Goal: Task Accomplishment & Management: Complete application form

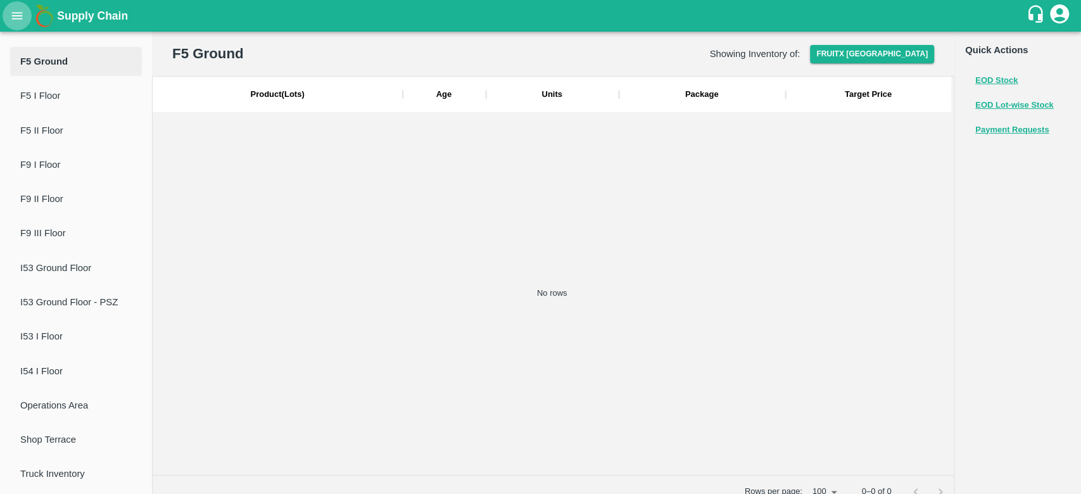
click at [11, 18] on icon "open drawer" at bounding box center [17, 16] width 14 height 14
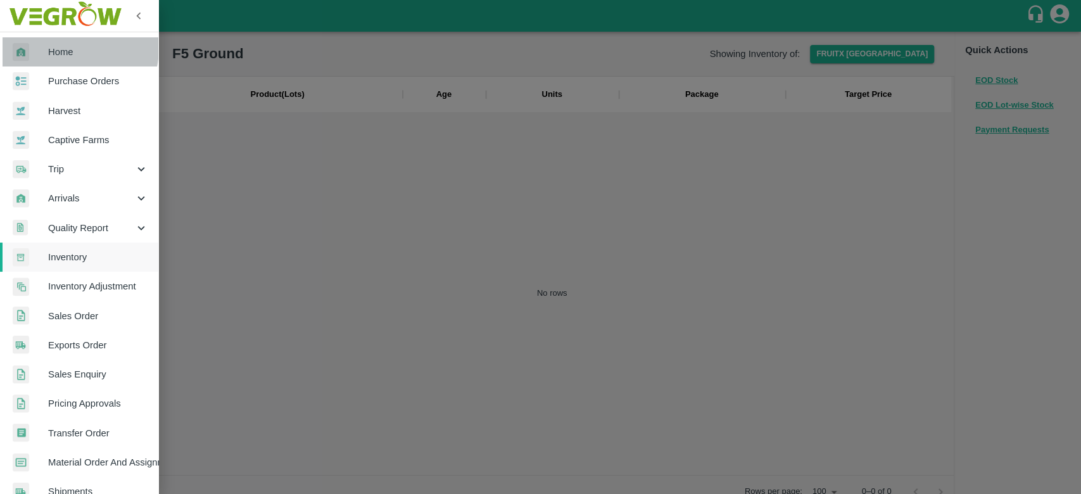
click at [61, 48] on span "Home" at bounding box center [98, 52] width 100 height 14
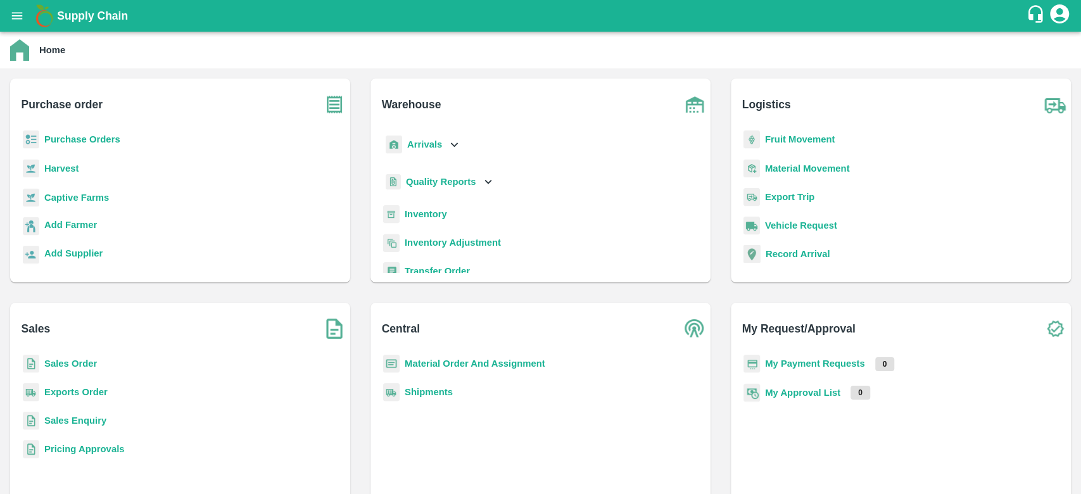
click at [414, 209] on b "Inventory" at bounding box center [426, 214] width 42 height 10
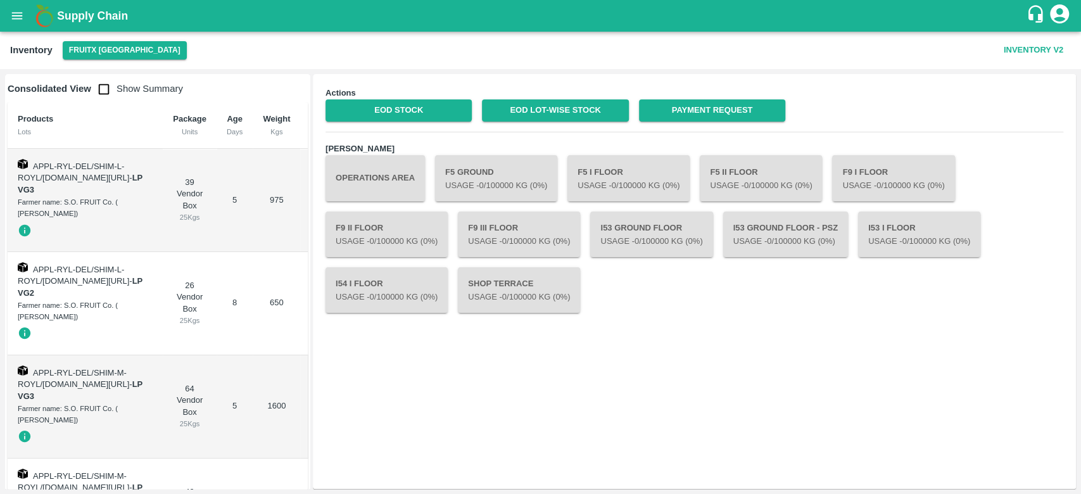
click at [91, 16] on b "Supply Chain" at bounding box center [92, 16] width 71 height 13
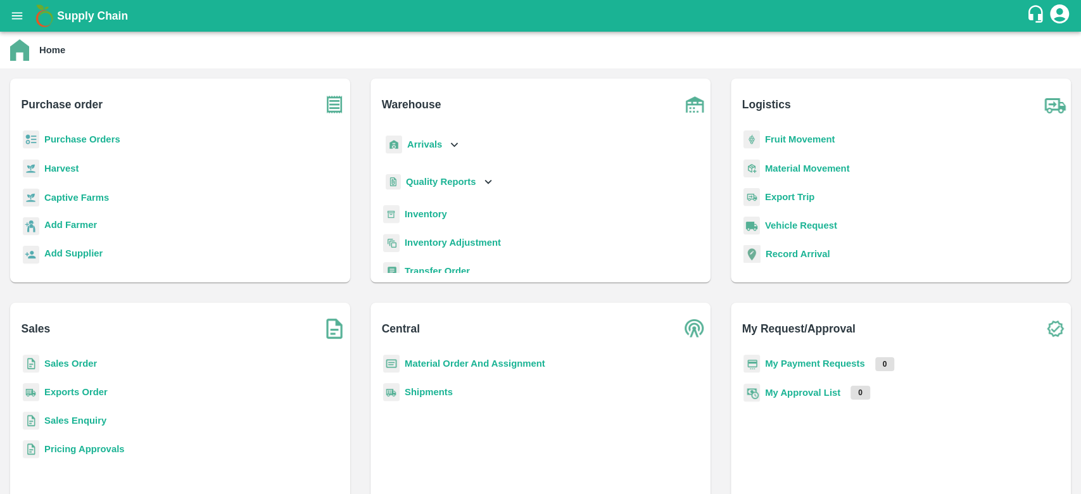
click at [88, 142] on b "Purchase Orders" at bounding box center [82, 139] width 76 height 10
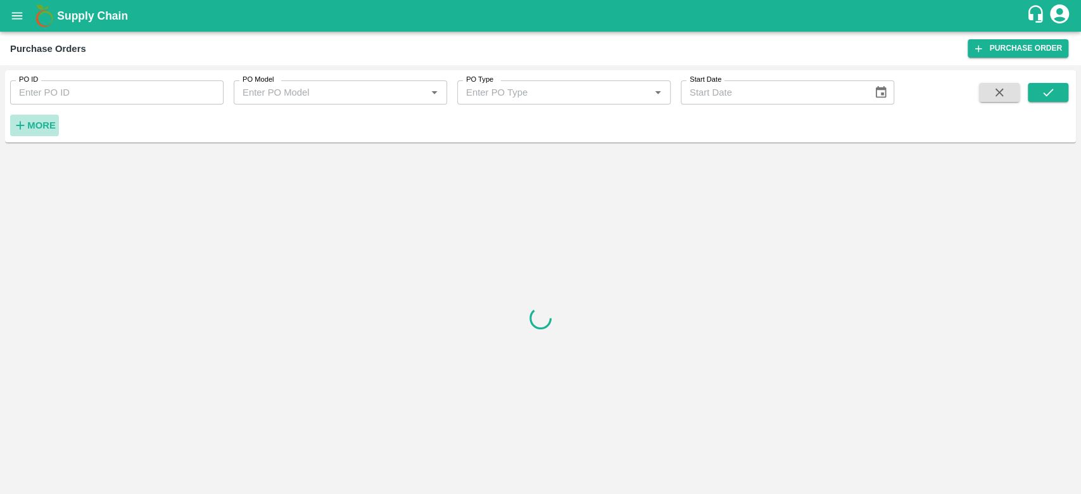
click at [36, 129] on strong "More" at bounding box center [41, 125] width 29 height 10
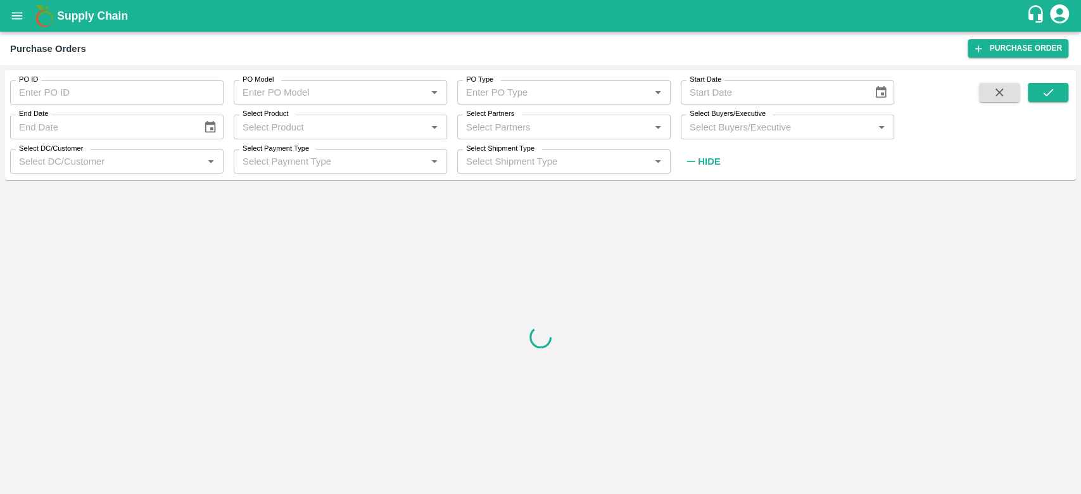
click at [742, 133] on input "Select Buyers/Executive" at bounding box center [777, 126] width 185 height 16
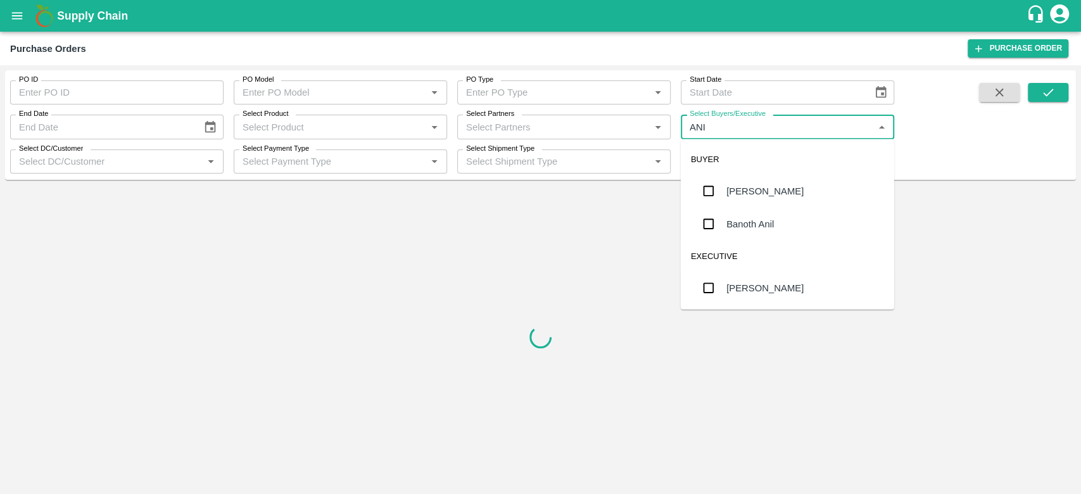
type input "ANIL"
click at [741, 189] on div "Anil Kumar" at bounding box center [765, 191] width 77 height 14
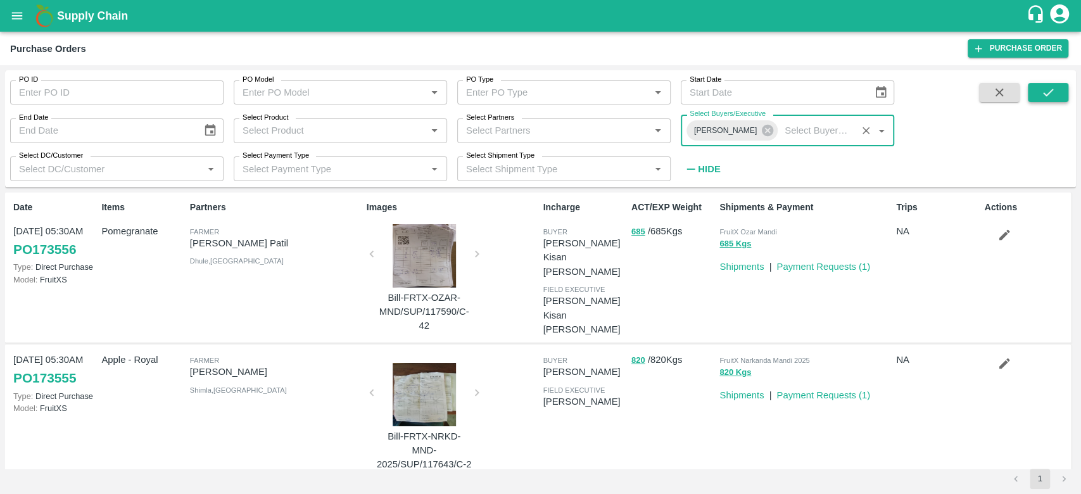
click at [1049, 93] on icon "submit" at bounding box center [1048, 93] width 10 height 8
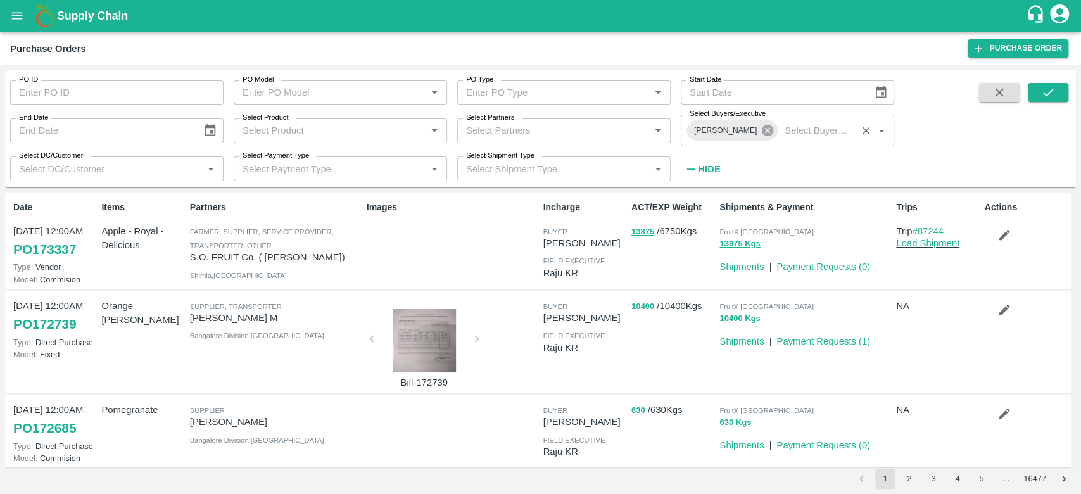
click at [762, 135] on icon at bounding box center [767, 130] width 11 height 11
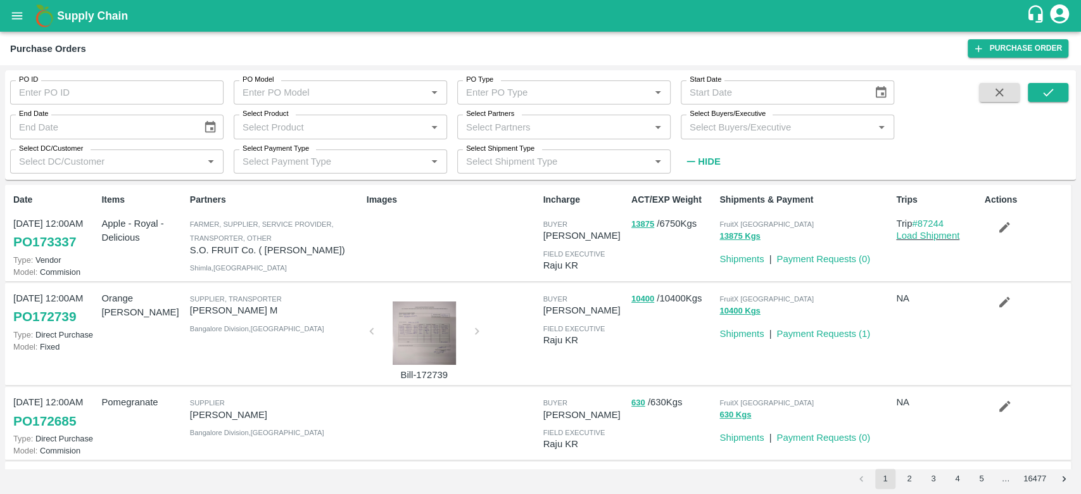
click at [738, 131] on input "Select Buyers/Executive" at bounding box center [777, 126] width 185 height 16
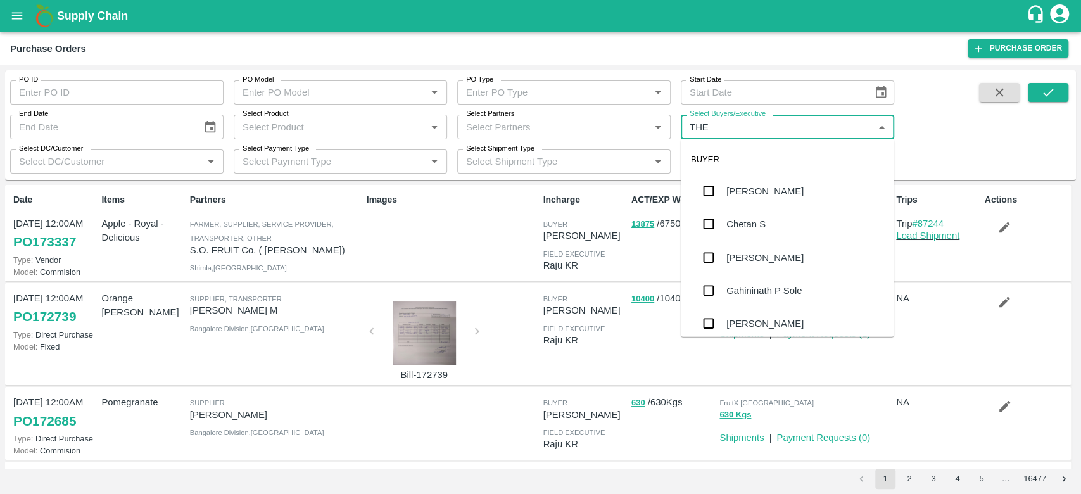
type input "THEJ"
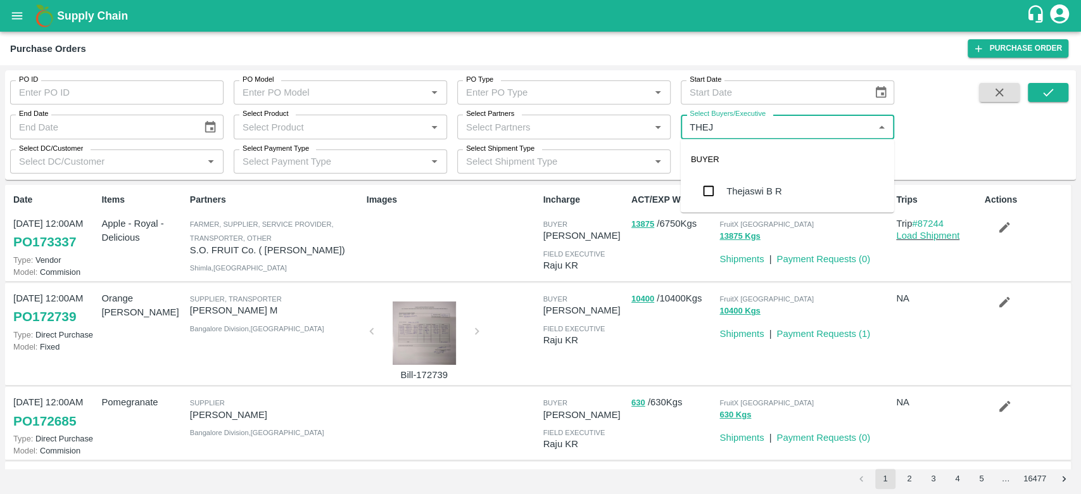
click at [754, 184] on div "Thejaswi B R" at bounding box center [754, 191] width 55 height 14
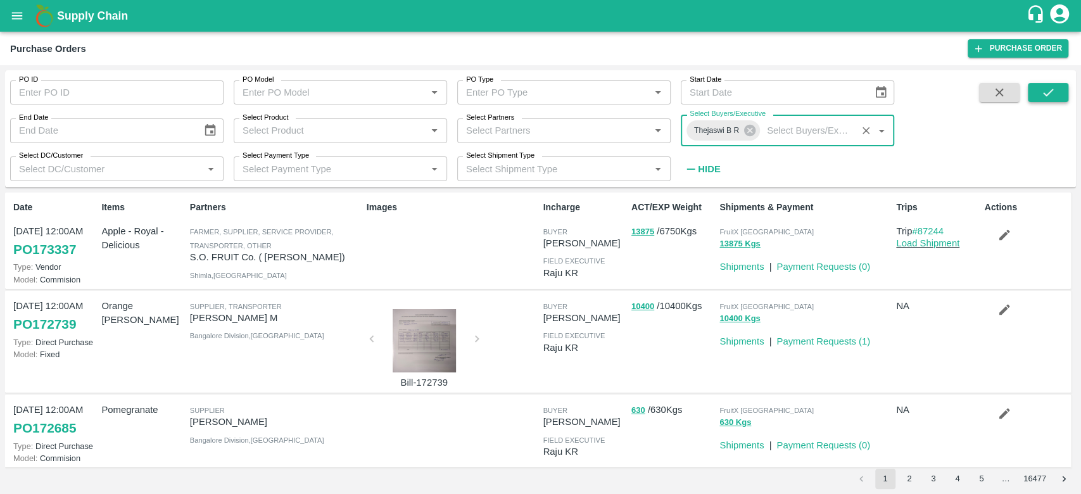
click at [1043, 89] on icon "submit" at bounding box center [1048, 93] width 14 height 14
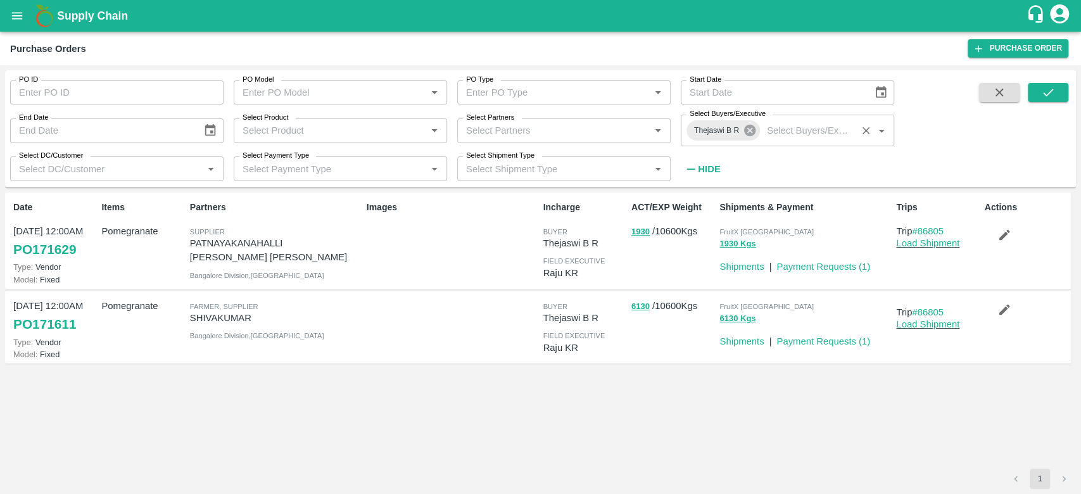
click at [746, 130] on icon at bounding box center [749, 130] width 11 height 11
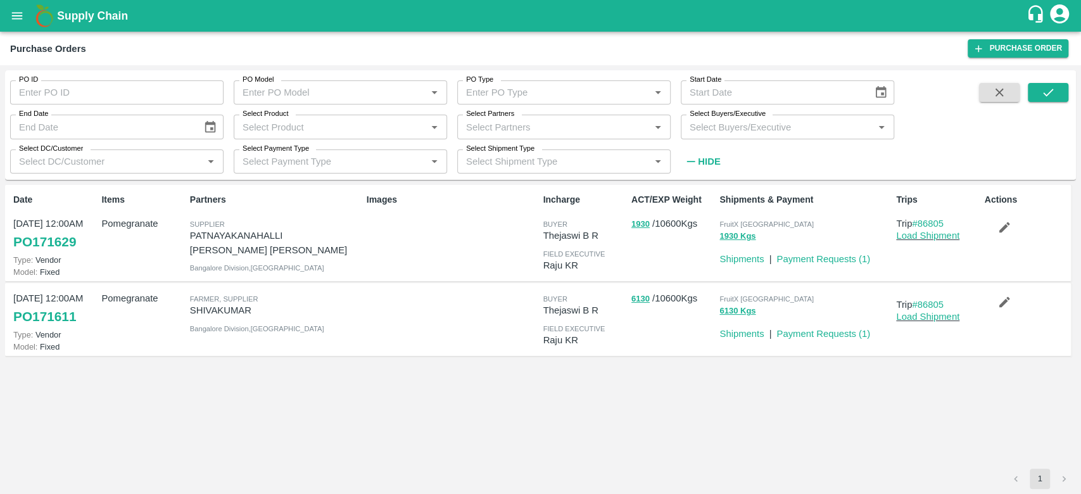
click at [736, 130] on input "Select Buyers/Executive" at bounding box center [777, 126] width 185 height 16
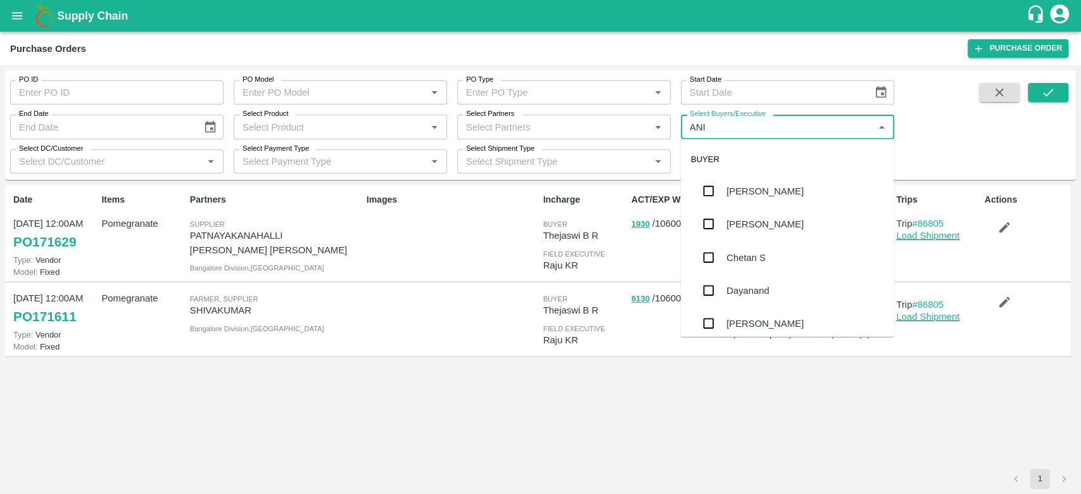
type input "ANIL"
click at [727, 193] on div "[PERSON_NAME]" at bounding box center [765, 191] width 77 height 14
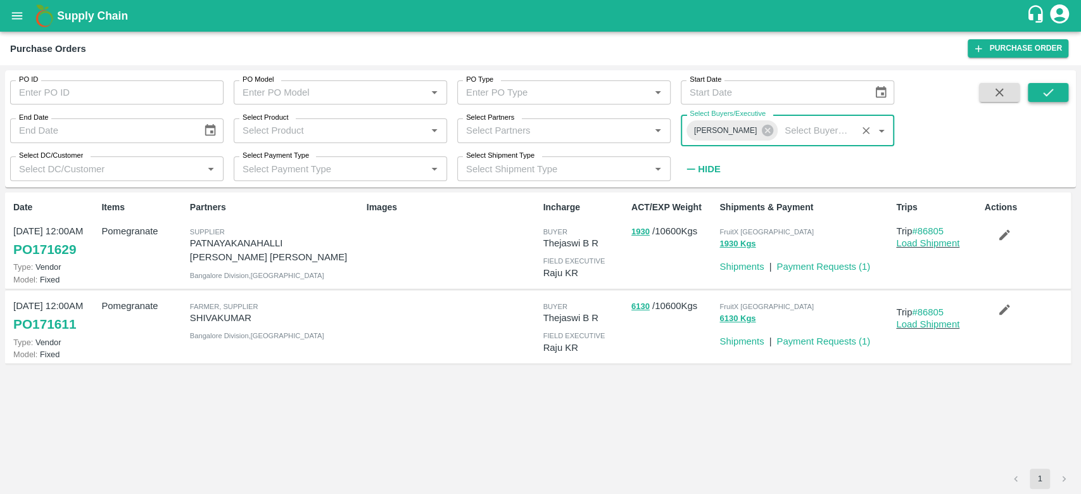
click at [1045, 91] on icon "submit" at bounding box center [1048, 93] width 14 height 14
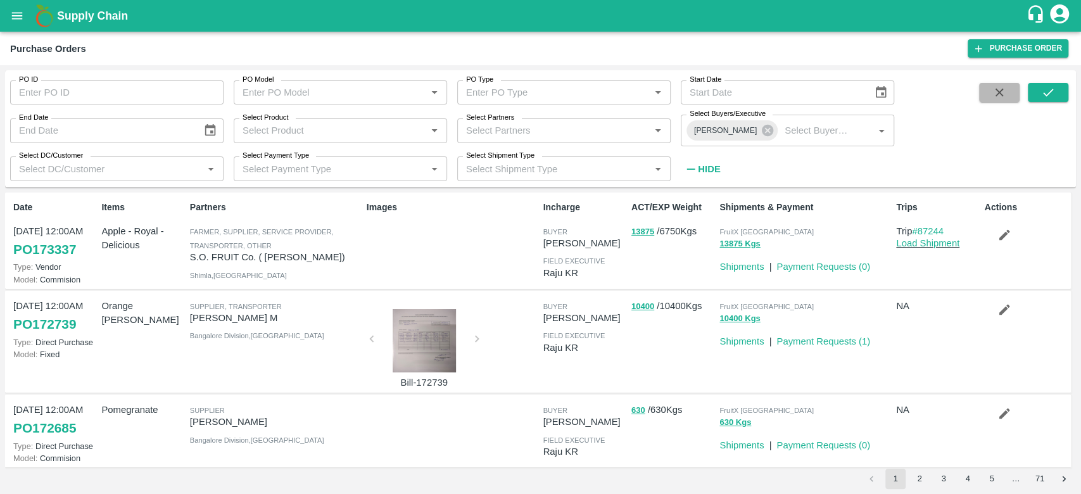
click at [1003, 93] on icon "button" at bounding box center [1000, 93] width 14 height 14
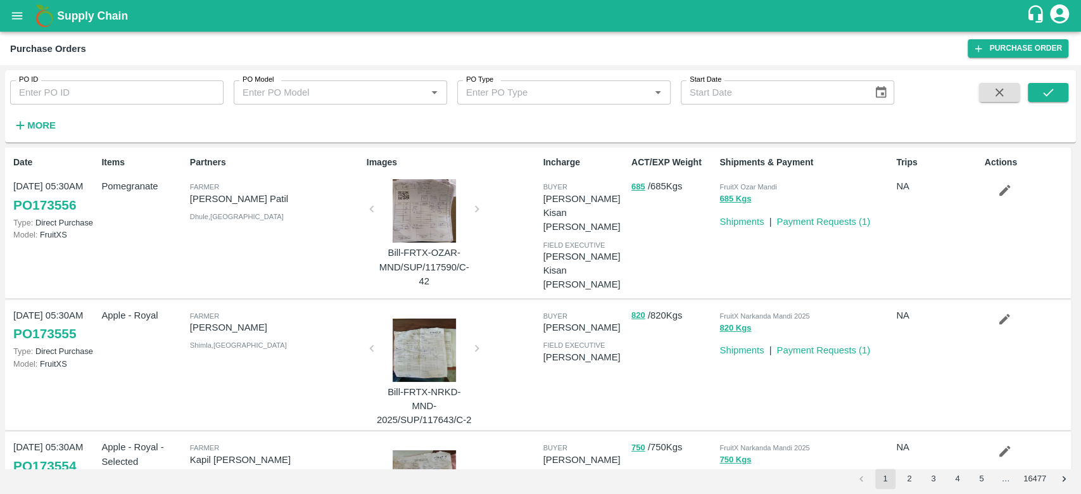
click at [473, 215] on div "Images Bill-FRTX-OZAR-MND/SUP/117590/C-42" at bounding box center [450, 223] width 177 height 144
click at [473, 213] on div "Images Bill-FRTX-OZAR-MND/SUP/117590/C-42" at bounding box center [450, 223] width 177 height 144
click at [369, 210] on div "Images Bill-FRTX-OZAR-MND/SUP/117590/C-42" at bounding box center [450, 223] width 177 height 144
click at [79, 21] on b "Supply Chain" at bounding box center [92, 16] width 71 height 13
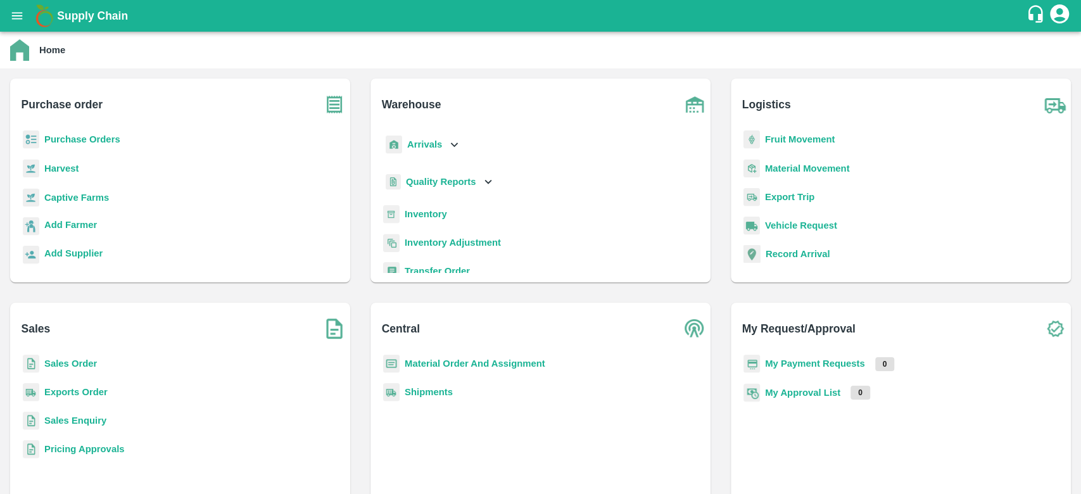
click at [108, 141] on b "Purchase Orders" at bounding box center [82, 139] width 76 height 10
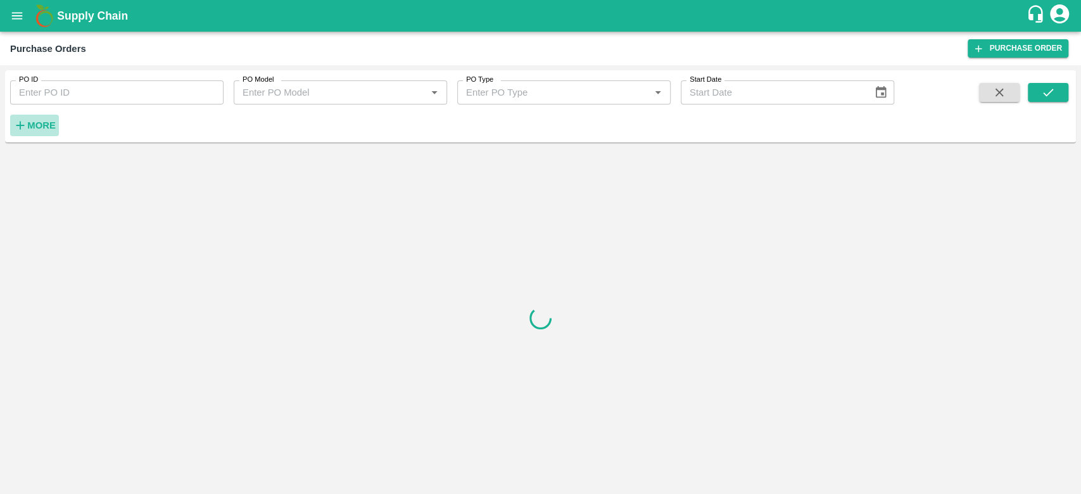
click at [41, 129] on strong "More" at bounding box center [41, 125] width 29 height 10
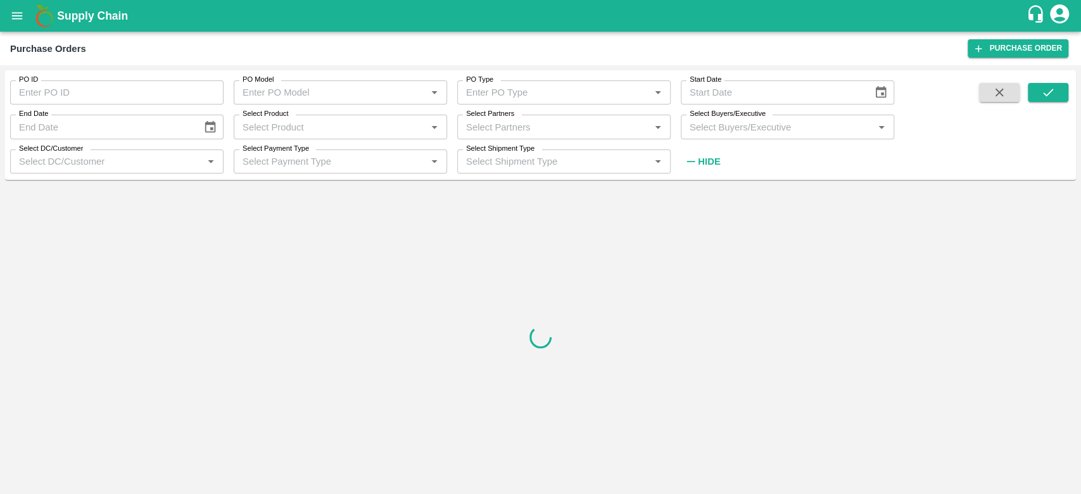
click at [719, 136] on div "Select Buyers/Executive   *" at bounding box center [787, 127] width 213 height 24
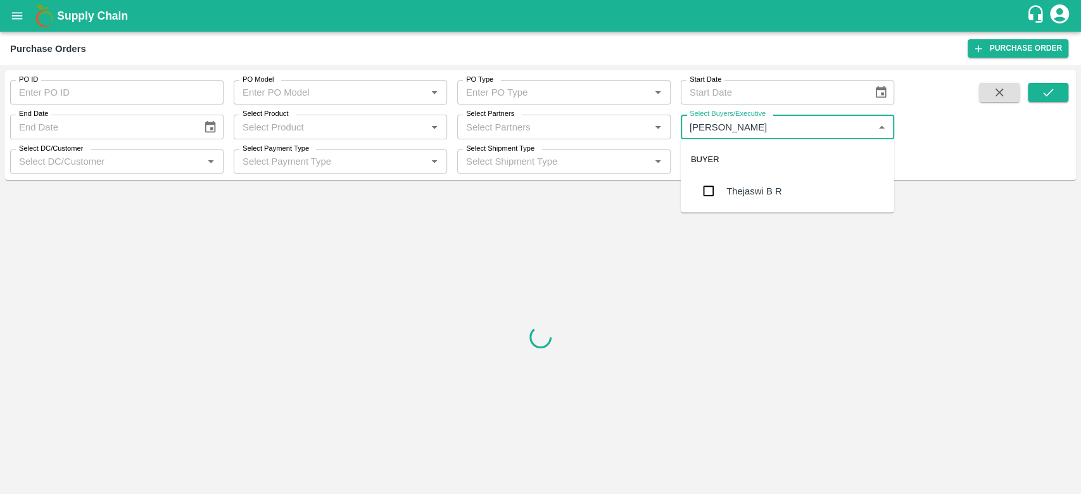
type input "THEJASW"
click at [734, 184] on div "Thejaswi B R" at bounding box center [754, 191] width 55 height 14
click at [106, 87] on input "PO ID" at bounding box center [116, 92] width 213 height 24
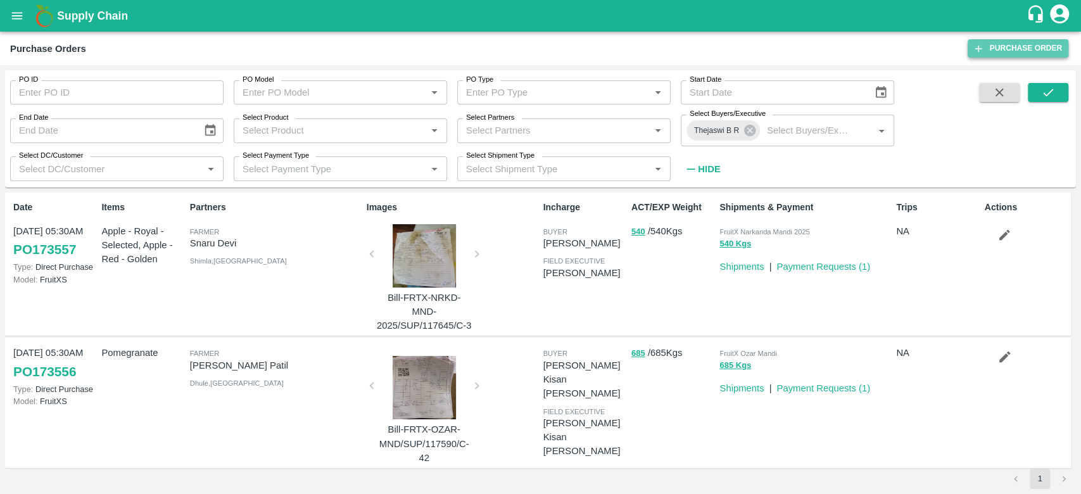
click at [996, 51] on link "Purchase Order" at bounding box center [1018, 48] width 101 height 18
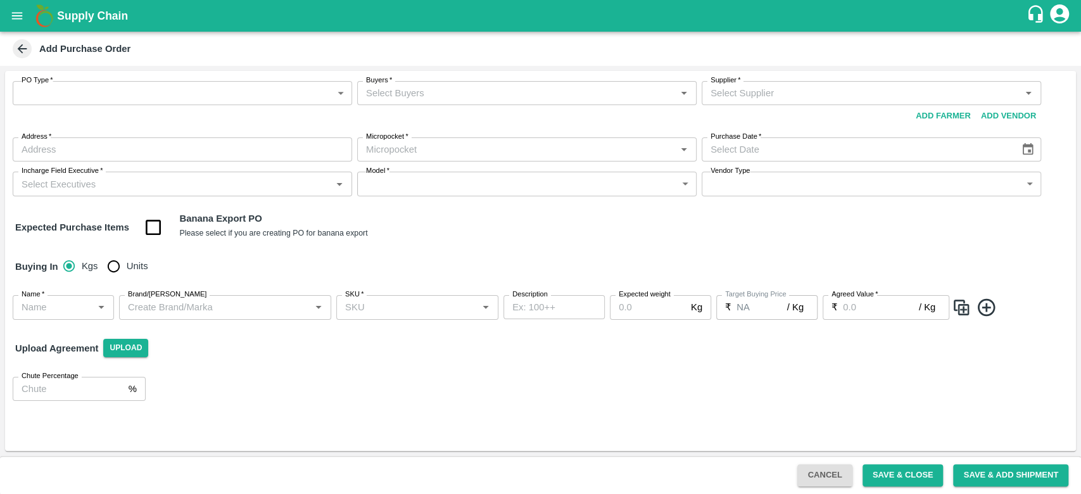
click at [114, 274] on input "Units" at bounding box center [113, 265] width 25 height 25
radio input "true"
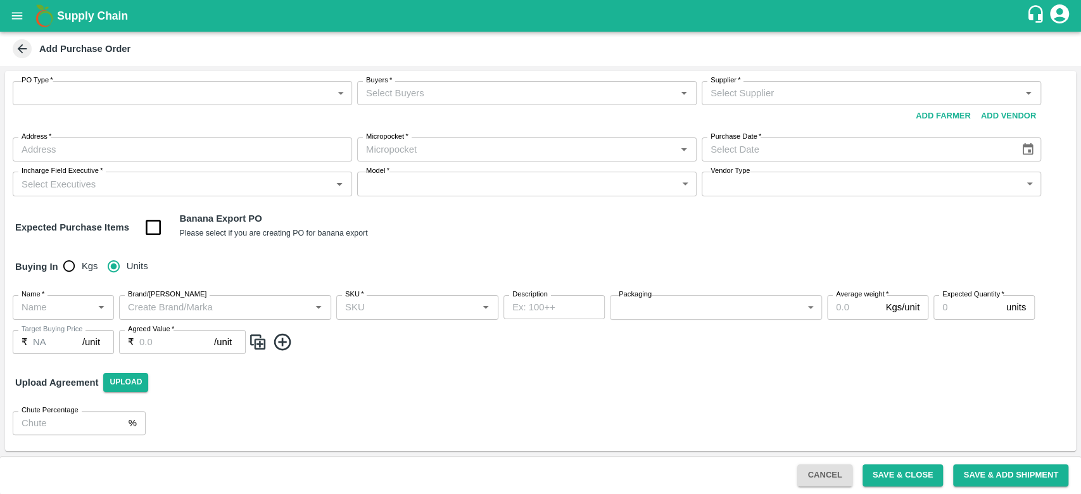
click at [136, 87] on body "Supply Chain Add Purchase Order PO Type   * ​ PO Type Buyers   * Buyers   * Sup…" at bounding box center [540, 247] width 1081 height 494
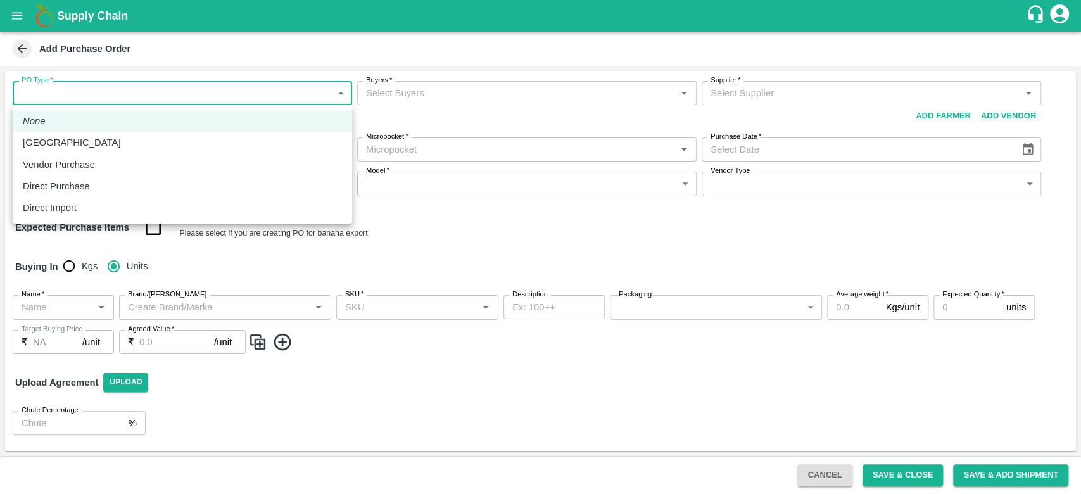
click at [40, 175] on li "Direct Purchase" at bounding box center [183, 186] width 340 height 22
type input "3"
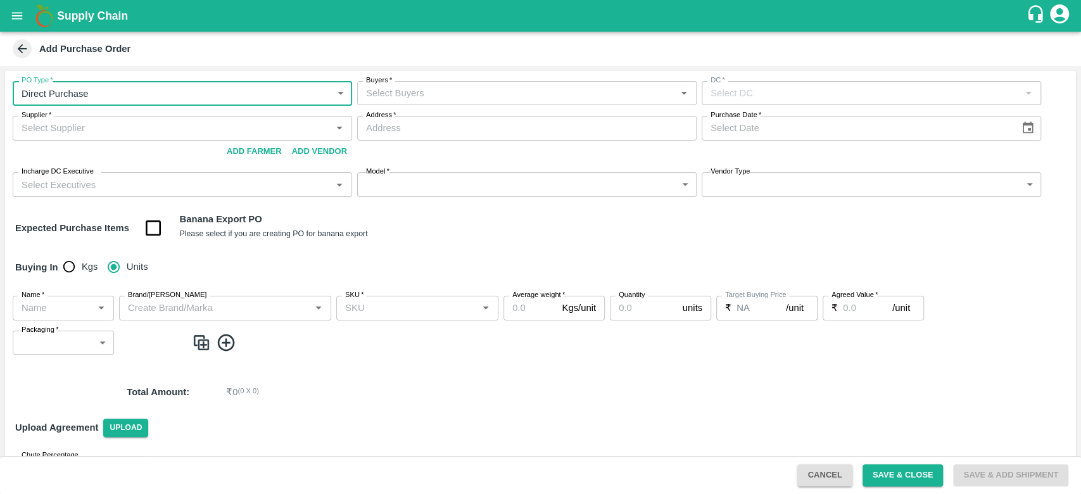
click at [416, 89] on input "Buyers   *" at bounding box center [516, 93] width 311 height 16
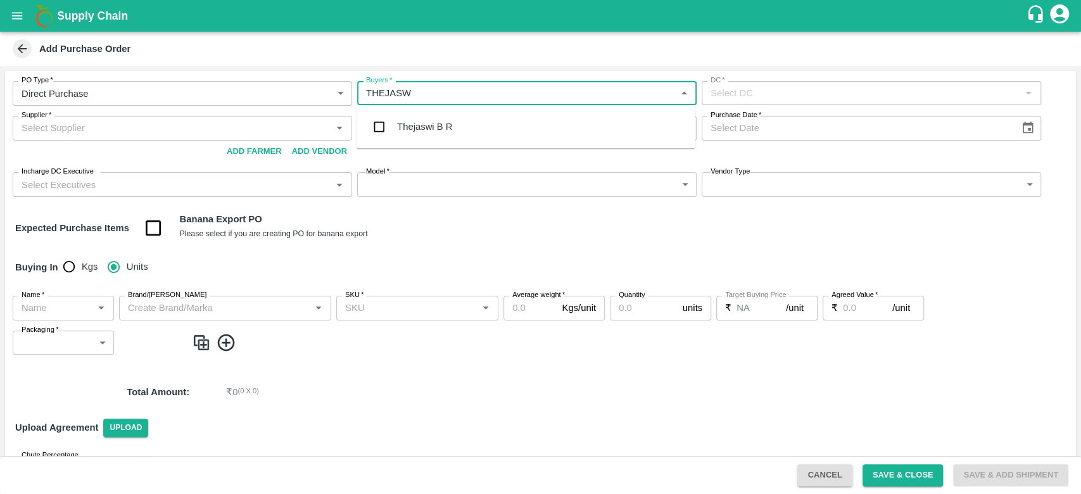
type input "[PERSON_NAME]"
click at [418, 117] on div "Thejaswi B R" at bounding box center [526, 126] width 339 height 33
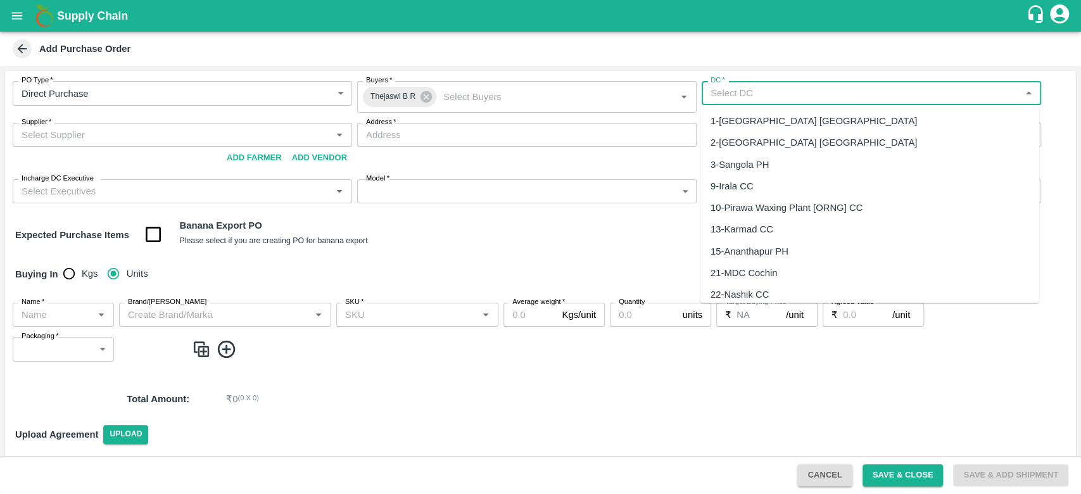
click at [742, 97] on input "DC   *" at bounding box center [861, 93] width 311 height 16
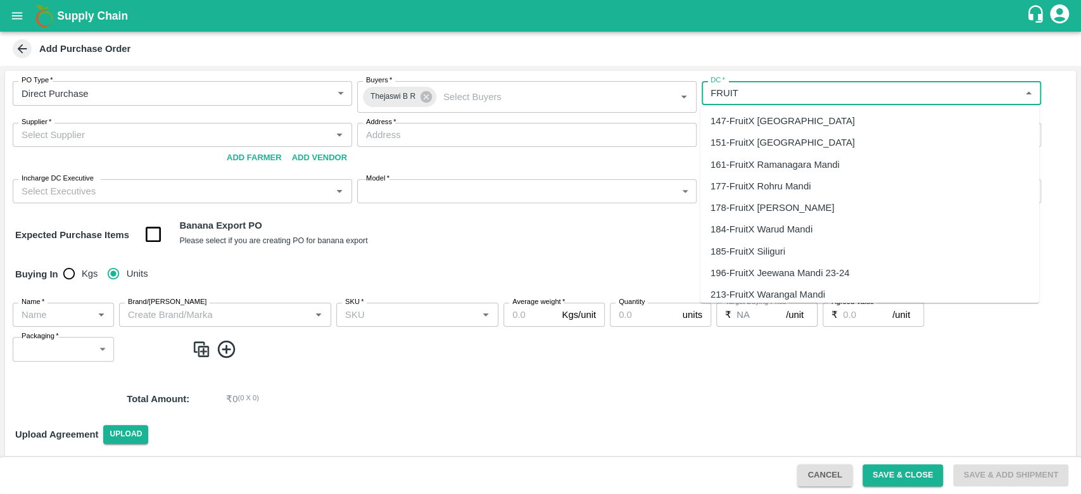
click at [737, 122] on div "147-FruitX [GEOGRAPHIC_DATA]" at bounding box center [783, 121] width 144 height 14
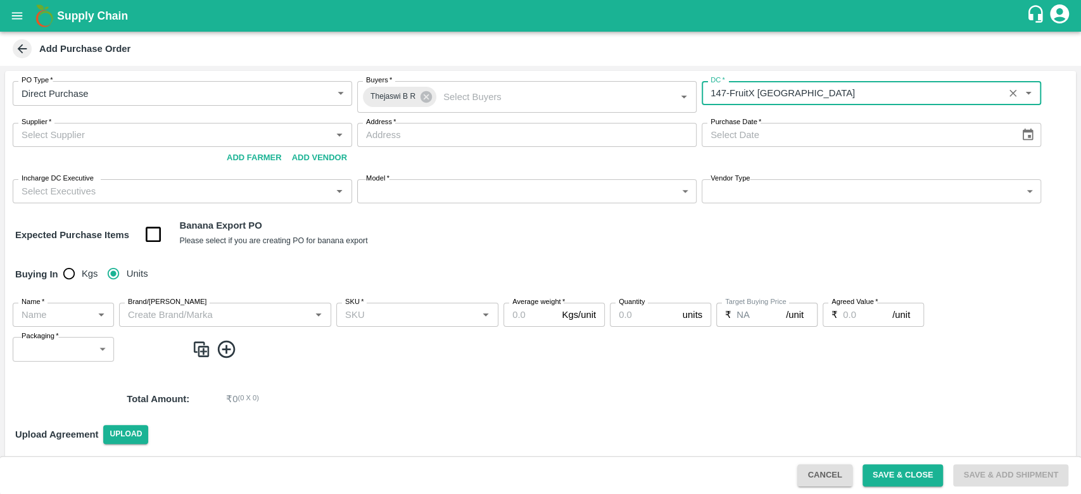
type input "147-FruitX [GEOGRAPHIC_DATA]"
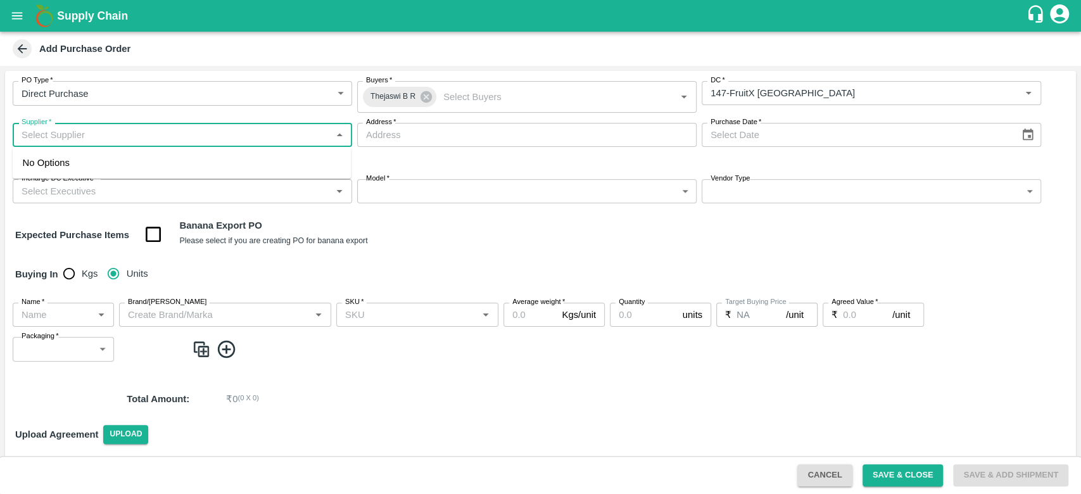
click at [213, 139] on input "Supplier   *" at bounding box center [171, 135] width 311 height 16
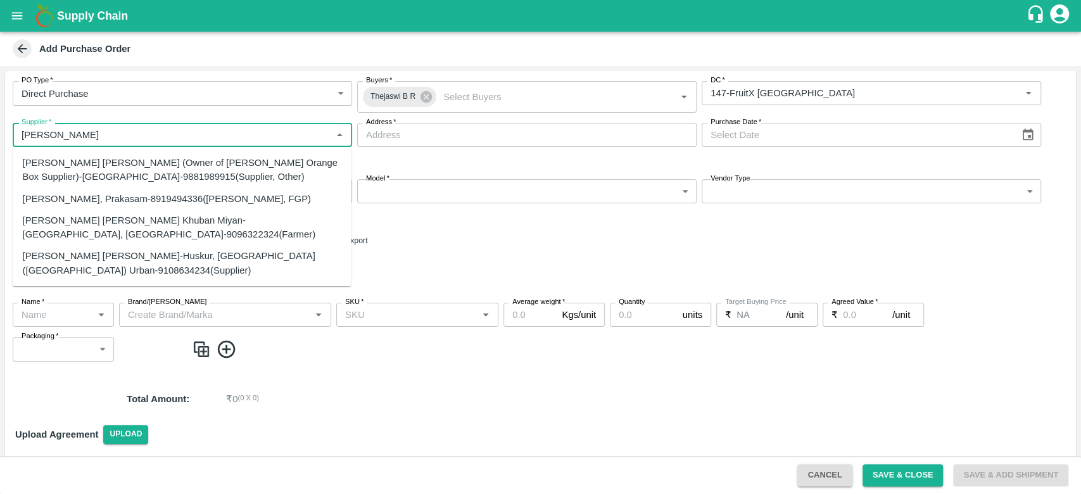
click at [110, 259] on div "[PERSON_NAME] [PERSON_NAME]-Huskur, [GEOGRAPHIC_DATA] ([GEOGRAPHIC_DATA]) Urban…" at bounding box center [182, 263] width 319 height 29
type input "[PERSON_NAME] [PERSON_NAME]-Huskur, [GEOGRAPHIC_DATA] ([GEOGRAPHIC_DATA]) Urban…"
type input "[GEOGRAPHIC_DATA], [GEOGRAPHIC_DATA] ([GEOGRAPHIC_DATA]) Urban, , [GEOGRAPHIC_D…"
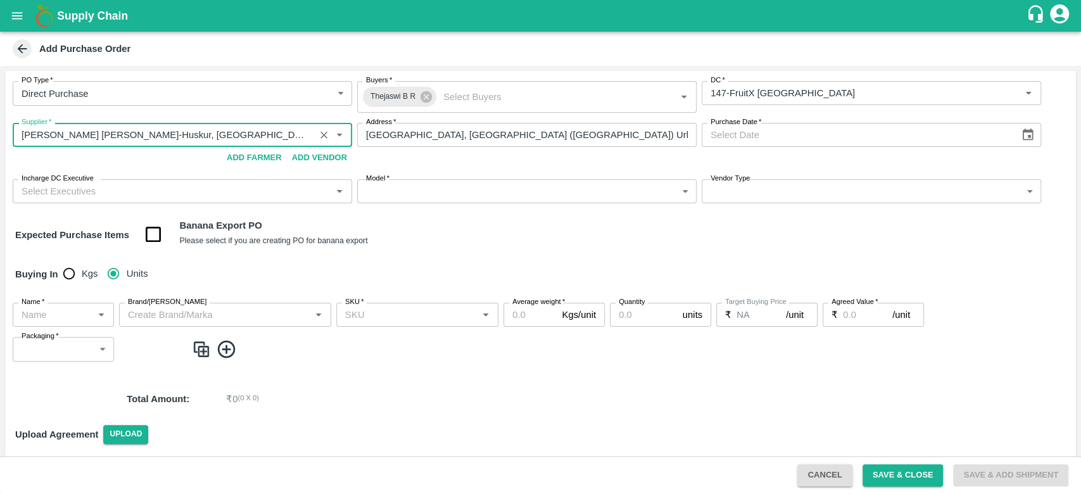
type input "[PERSON_NAME] [PERSON_NAME]-Huskur, [GEOGRAPHIC_DATA] ([GEOGRAPHIC_DATA]) Urban…"
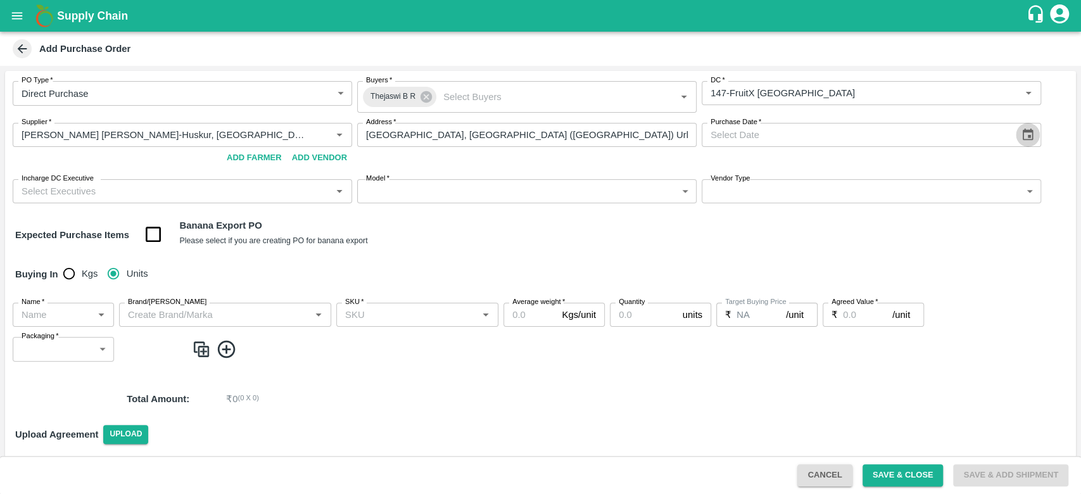
click at [1031, 141] on icon "Choose date" at bounding box center [1028, 135] width 14 height 14
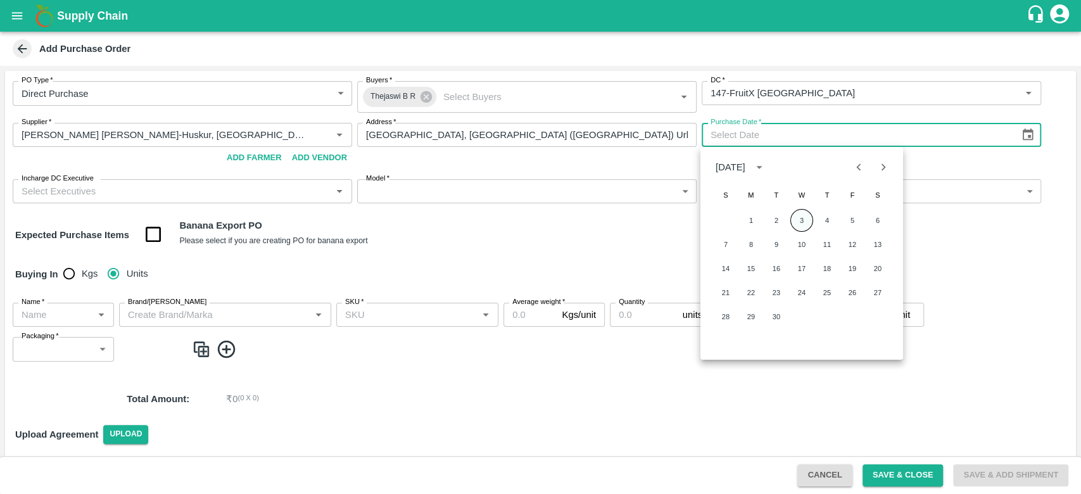
click at [796, 226] on button "3" at bounding box center [802, 220] width 23 height 23
type input "[DATE]"
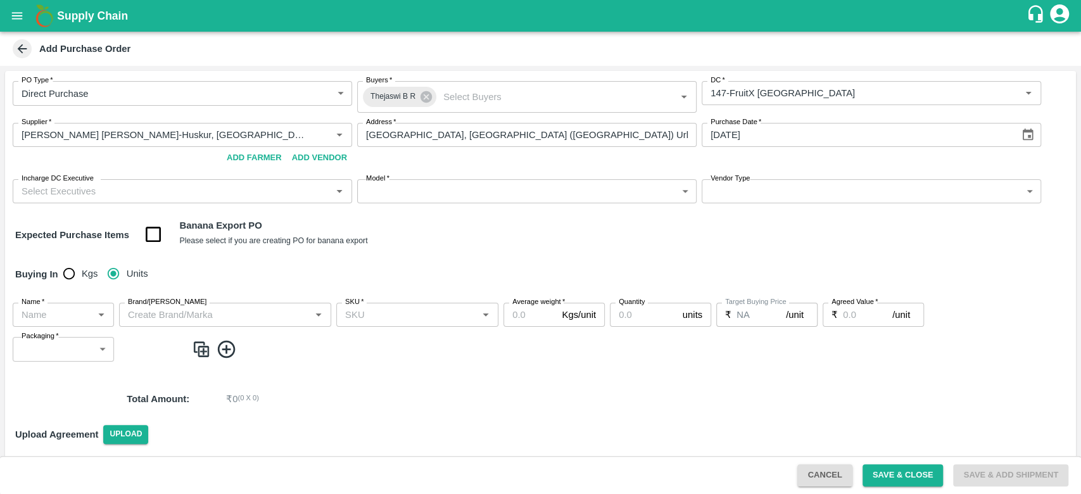
click at [222, 195] on input "Incharge DC Executive" at bounding box center [171, 191] width 311 height 16
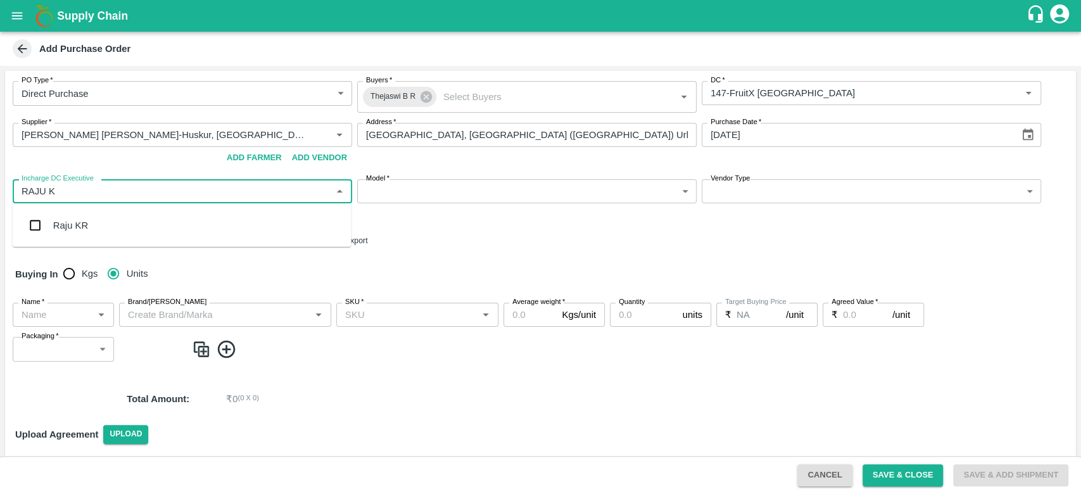
type input "RAJU"
click at [84, 224] on div "Raju KR" at bounding box center [70, 226] width 35 height 14
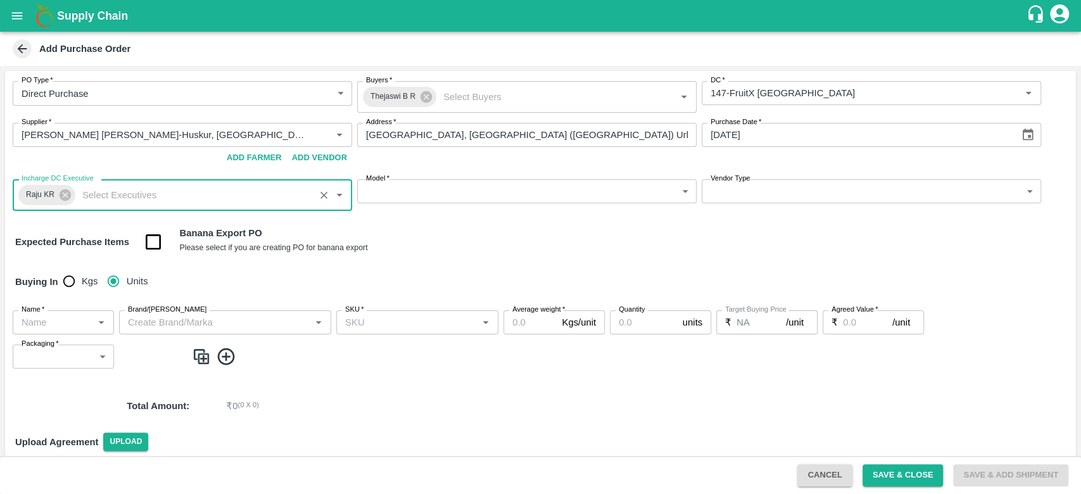
click at [404, 195] on body "Supply Chain Add Purchase Order PO Type   * Direct Purchase 3 PO Type Buyers   …" at bounding box center [540, 247] width 1081 height 494
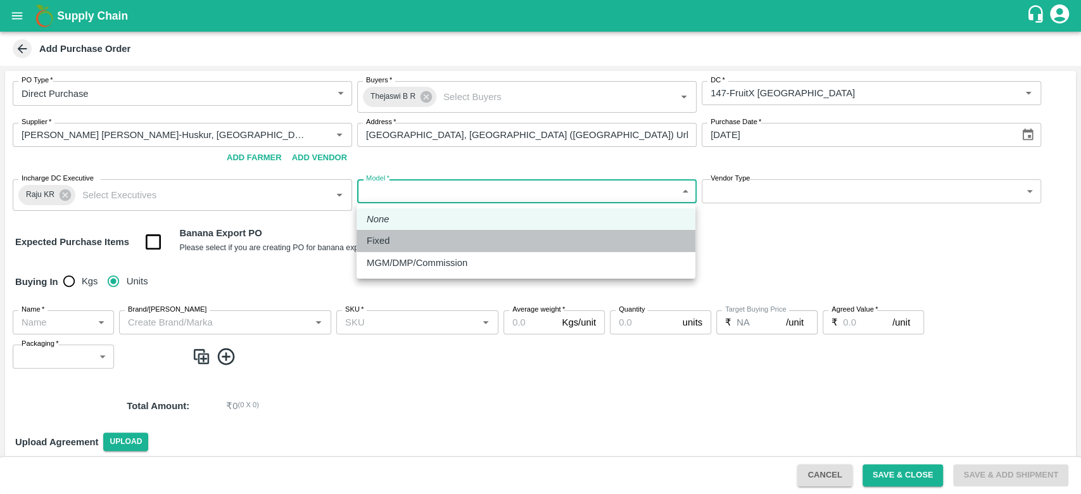
click at [385, 241] on p "Fixed" at bounding box center [378, 241] width 23 height 14
type input "Fixed"
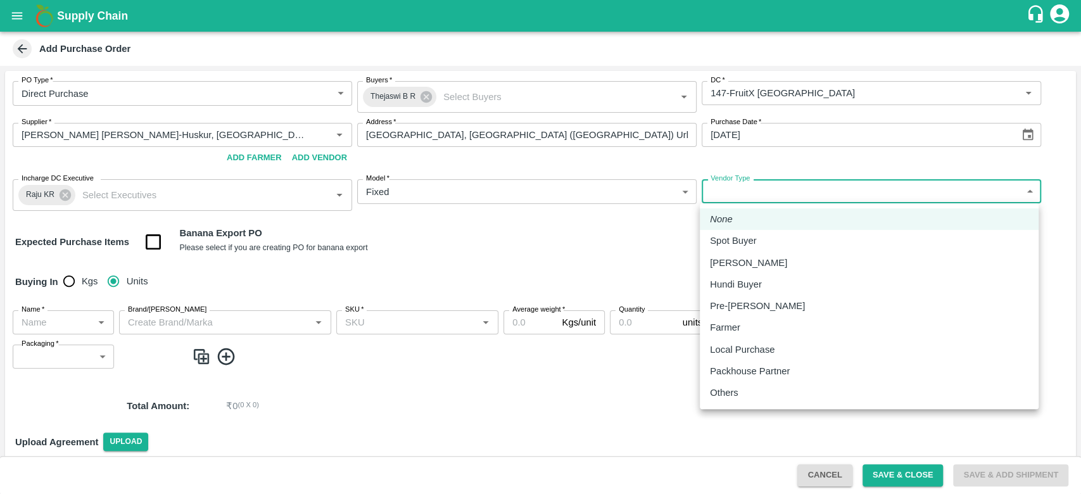
click at [805, 190] on body "Supply Chain Add Purchase Order PO Type   * Direct Purchase 3 PO Type Buyers   …" at bounding box center [540, 247] width 1081 height 494
click at [732, 343] on p "Local Purchase" at bounding box center [742, 350] width 65 height 14
type input "LOCAL_PURCHASE"
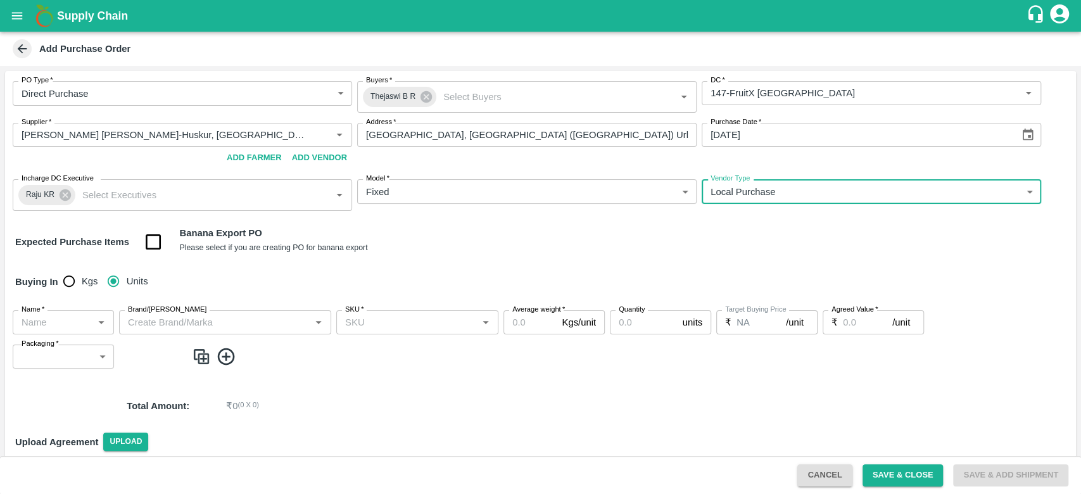
click at [61, 328] on input "Name   *" at bounding box center [52, 322] width 73 height 16
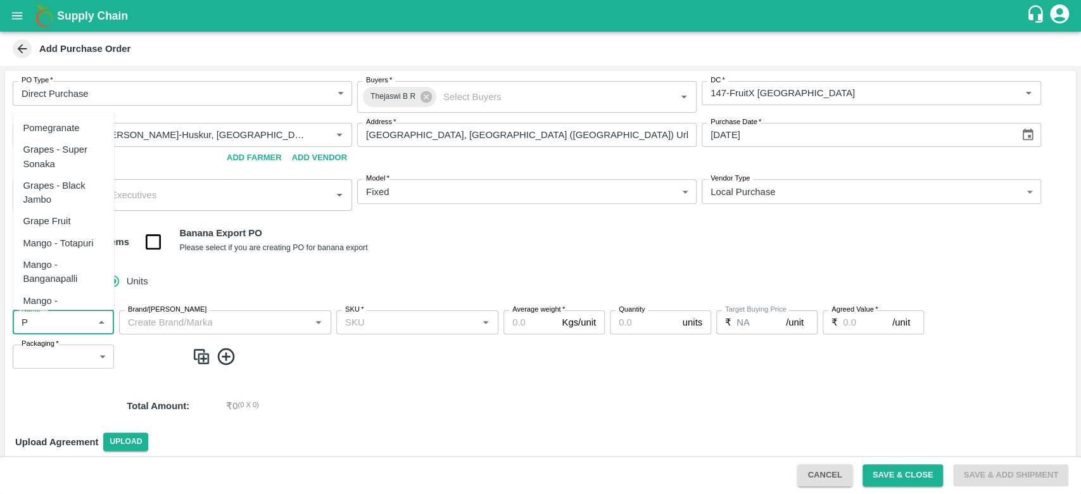
click at [25, 130] on div "Pomegranate" at bounding box center [51, 128] width 56 height 14
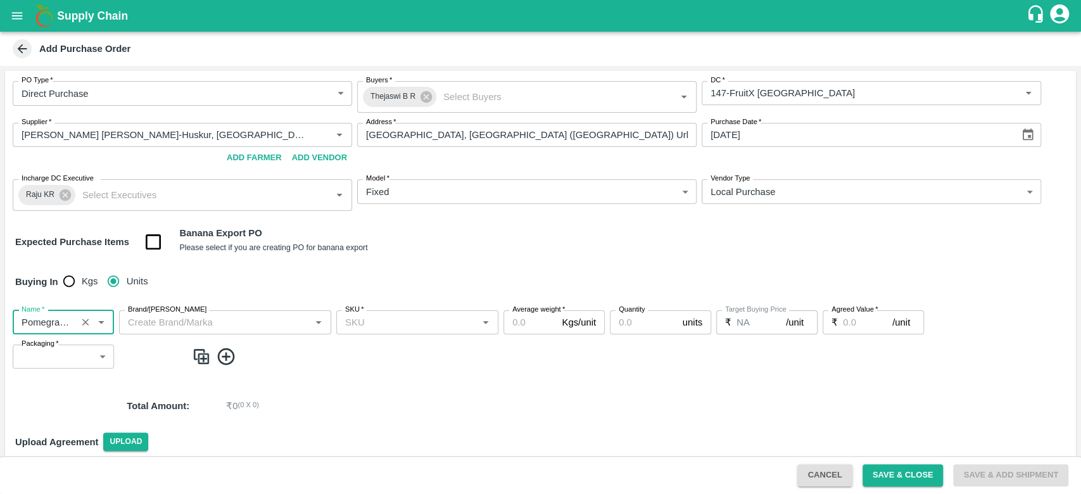
type input "Pomegranate"
click at [170, 319] on input "Brand/Marka" at bounding box center [215, 322] width 184 height 16
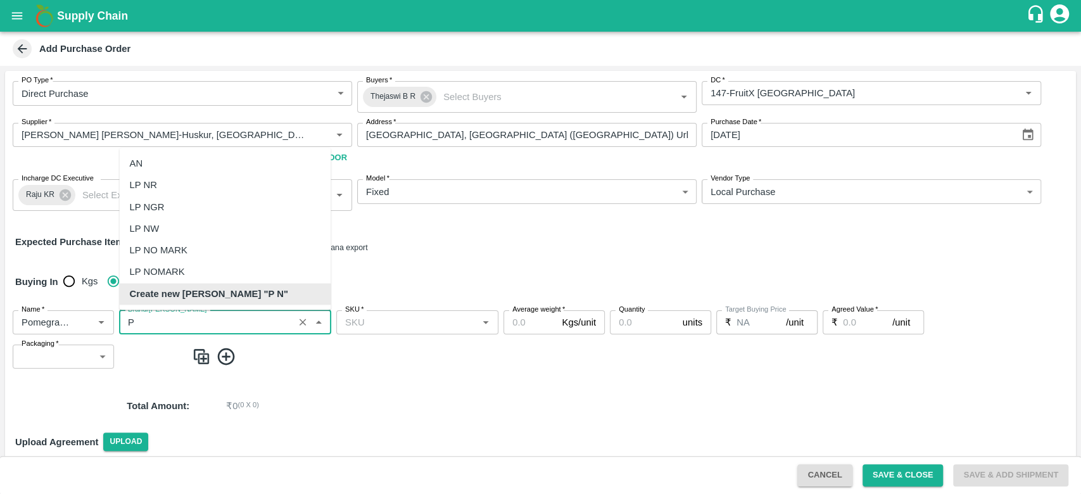
scroll to position [2327, 0]
type input "P"
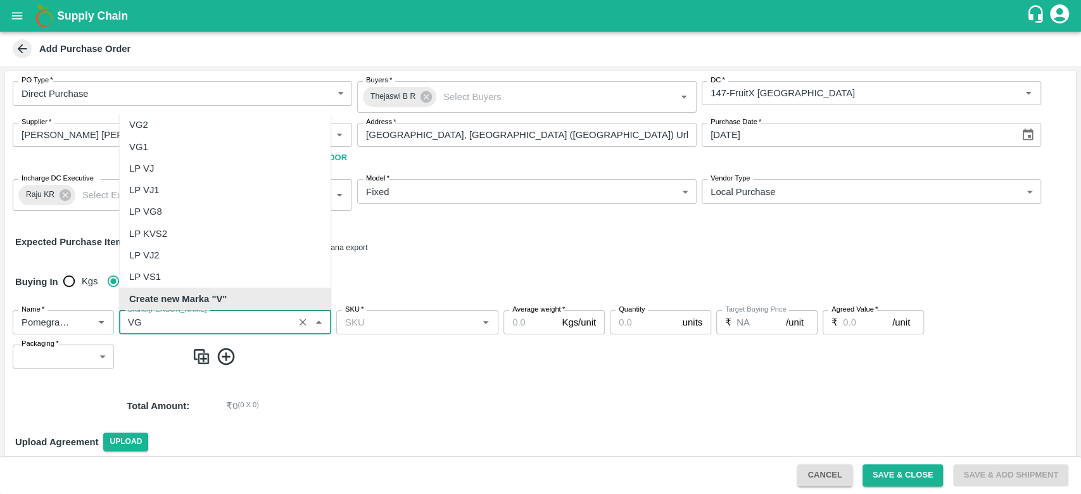
scroll to position [0, 0]
type input "V"
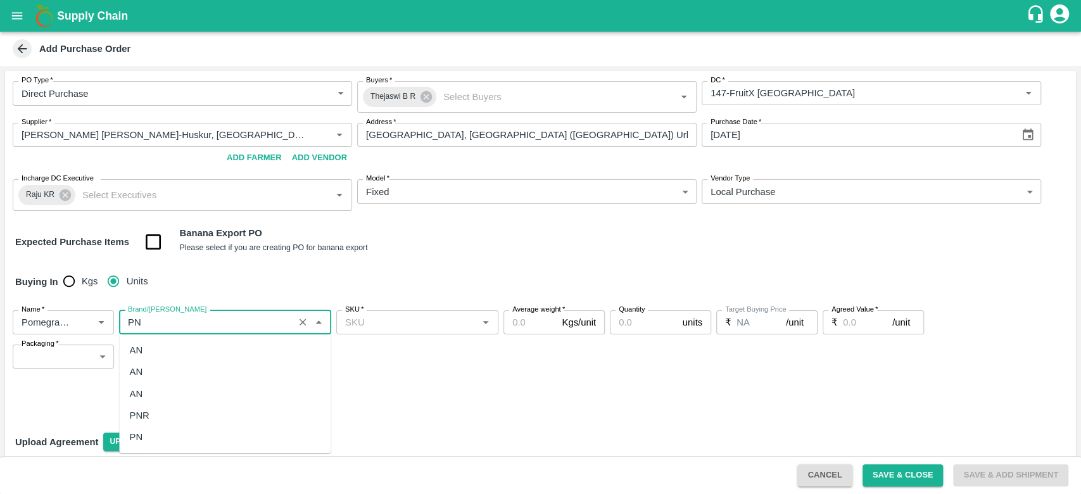
click at [141, 432] on div "PN" at bounding box center [135, 437] width 13 height 14
type input "PN"
click at [398, 328] on input "SKU   *" at bounding box center [407, 322] width 134 height 16
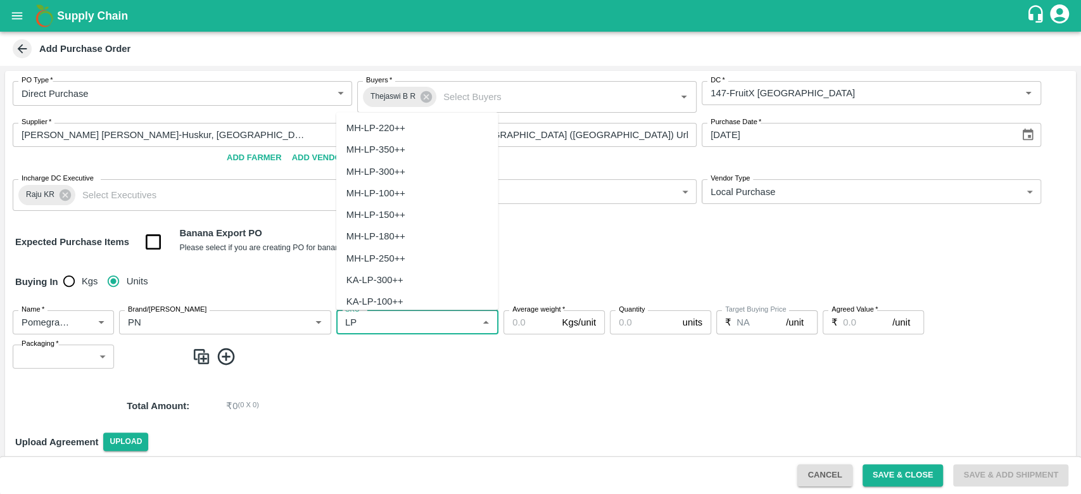
type input "L"
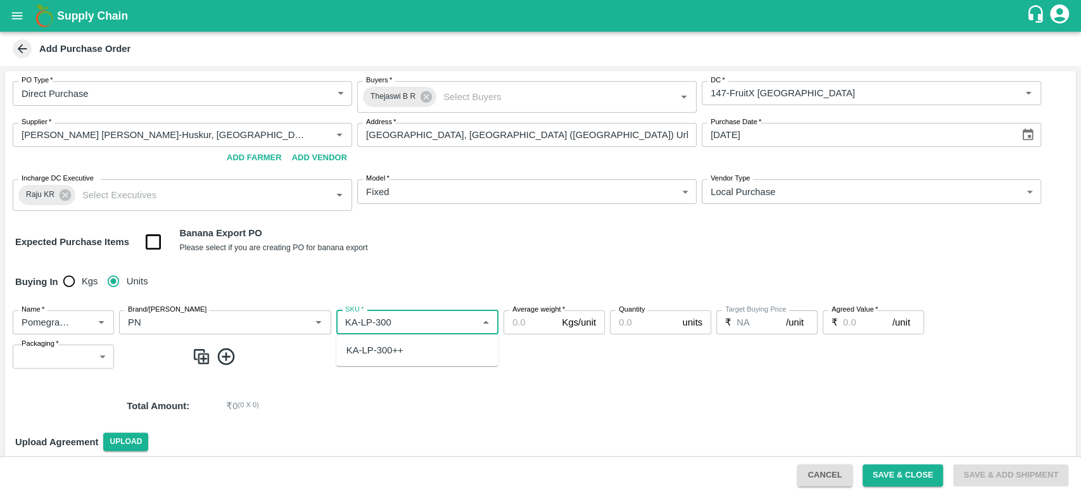
click at [382, 355] on div "KA-LP-300++" at bounding box center [375, 350] width 57 height 14
type input "KA-LP-300++"
click at [532, 326] on input "Average weight   *" at bounding box center [530, 322] width 53 height 24
type input "10"
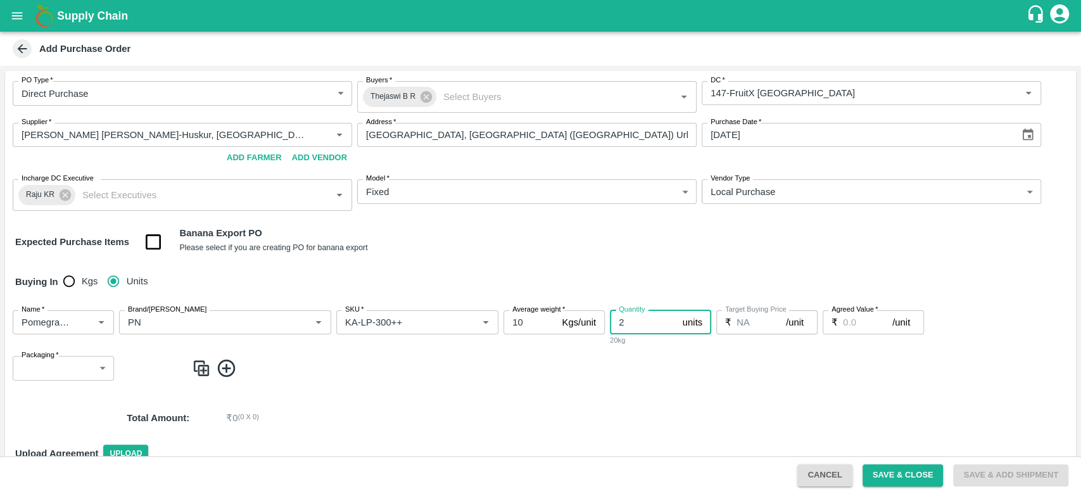
type input "2"
type input "1400"
click at [100, 365] on body "Supply Chain Add Purchase Order PO Type   * Direct Purchase 3 PO Type Buyers   …" at bounding box center [540, 247] width 1081 height 494
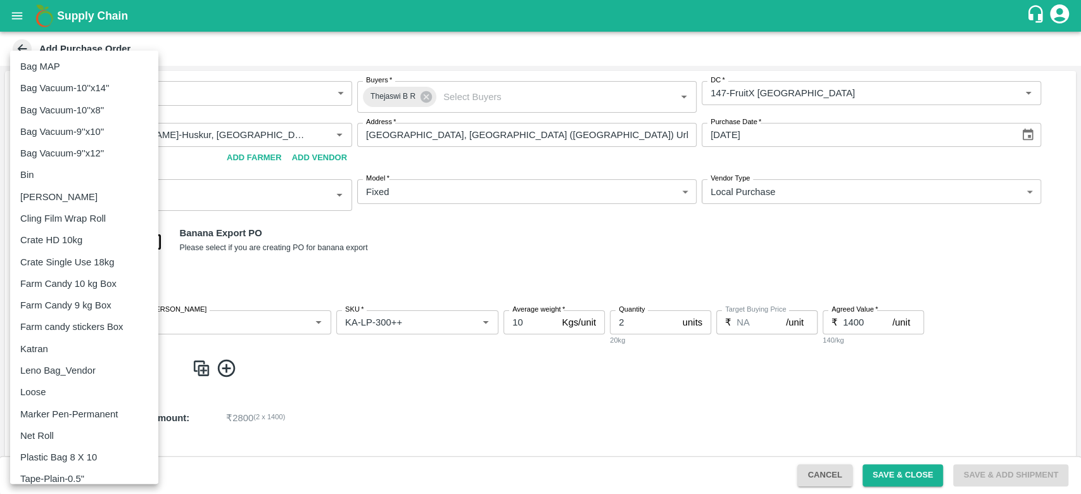
scroll to position [119, 0]
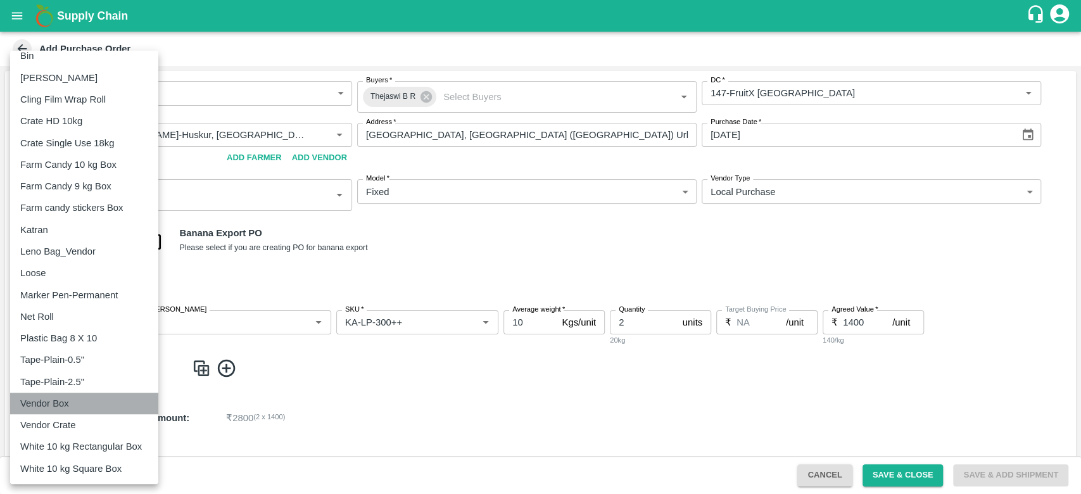
click at [46, 405] on p "Vendor Box" at bounding box center [44, 404] width 49 height 14
type input "276"
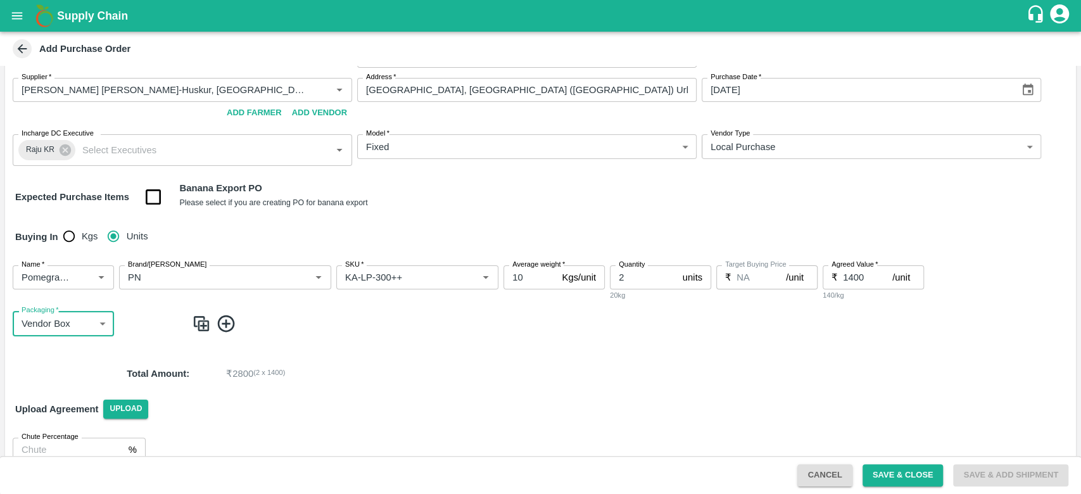
scroll to position [65, 0]
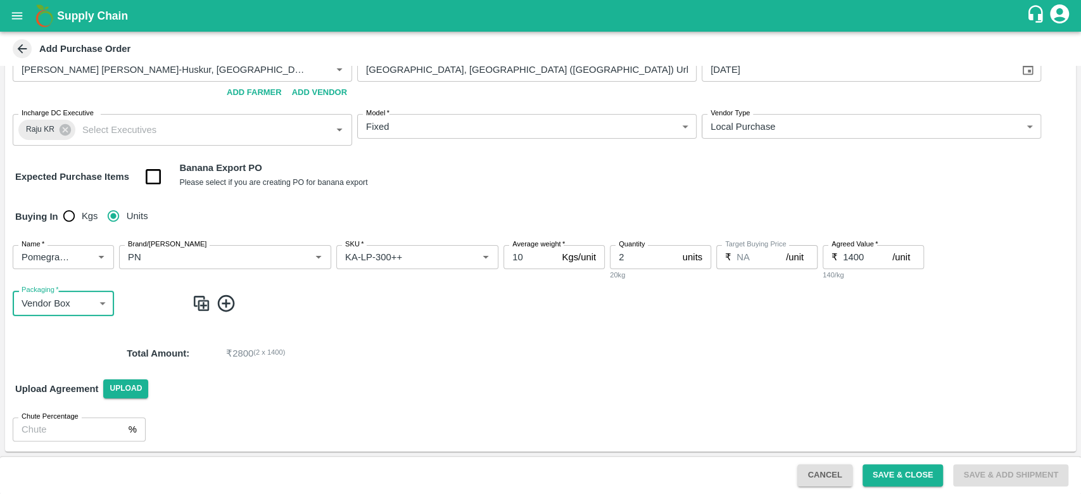
click at [203, 306] on img at bounding box center [201, 303] width 19 height 21
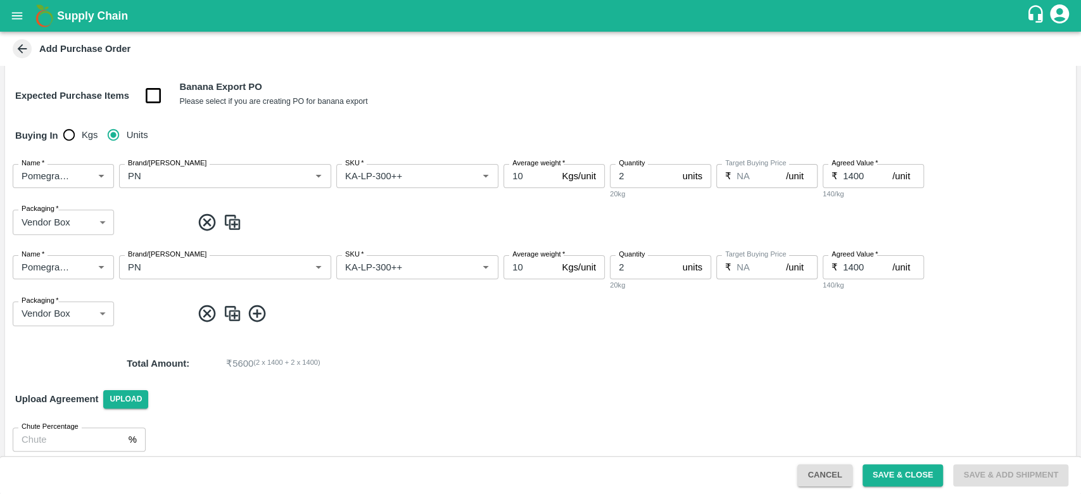
scroll to position [149, 0]
click at [419, 257] on input "SKU   *" at bounding box center [398, 265] width 117 height 16
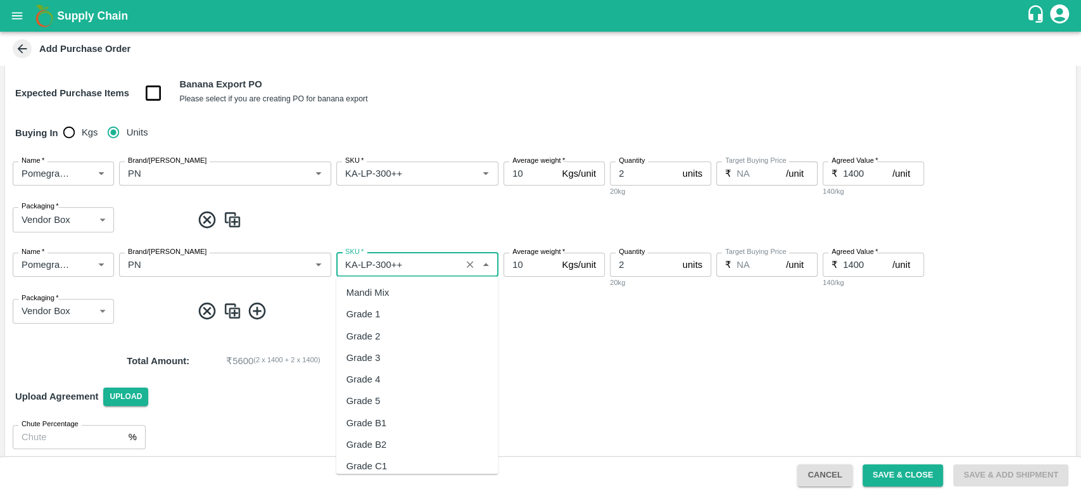
scroll to position [7128, 0]
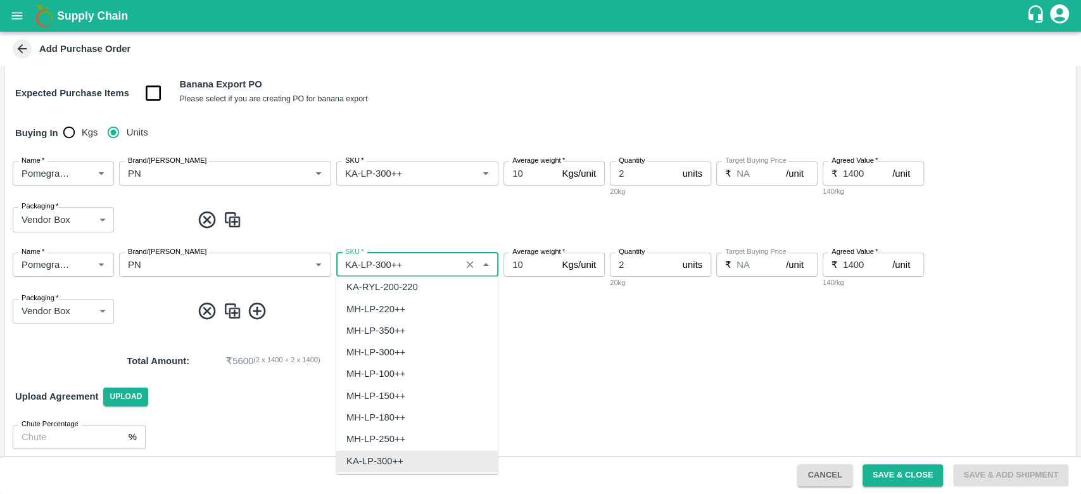
click at [419, 257] on input "SKU   *" at bounding box center [398, 265] width 117 height 16
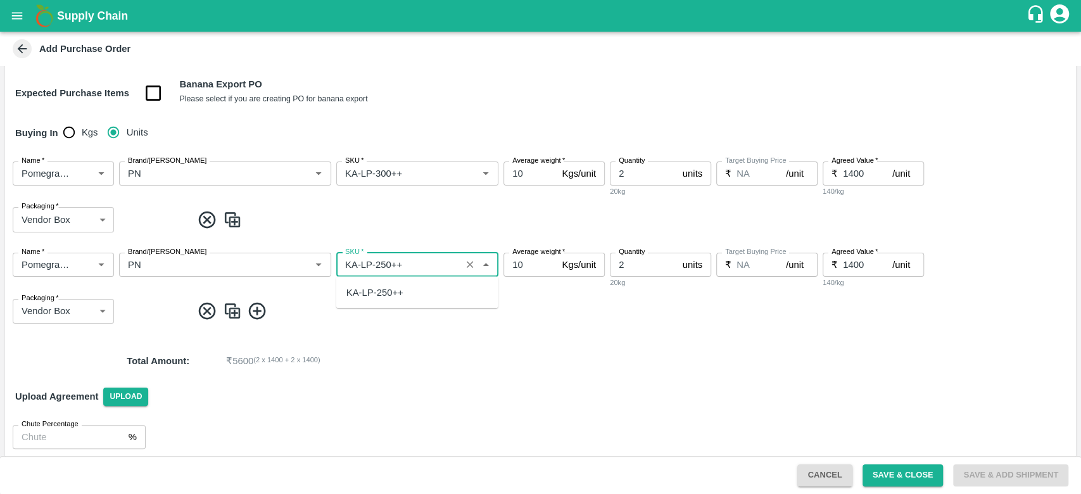
type input "KA-LP-300++"
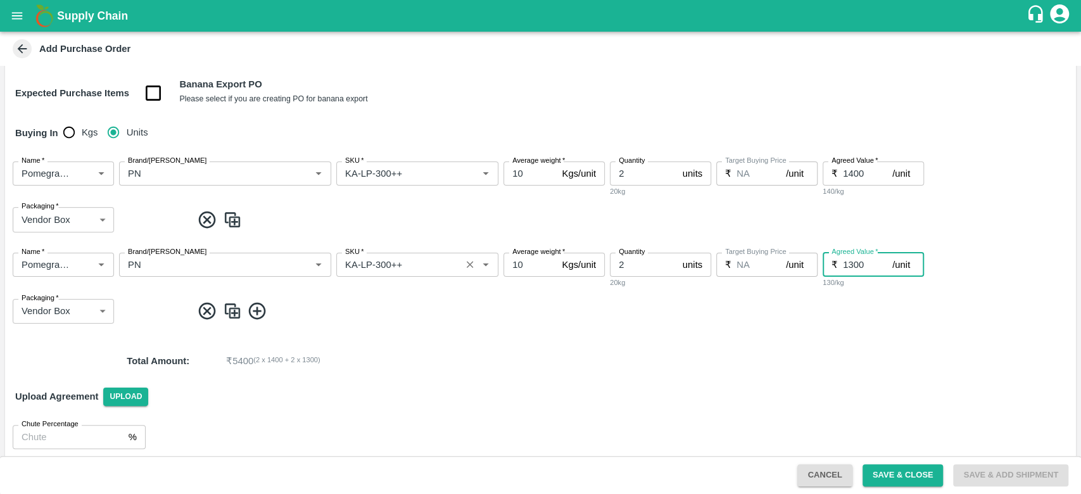
type input "1300"
click at [378, 266] on input "SKU   *" at bounding box center [398, 265] width 117 height 16
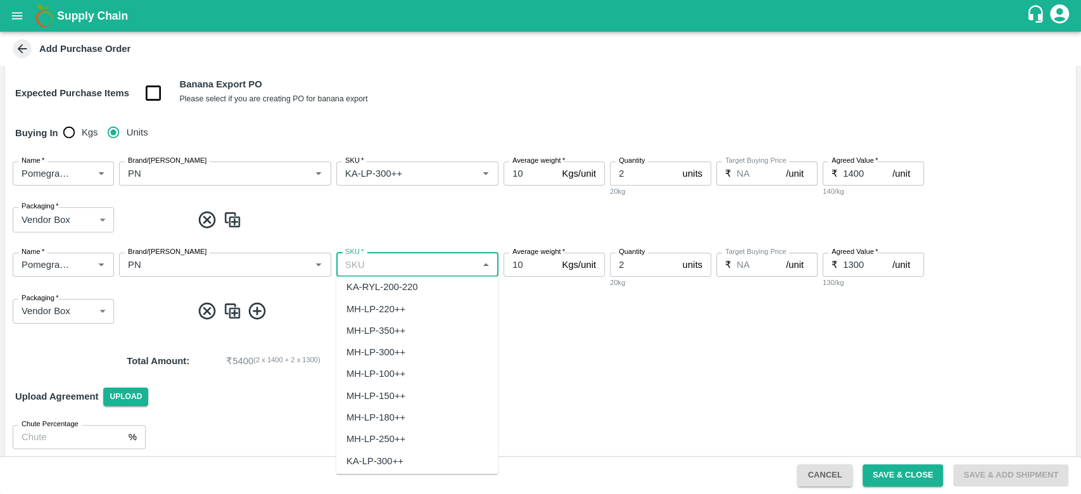
scroll to position [0, 0]
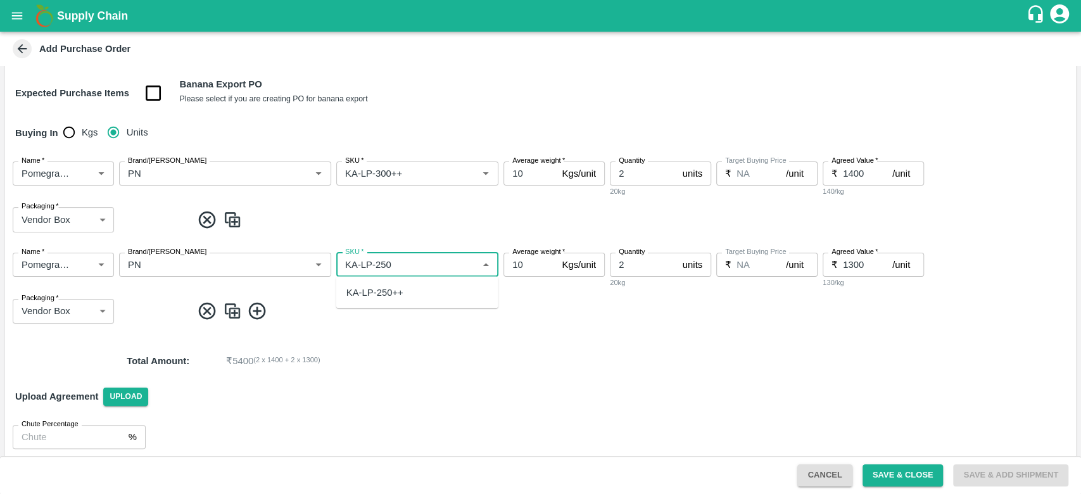
click at [383, 292] on div "KA-LP-250++" at bounding box center [375, 292] width 57 height 14
type input "KA-LP-250++"
click at [226, 309] on img at bounding box center [232, 311] width 19 height 21
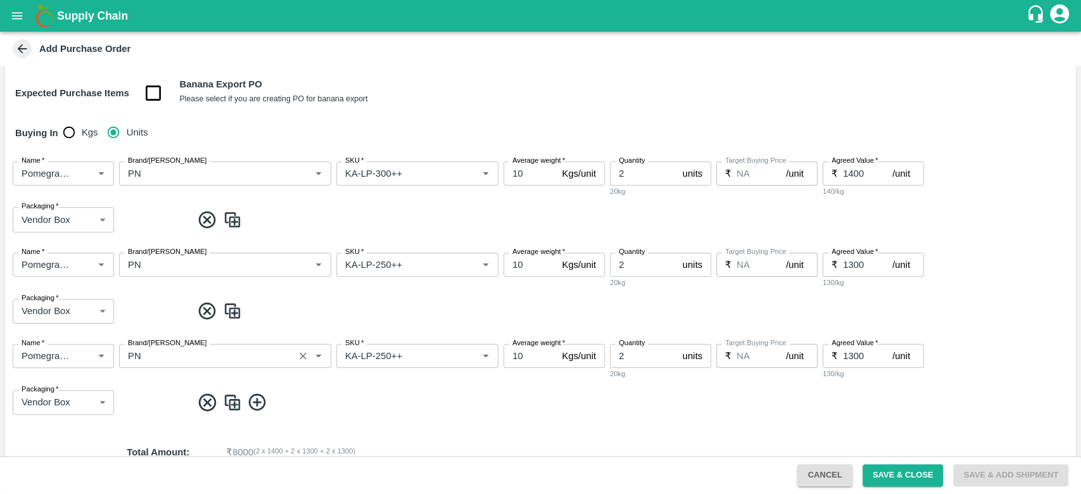
scroll to position [231, 0]
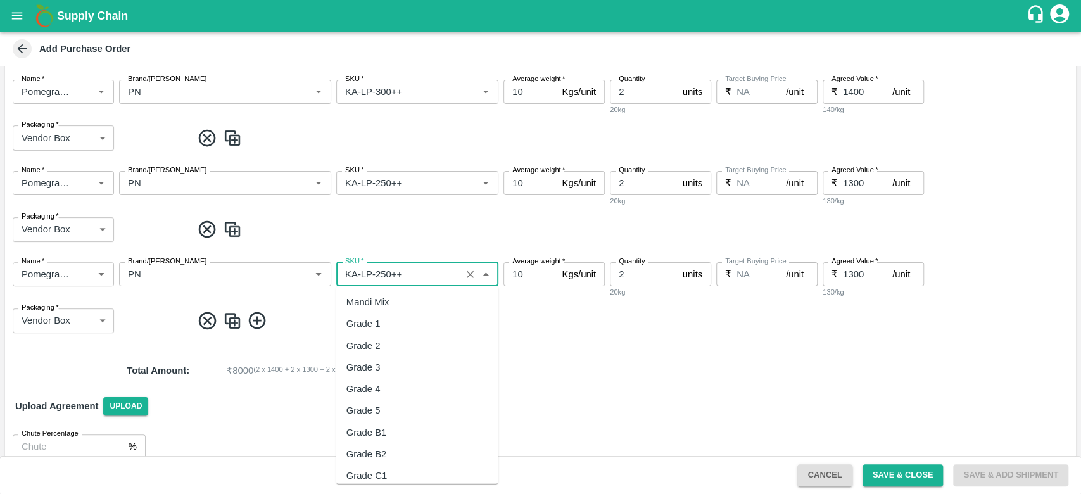
click at [409, 269] on input "SKU   *" at bounding box center [398, 274] width 117 height 16
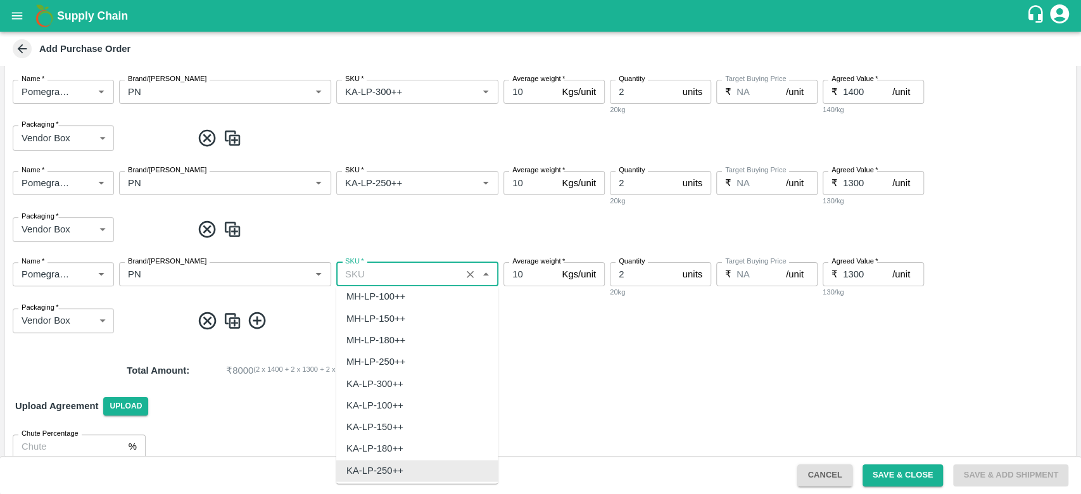
scroll to position [0, 0]
click at [396, 431] on div "KA-LP-220++" at bounding box center [375, 432] width 57 height 14
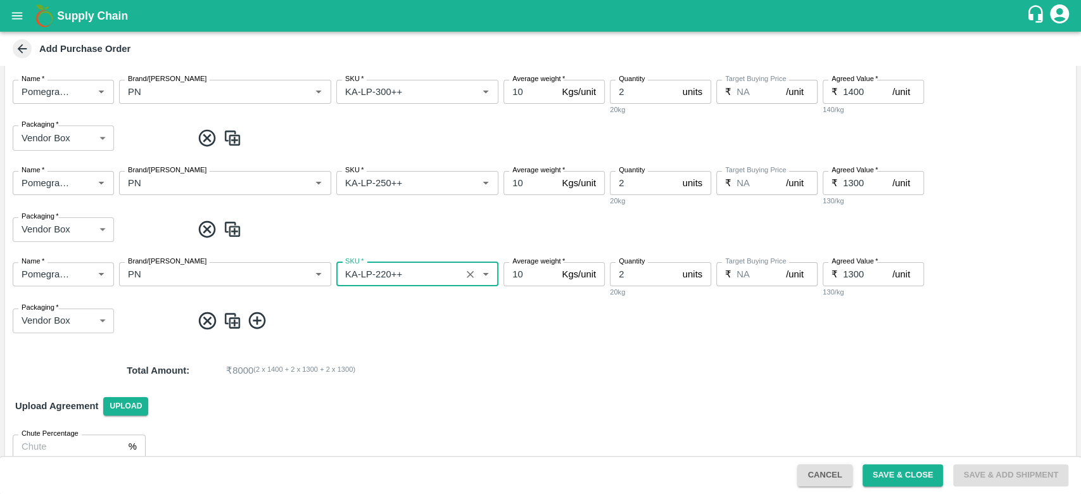
type input "KA-LP-220++"
click at [630, 271] on input "2" at bounding box center [644, 274] width 68 height 24
type input "5"
type input "1200"
click at [231, 320] on img at bounding box center [232, 320] width 19 height 21
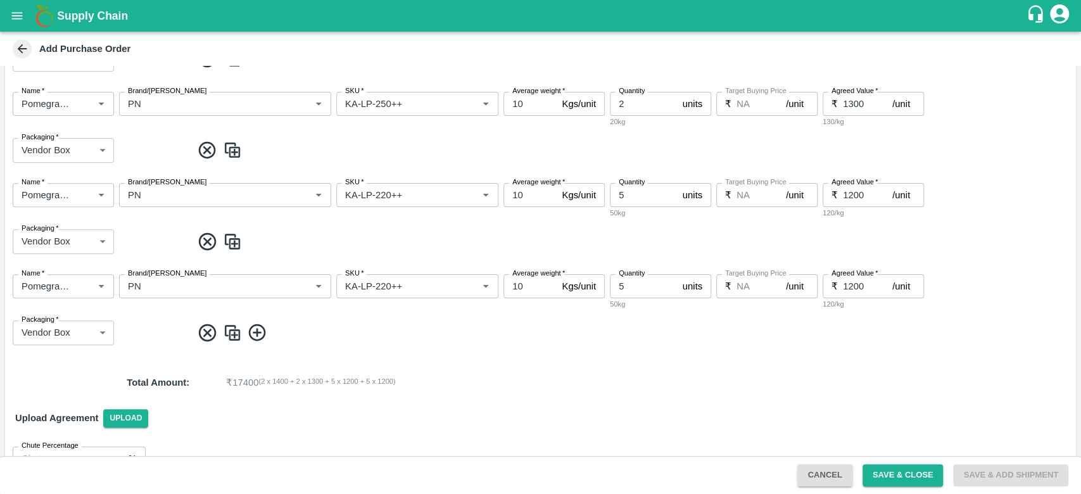
scroll to position [340, 0]
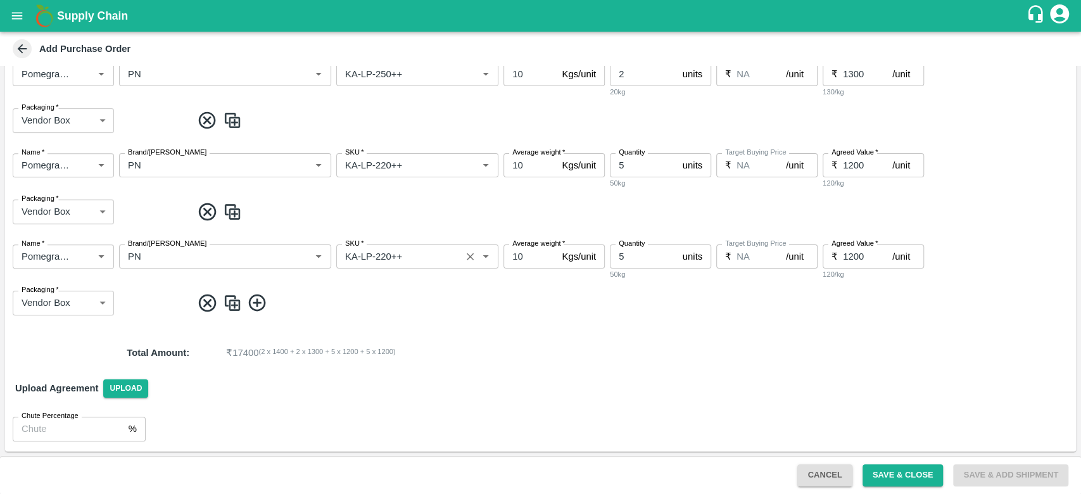
click at [390, 255] on input "SKU   *" at bounding box center [398, 256] width 117 height 16
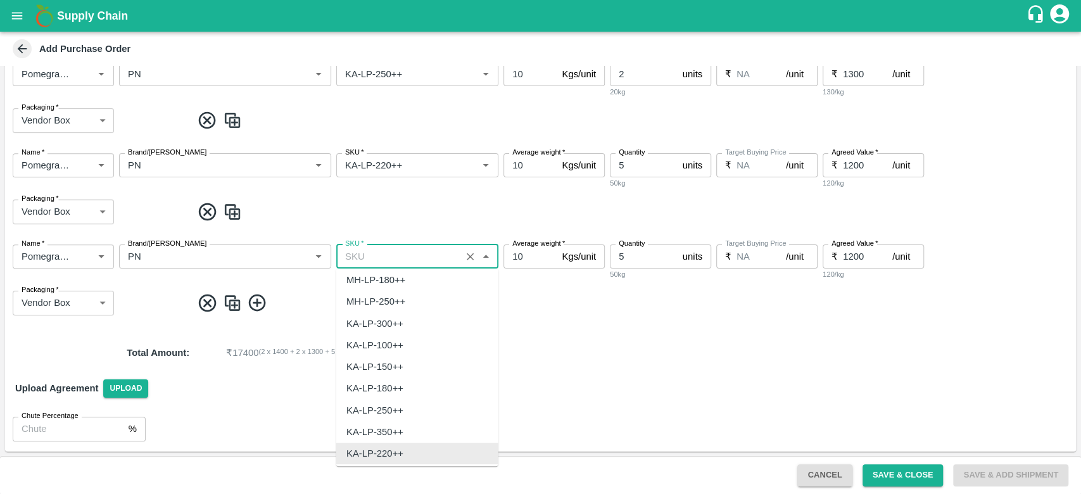
scroll to position [0, 0]
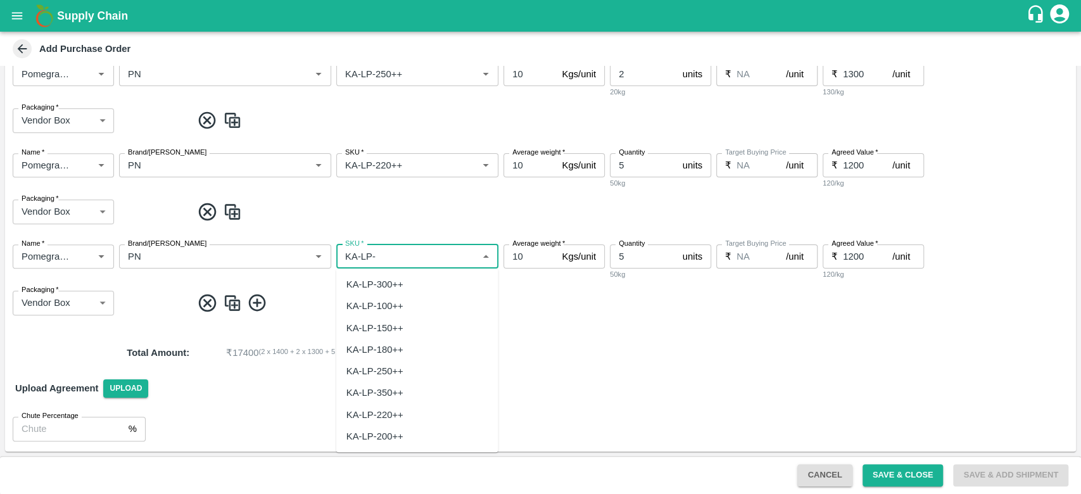
click at [398, 349] on div "KA-LP-180++" at bounding box center [375, 350] width 57 height 14
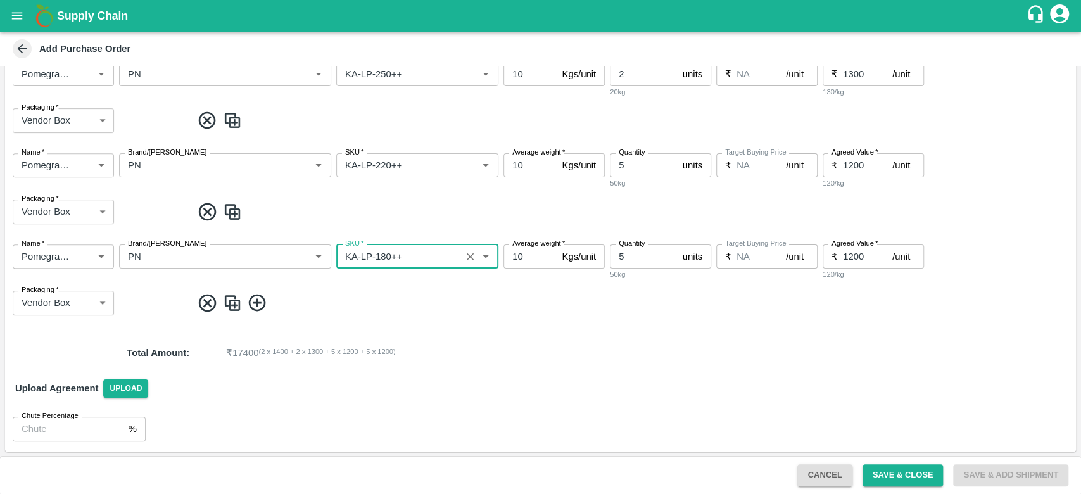
type input "KA-LP-180++"
click at [638, 258] on input "5" at bounding box center [644, 257] width 68 height 24
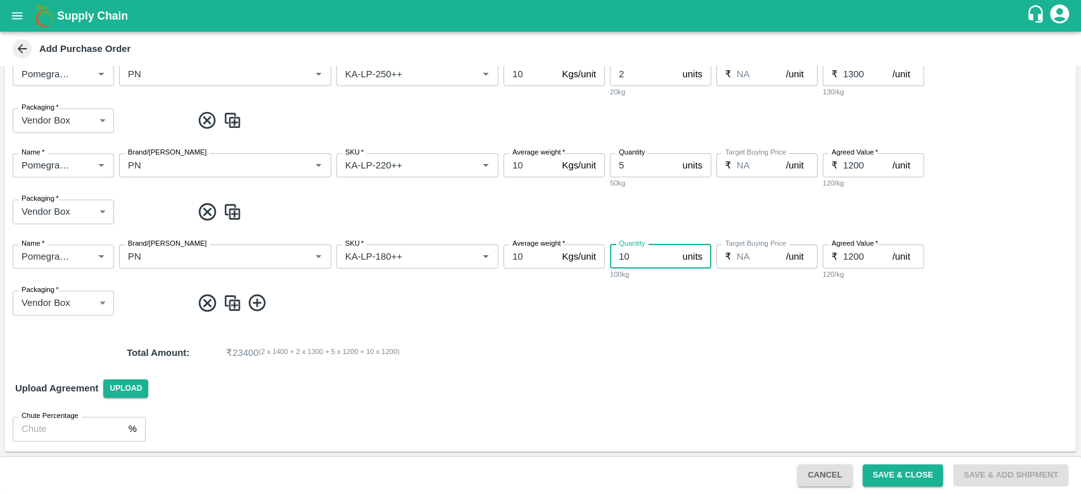
type input "10"
type input "1100"
click at [407, 328] on div "PO Type   * Direct Purchase 3 PO Type Buyers   * Thejaswi B R Buyers   * DC   *…" at bounding box center [540, 91] width 1071 height 720
click at [231, 305] on img at bounding box center [232, 303] width 19 height 21
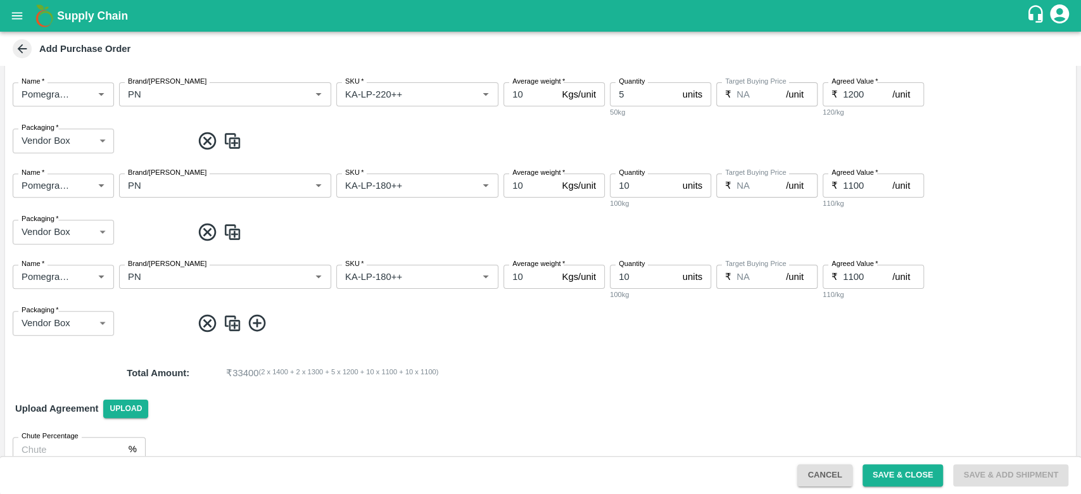
scroll to position [424, 0]
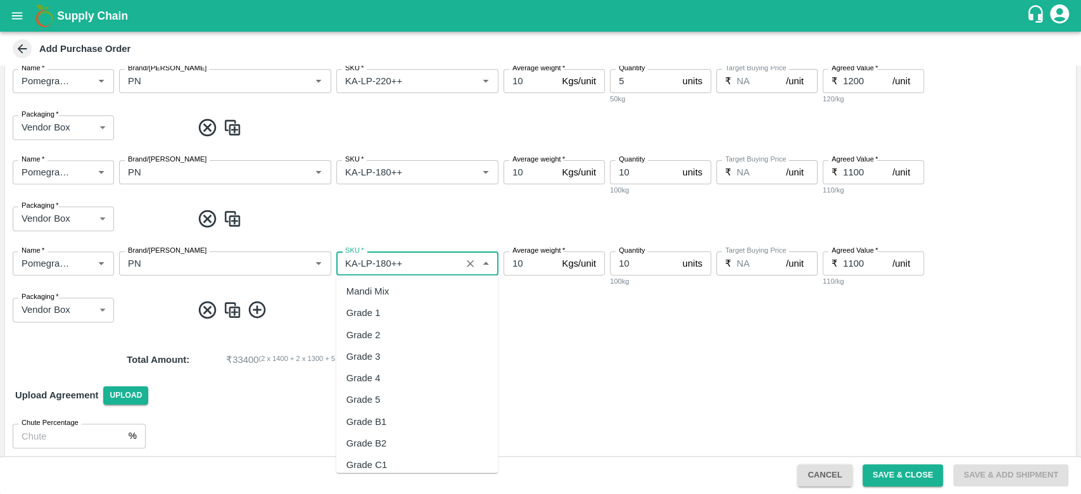
click at [388, 261] on input "SKU   *" at bounding box center [398, 263] width 117 height 16
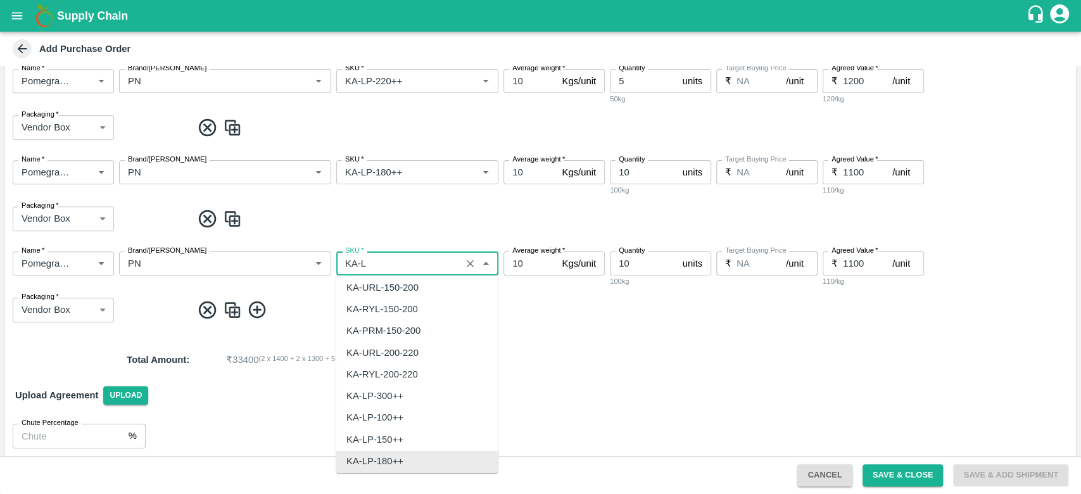
scroll to position [0, 0]
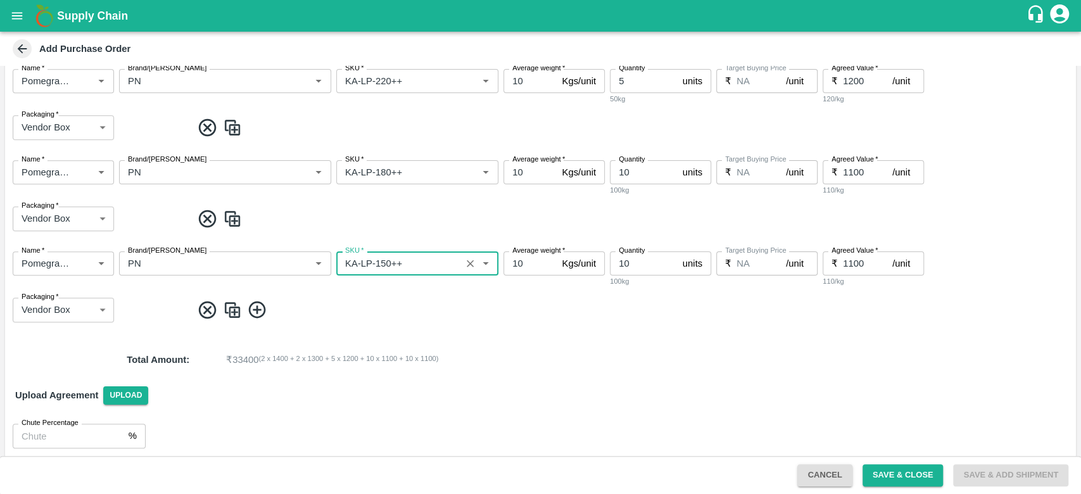
type input "KA-LP-150++"
type input "31"
type input "1000"
click at [233, 308] on img at bounding box center [232, 310] width 19 height 21
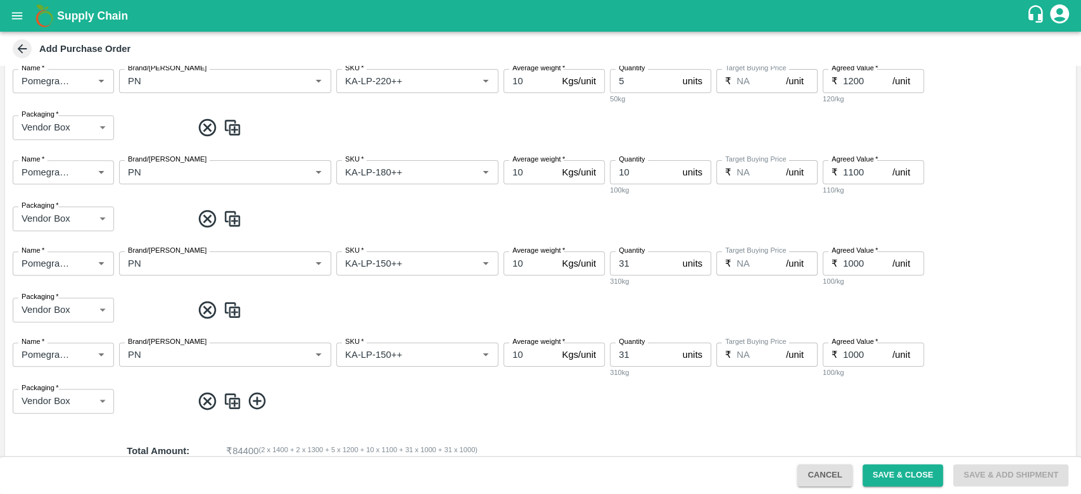
scroll to position [522, 0]
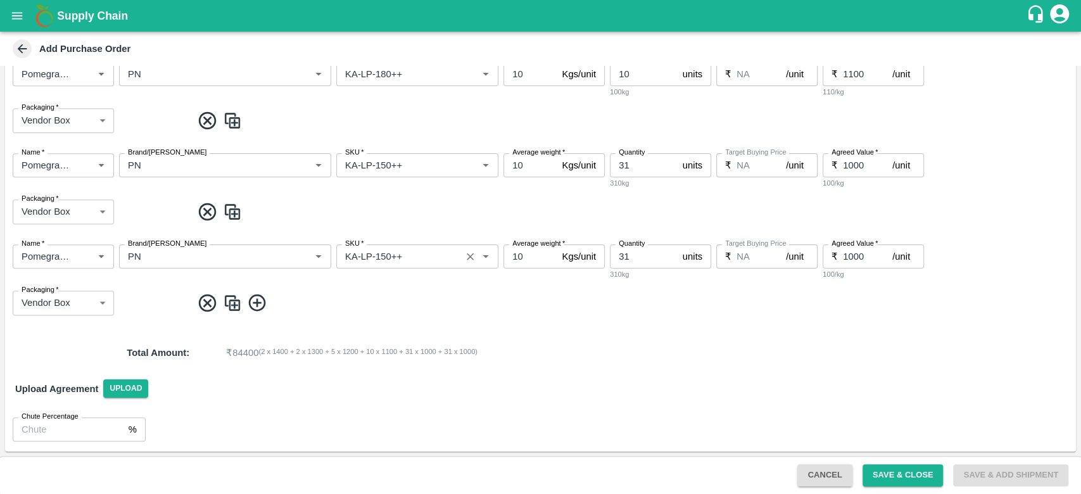
click at [409, 258] on input "SKU   *" at bounding box center [398, 256] width 117 height 16
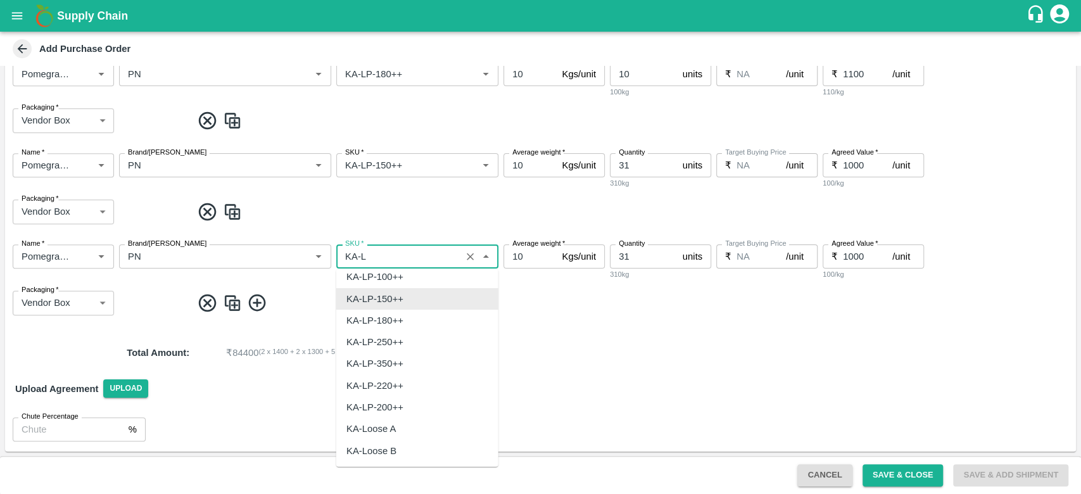
scroll to position [0, 0]
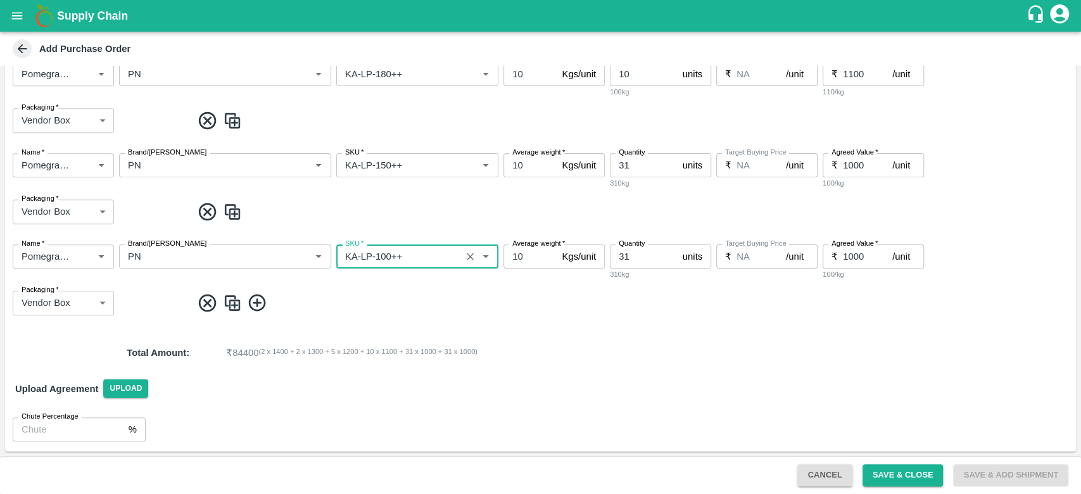
type input "KA-LP-100++"
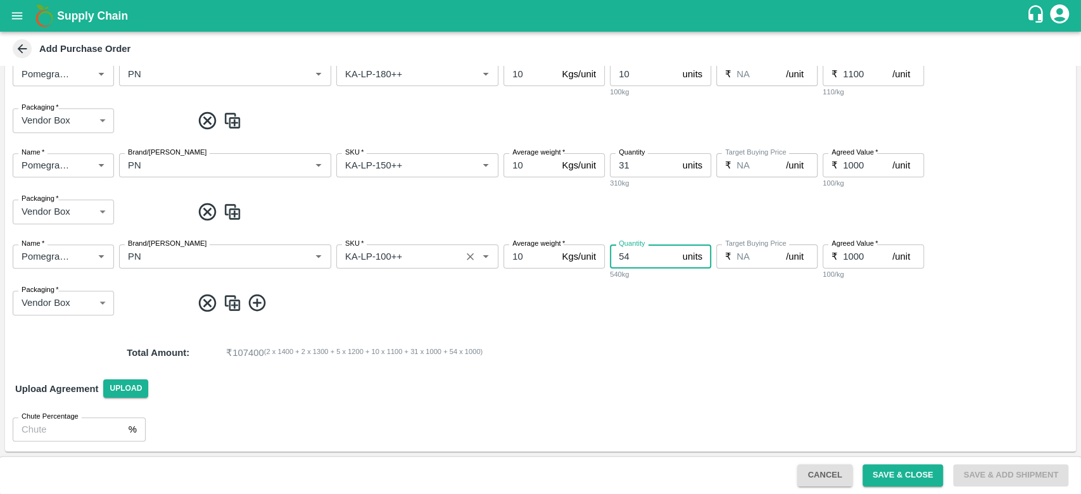
type input "54"
type input "900"
click at [235, 307] on img at bounding box center [232, 303] width 19 height 21
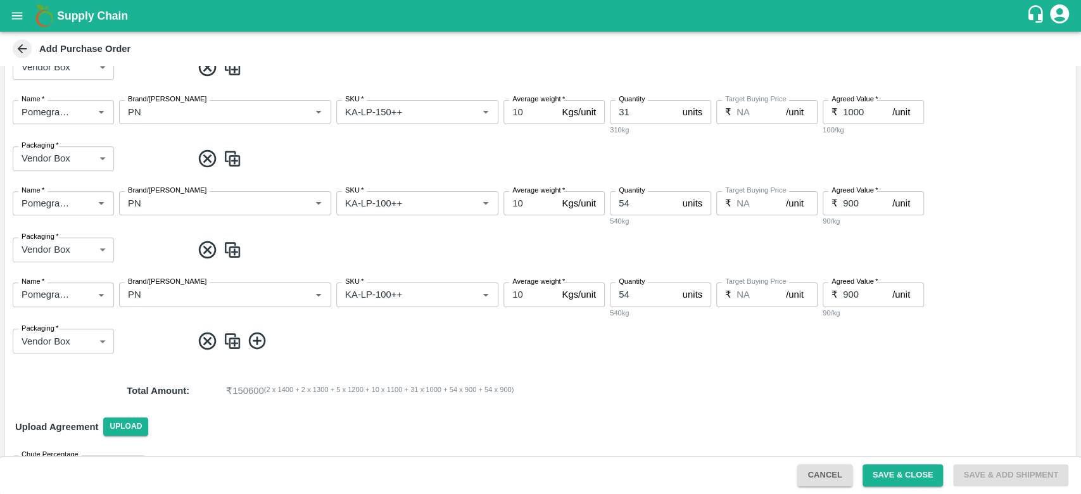
scroll to position [576, 0]
click at [638, 287] on input "54" at bounding box center [644, 294] width 68 height 24
type input "5"
type input "8"
click at [428, 284] on div "SKU   *" at bounding box center [417, 294] width 162 height 24
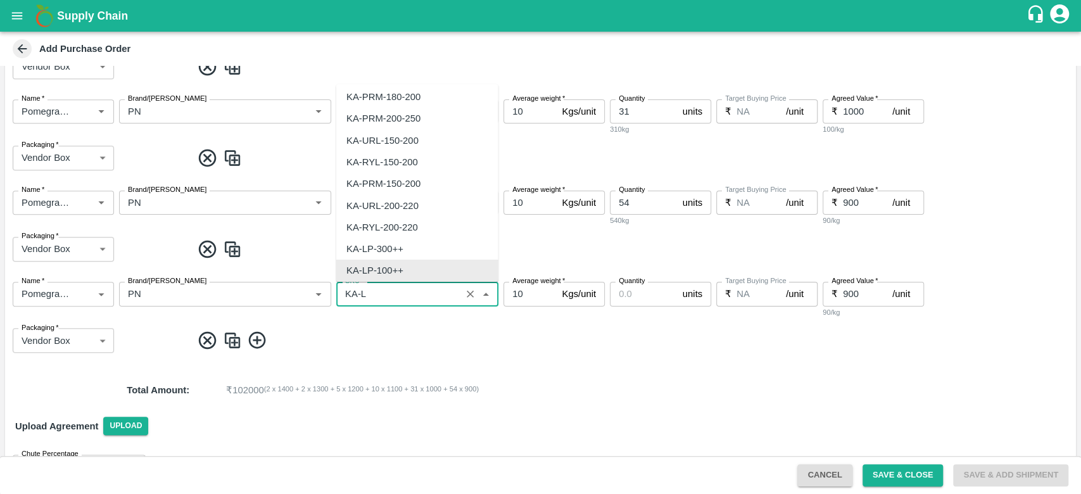
scroll to position [0, 0]
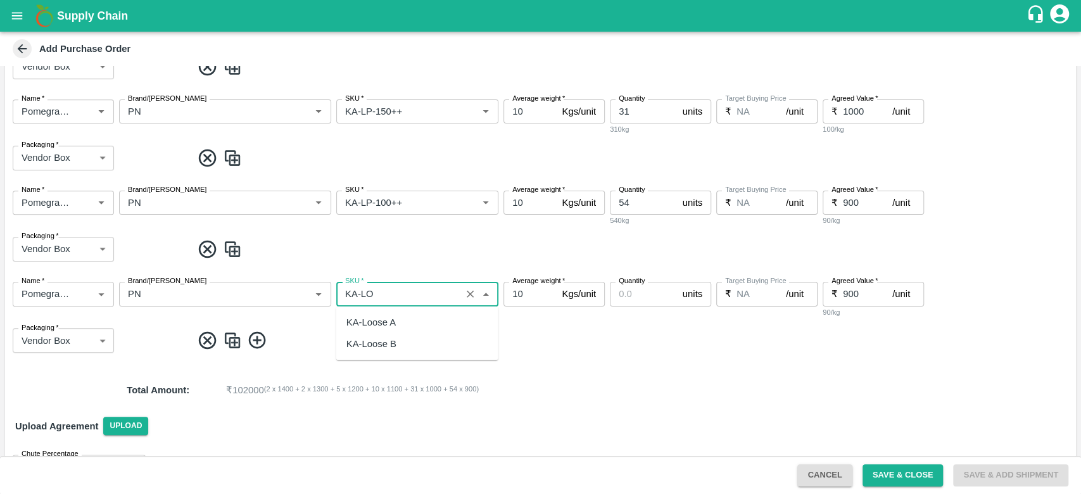
click at [380, 323] on div "KA-Loose A" at bounding box center [371, 322] width 49 height 14
type input "KA-Loose A"
click at [647, 293] on input "Quantity" at bounding box center [644, 294] width 68 height 24
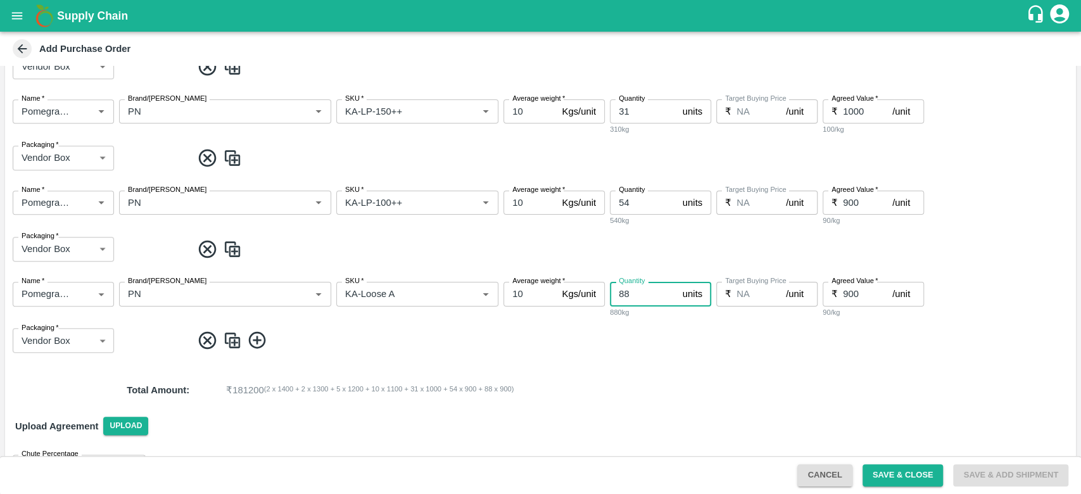
type input "88"
type input "800"
click at [571, 342] on span at bounding box center [631, 340] width 879 height 21
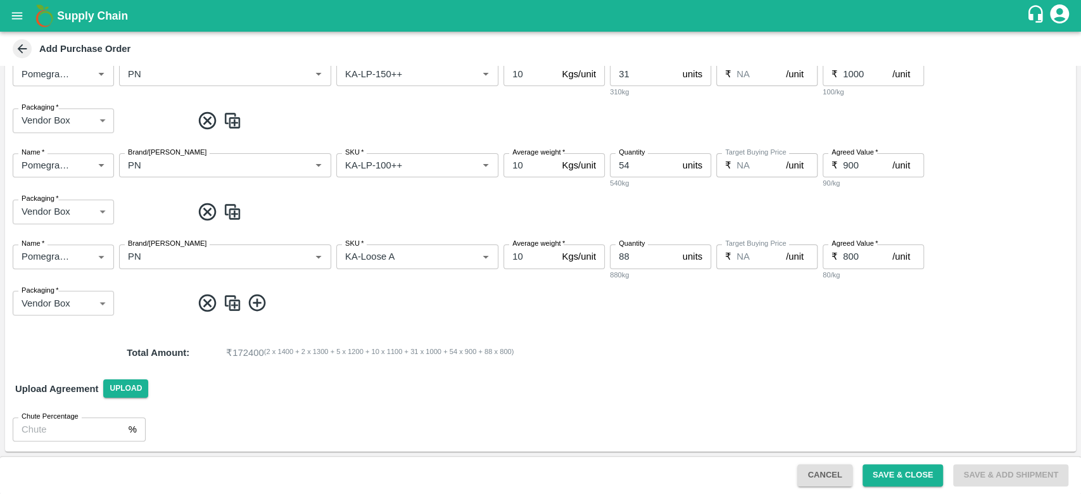
click at [229, 296] on img at bounding box center [232, 303] width 19 height 21
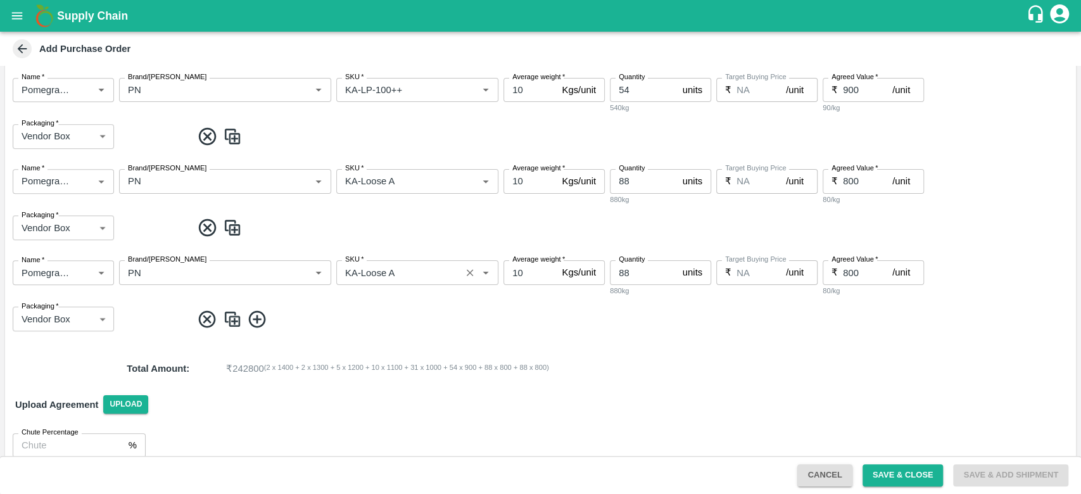
scroll to position [691, 0]
click at [637, 272] on input "88" at bounding box center [644, 270] width 68 height 24
type input "8"
type input "36"
click at [404, 266] on input "SKU   *" at bounding box center [398, 270] width 117 height 16
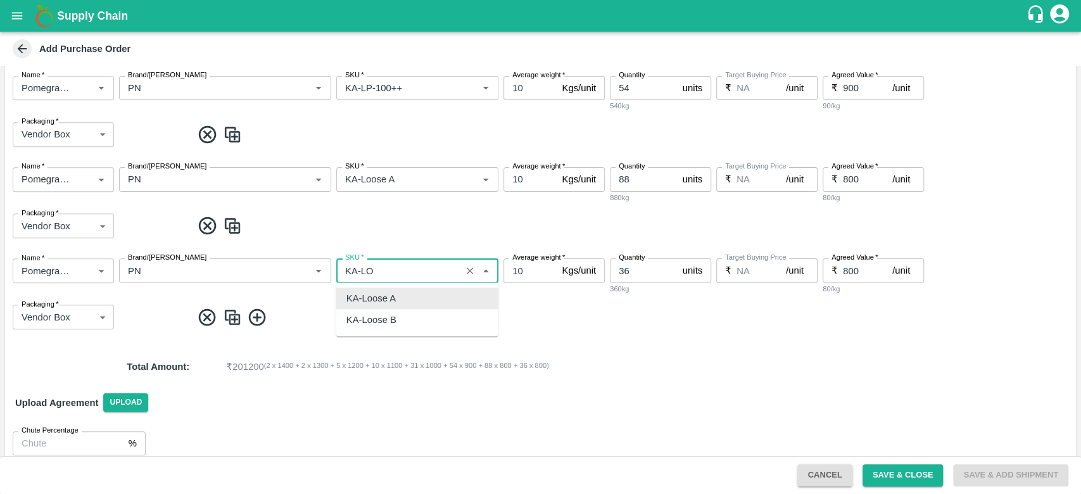
scroll to position [0, 0]
click at [383, 319] on div "KA-Loose B" at bounding box center [372, 321] width 50 height 14
type input "KA-Loose B"
click at [859, 272] on input "800" at bounding box center [867, 270] width 49 height 24
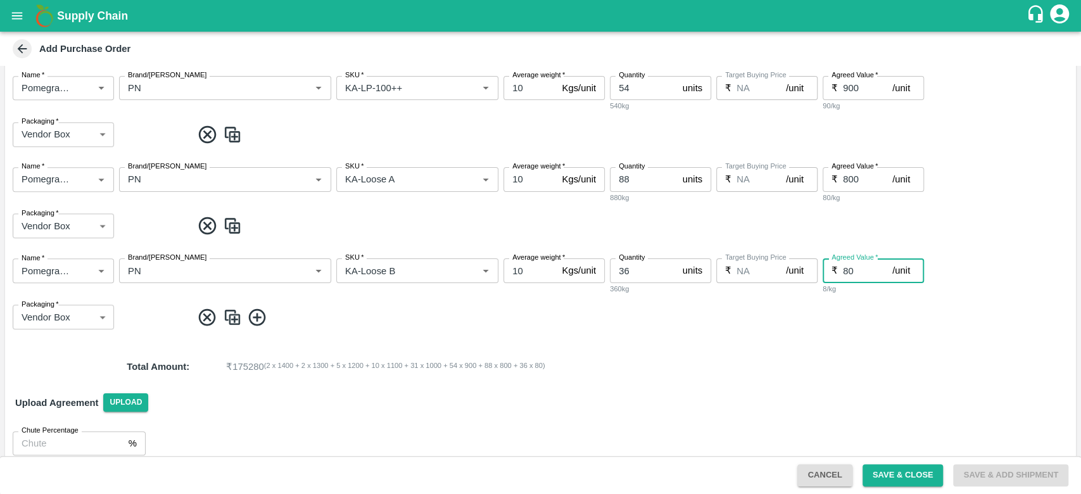
type input "8"
type input "700"
click at [744, 332] on div "Name   * Name   * Brand/Marka Brand/Marka SKU   * SKU   * Average weight   * 10…" at bounding box center [540, 293] width 1071 height 91
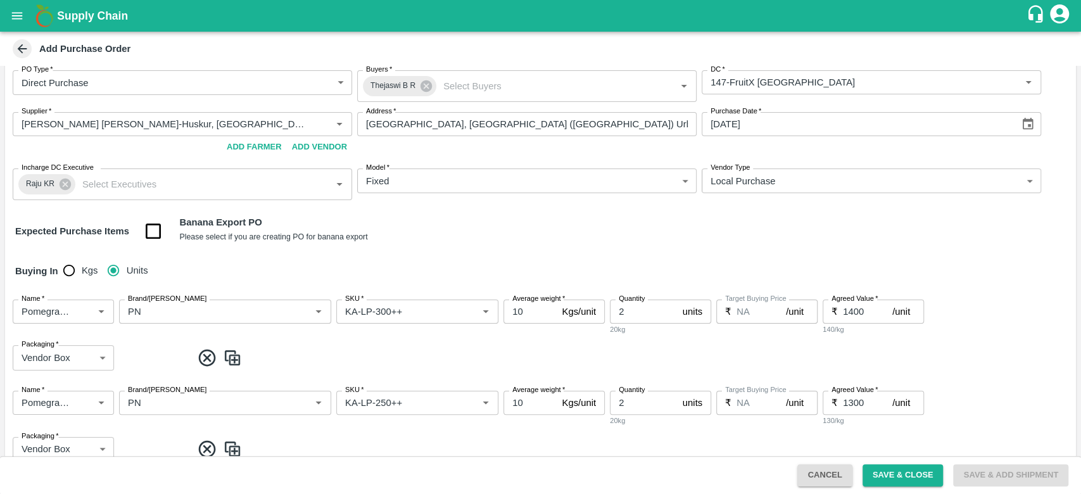
scroll to position [704, 0]
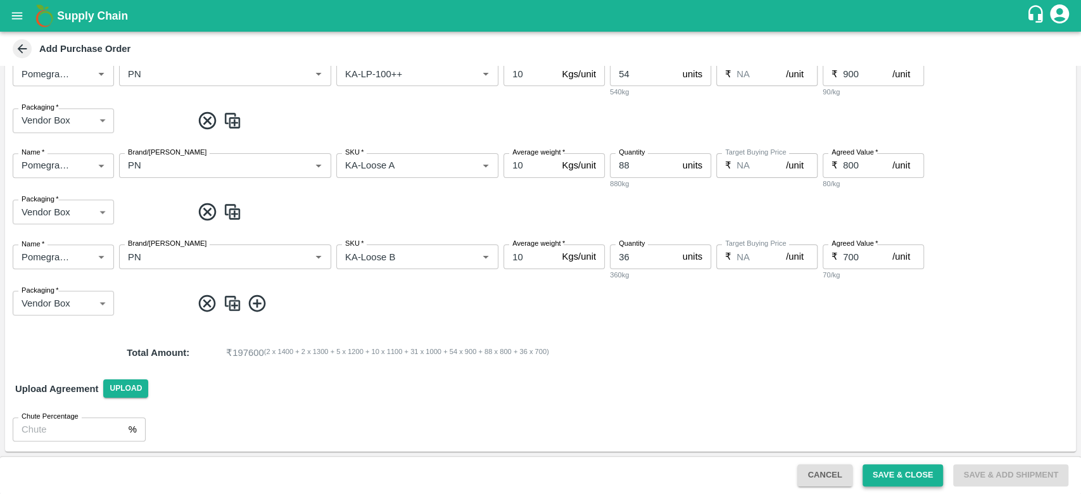
click at [897, 474] on button "Save & Close" at bounding box center [903, 475] width 81 height 22
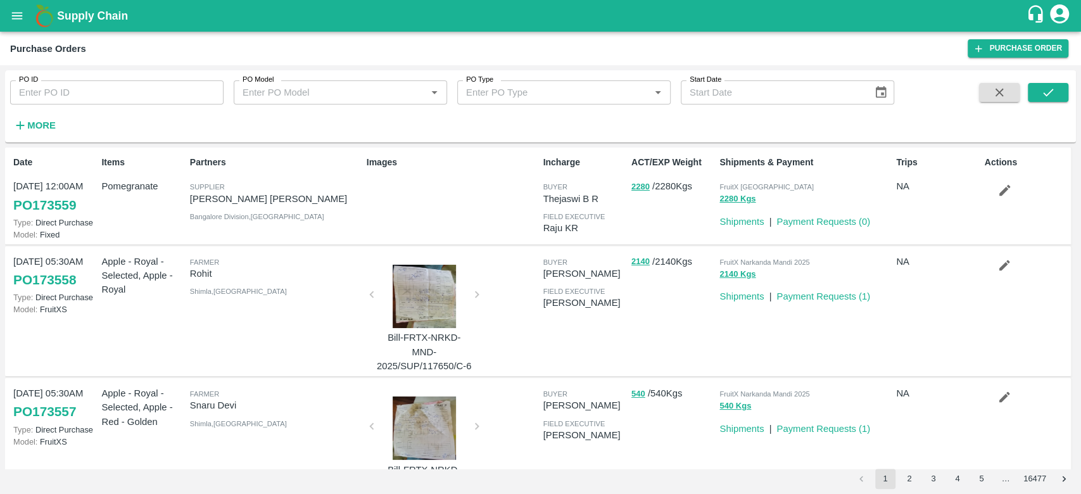
click at [1000, 192] on icon "button" at bounding box center [1005, 190] width 11 height 11
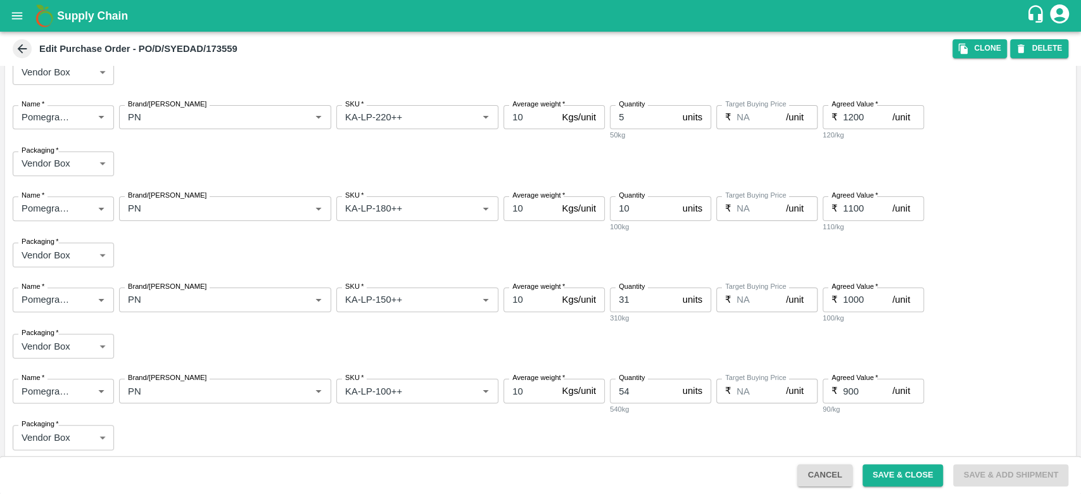
scroll to position [653, 0]
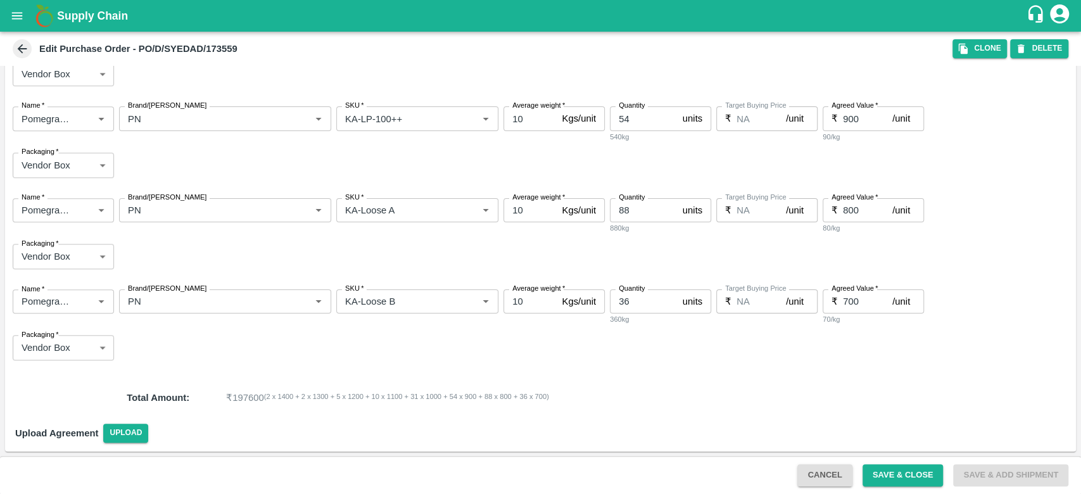
click at [859, 308] on input "700" at bounding box center [867, 302] width 49 height 24
click at [623, 360] on div "Name   * Name   * Brand/[PERSON_NAME]/[PERSON_NAME]   * SKU   * Average weight …" at bounding box center [540, 324] width 1071 height 91
click at [967, 51] on icon "button" at bounding box center [963, 49] width 9 height 11
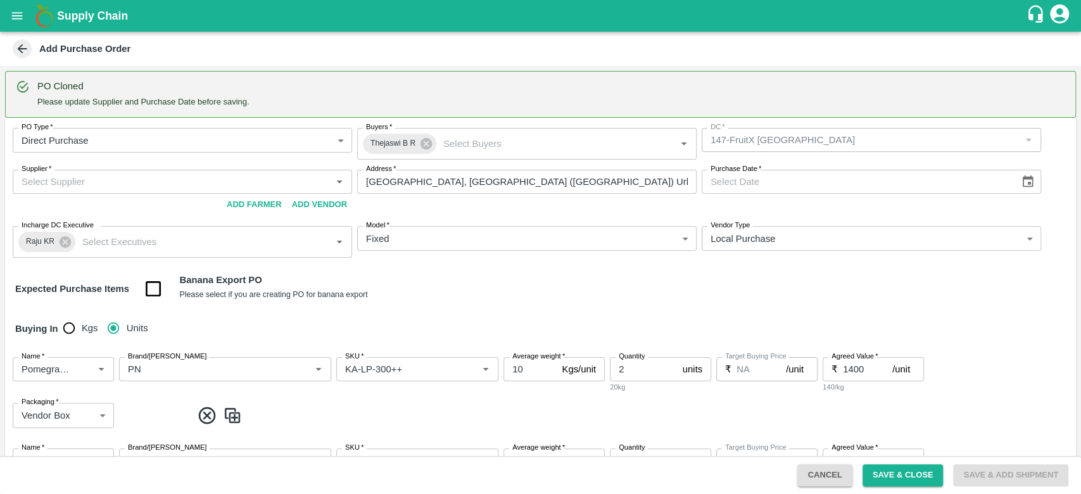
click at [209, 188] on input "Supplier   *" at bounding box center [171, 182] width 311 height 16
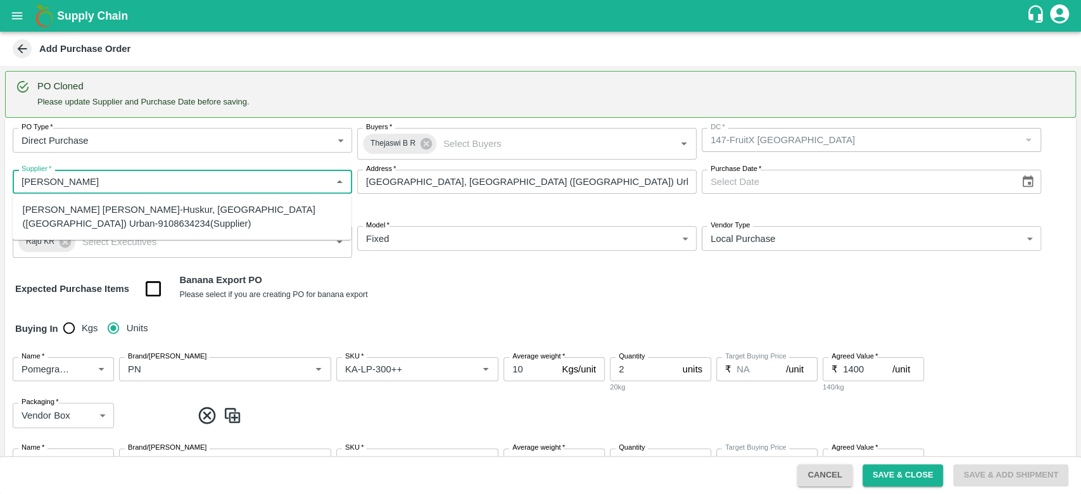
click at [172, 215] on div "Syed Adil Pasha-Huskur, Bengaluru (Bangalore) Urban-9108634234(Supplier)" at bounding box center [182, 217] width 319 height 29
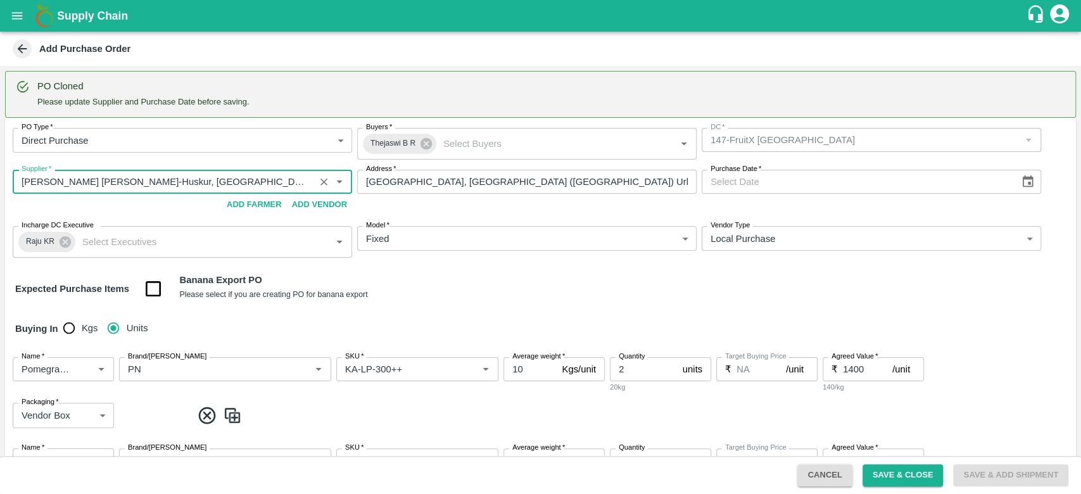
type input "Syed Adil Pasha-Huskur, Bengaluru (Bangalore) Urban-9108634234(Supplier)"
click at [1026, 184] on icon "Choose date" at bounding box center [1028, 181] width 11 height 12
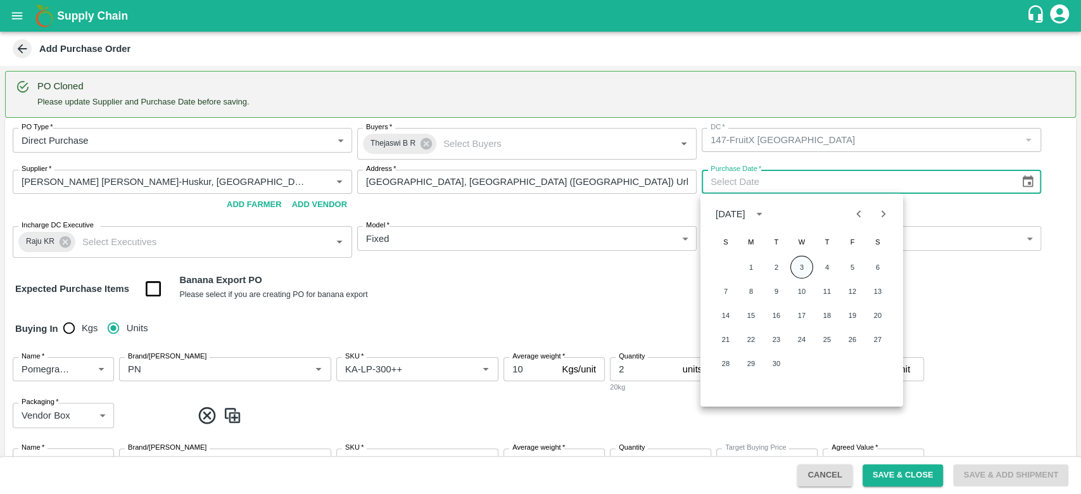
click at [803, 269] on button "3" at bounding box center [802, 267] width 23 height 23
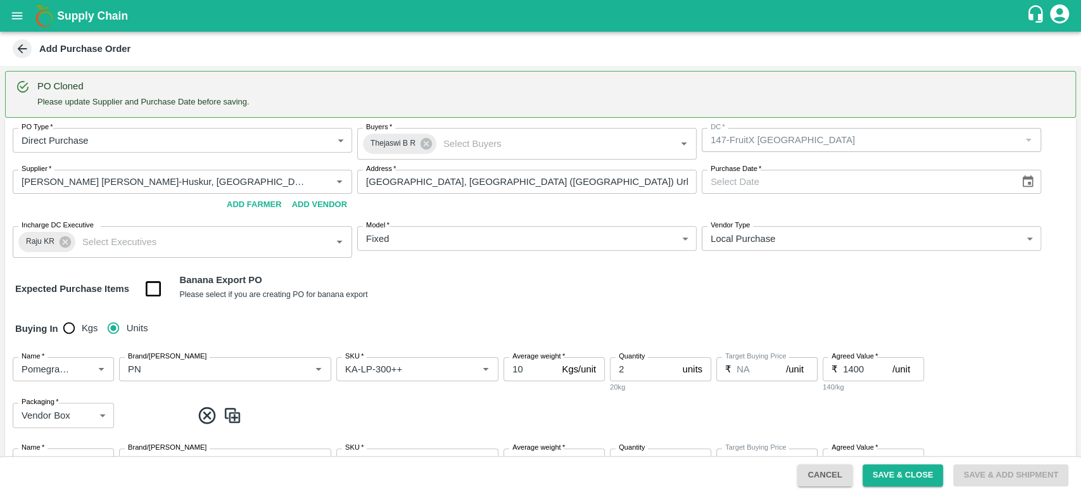
type input "03/09/2025"
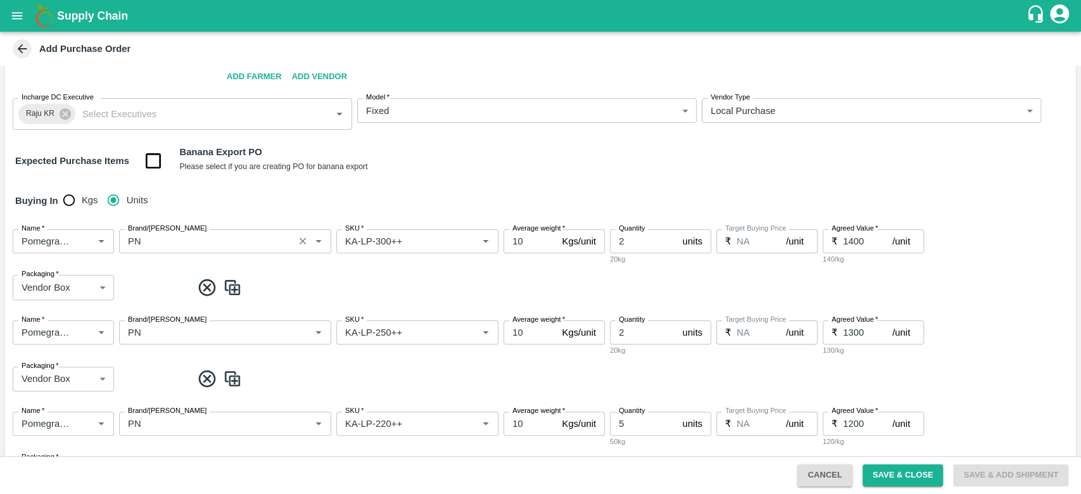
click at [161, 245] on input "Brand/Marka" at bounding box center [206, 241] width 167 height 16
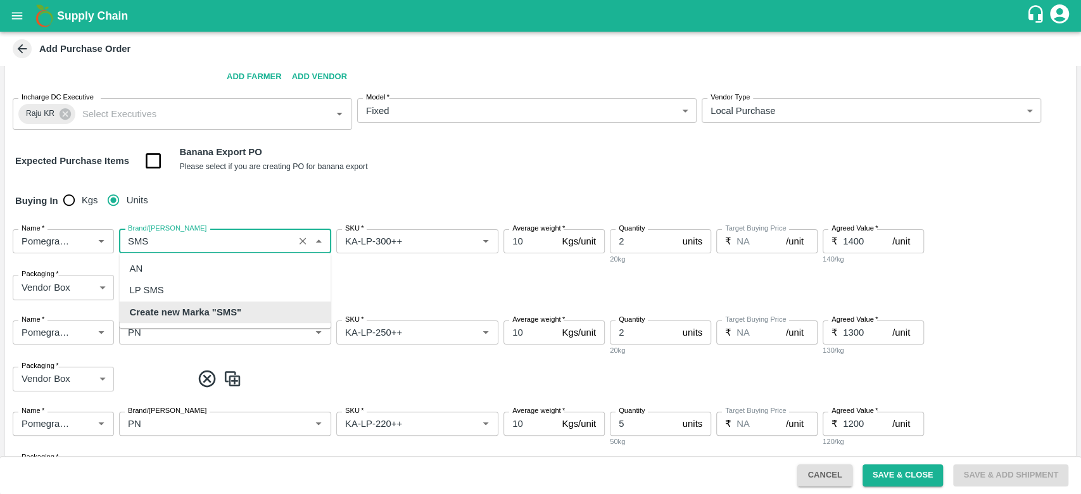
scroll to position [0, 0]
click at [159, 286] on div "LP SMS" at bounding box center [146, 290] width 34 height 14
type input "LP SMS"
click at [234, 287] on img at bounding box center [232, 287] width 19 height 21
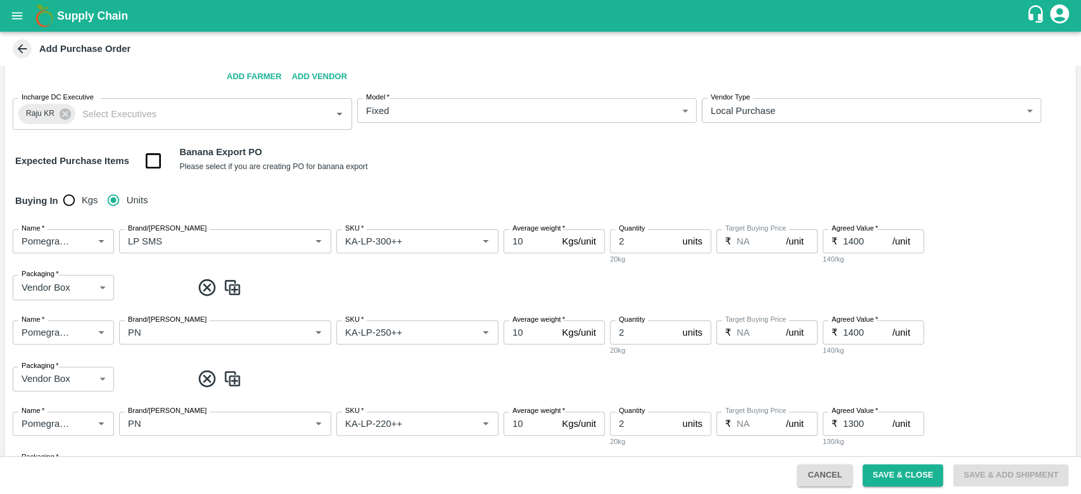
type input "LP SMS"
type input "KA-LP-300++"
type input "1400"
type input "KA-LP-250++"
type input "2"
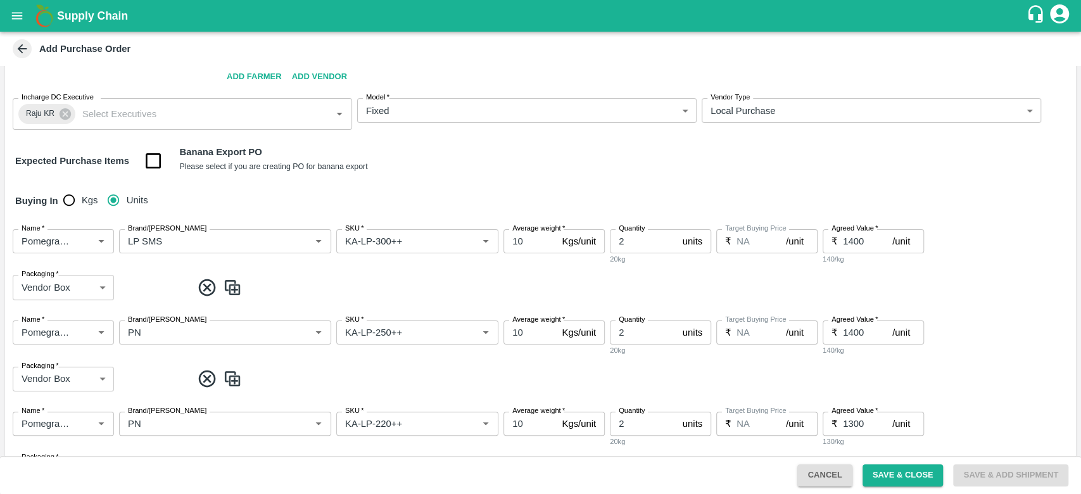
type input "1300"
type input "KA-LP-220++"
type input "5"
type input "1200"
type input "KA-LP-180++"
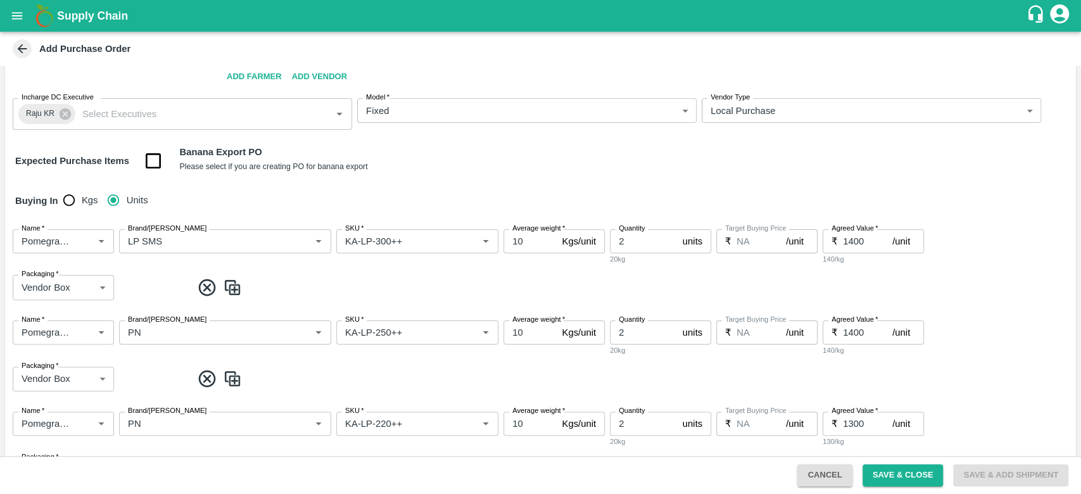
type input "10"
type input "1100"
type input "KA-LP-150++"
type input "31"
type input "1000"
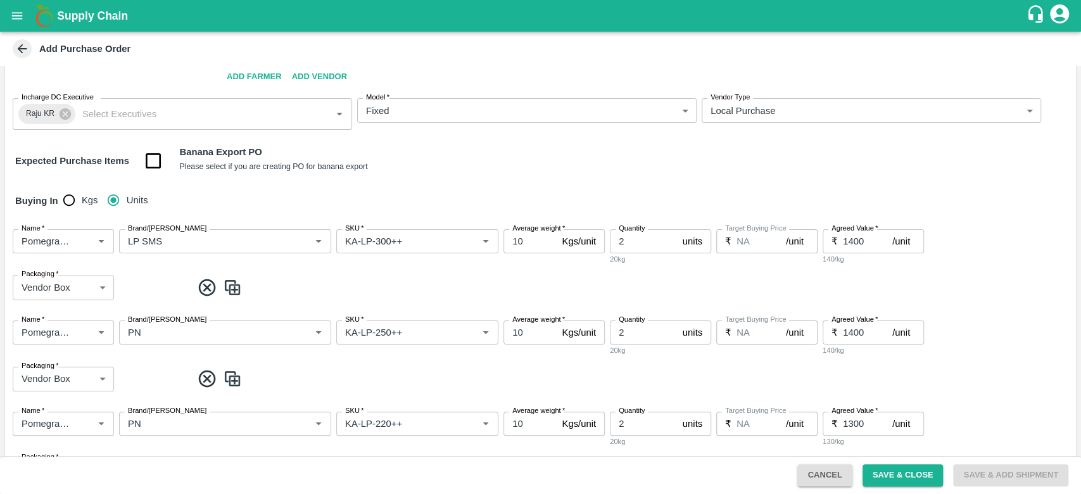
type input "KA-LP-100++"
type input "54"
type input "900"
type input "KA-Loose A"
type input "88"
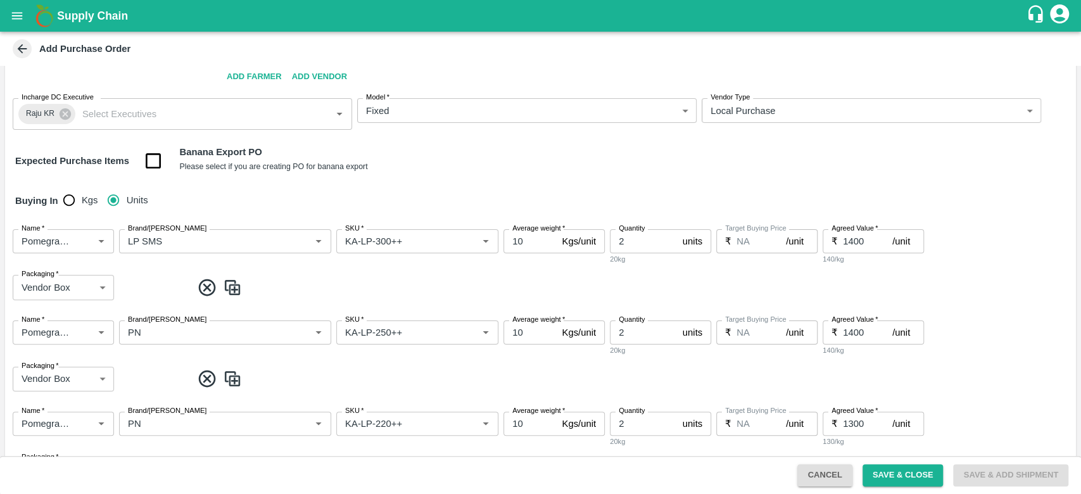
type input "800"
type input "Pomegranate"
type input "PN"
type input "KA-Loose B"
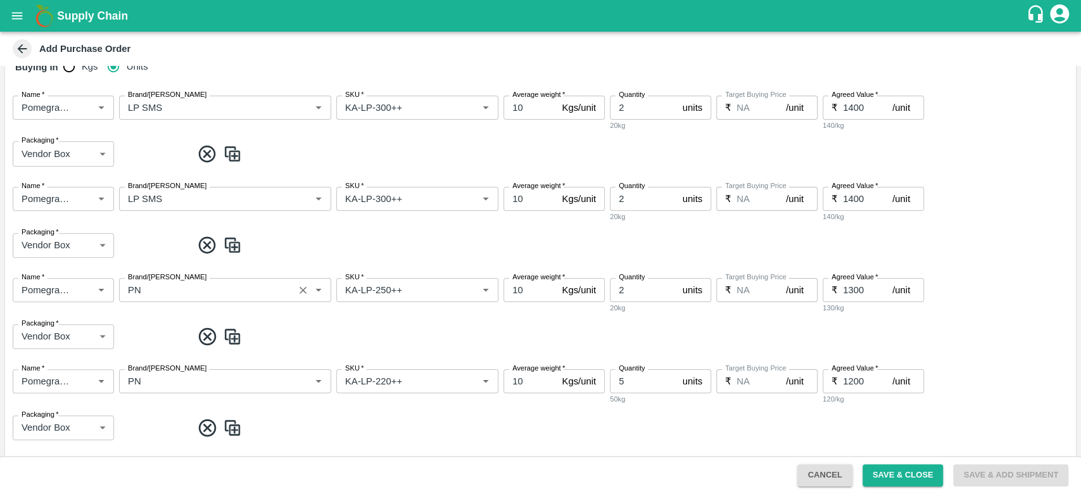
scroll to position [263, 0]
click at [206, 247] on icon at bounding box center [207, 244] width 21 height 21
type input "PN"
type input "KA-LP-250++"
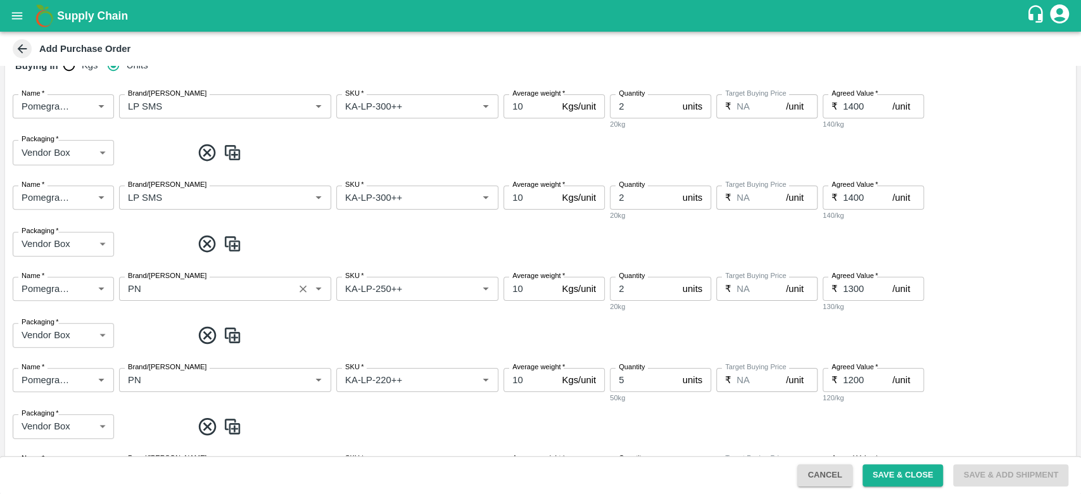
type input "5"
type input "1200"
type input "KA-LP-220++"
type input "10"
type input "1100"
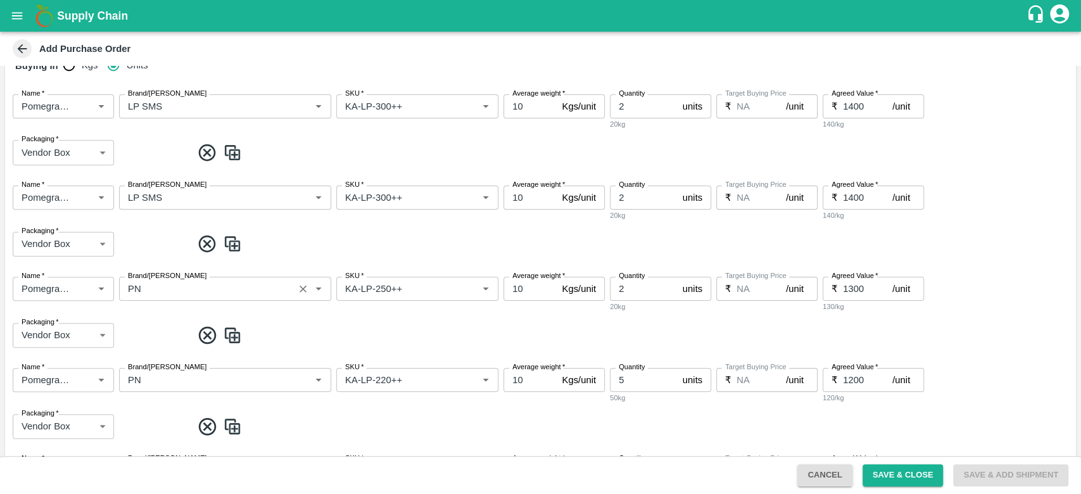
type input "KA-LP-180++"
type input "31"
type input "1000"
type input "KA-LP-150++"
type input "54"
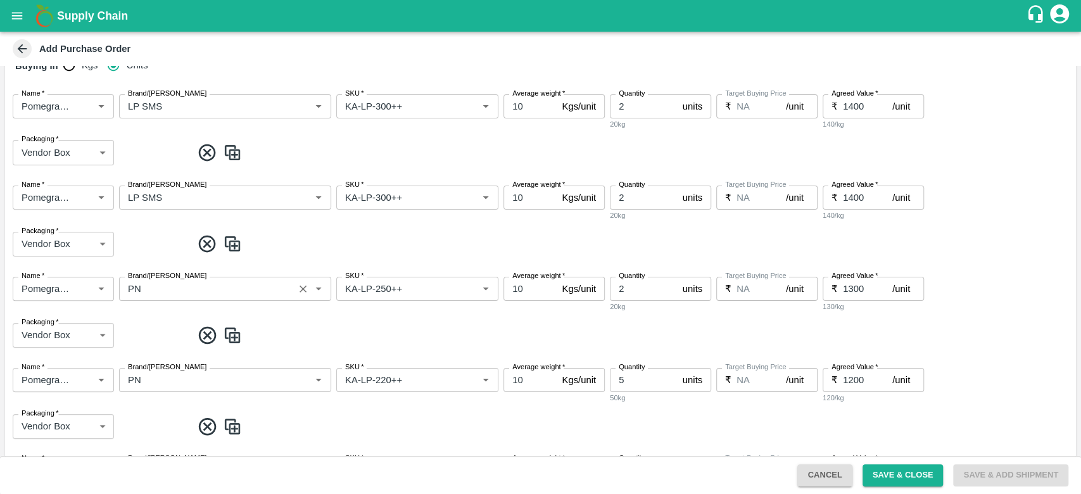
type input "900"
type input "KA-LP-100++"
type input "88"
type input "800"
type input "KA-Loose A"
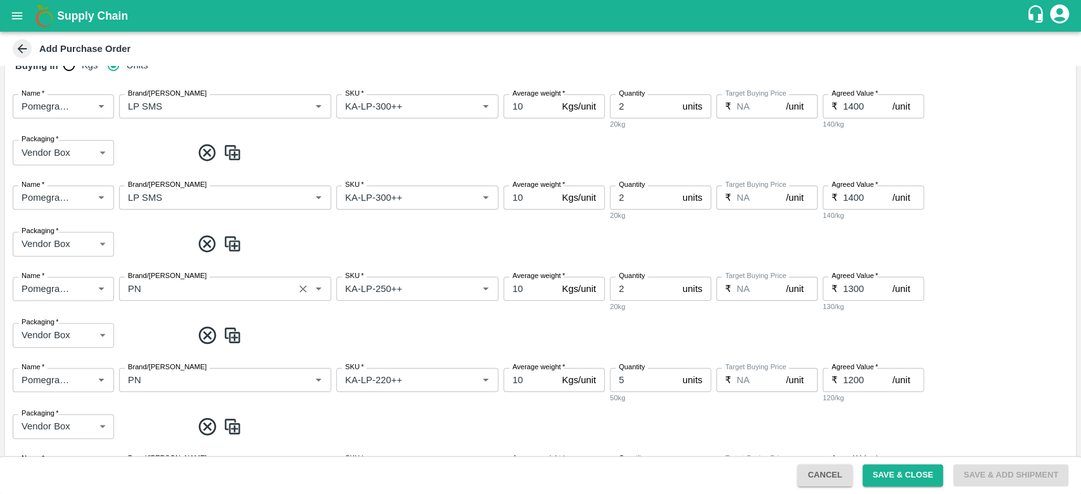
type input "36"
type input "700"
type input "KA-Loose B"
type input "700"
type input "KA-LP-220++"
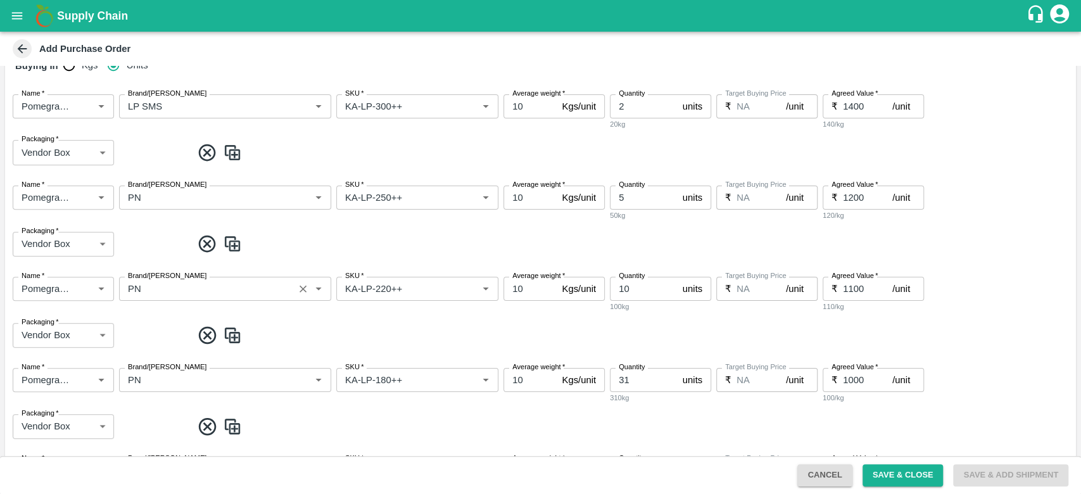
type input "KA-LP-180++"
type input "KA-LP-150++"
type input "KA-LP-100++"
type input "KA-Loose A"
type input "KA-Loose B"
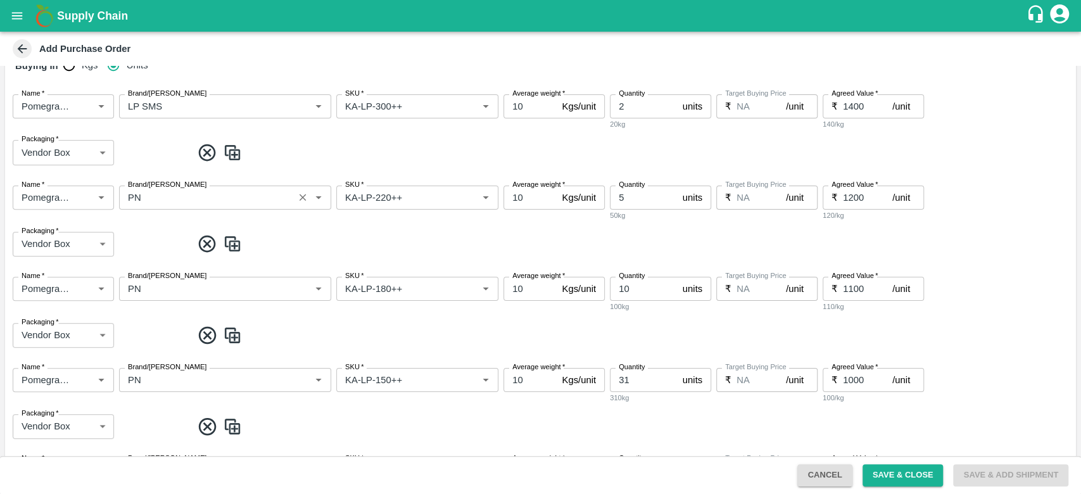
scroll to position [229, 0]
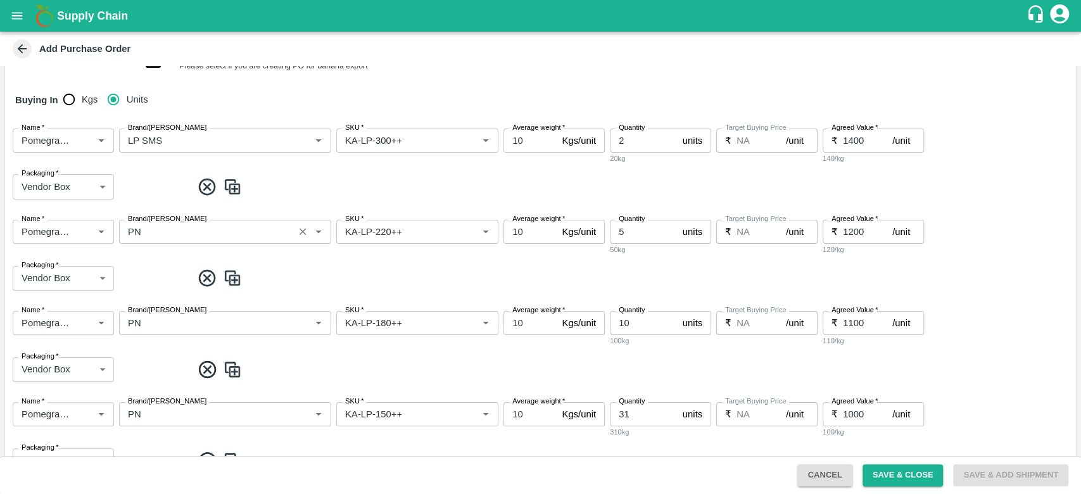
click at [168, 229] on input "Brand/Marka" at bounding box center [206, 232] width 167 height 16
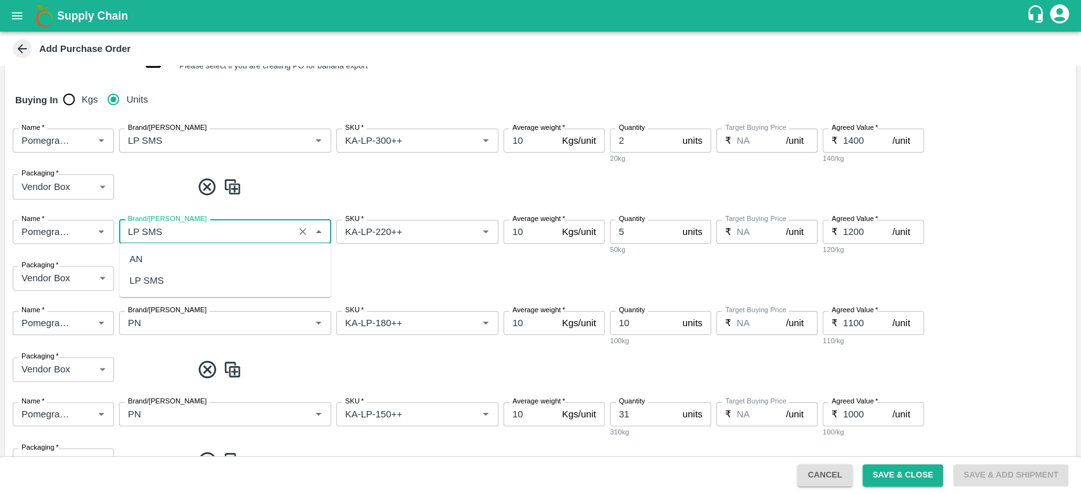
scroll to position [0, 0]
click at [163, 278] on div "LP SMS" at bounding box center [146, 281] width 34 height 14
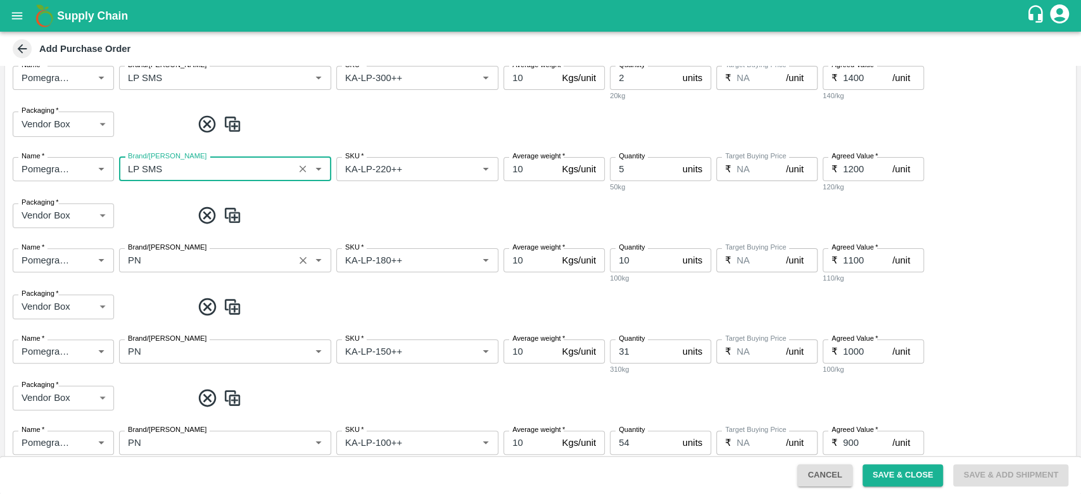
type input "LP SMS"
click at [154, 258] on input "Brand/Marka" at bounding box center [206, 260] width 167 height 16
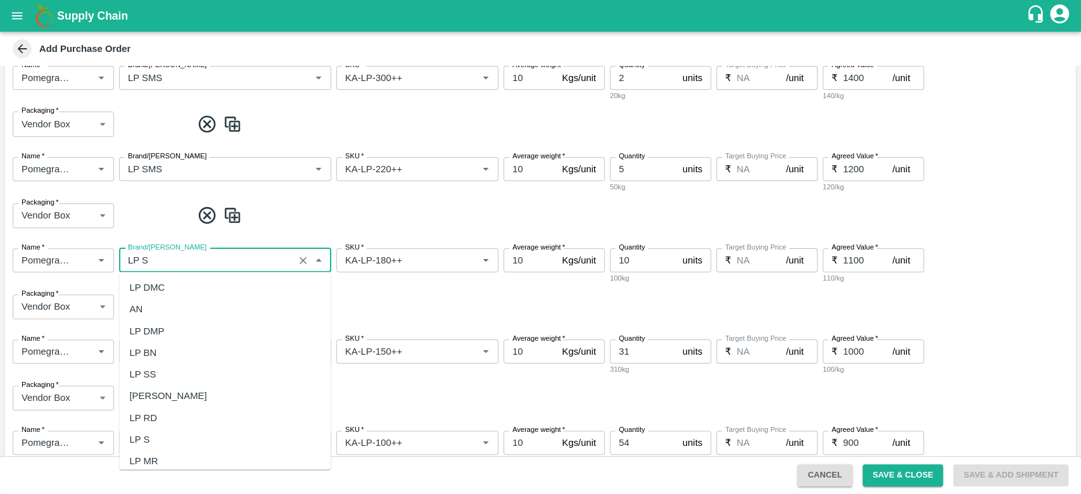
scroll to position [0, 0]
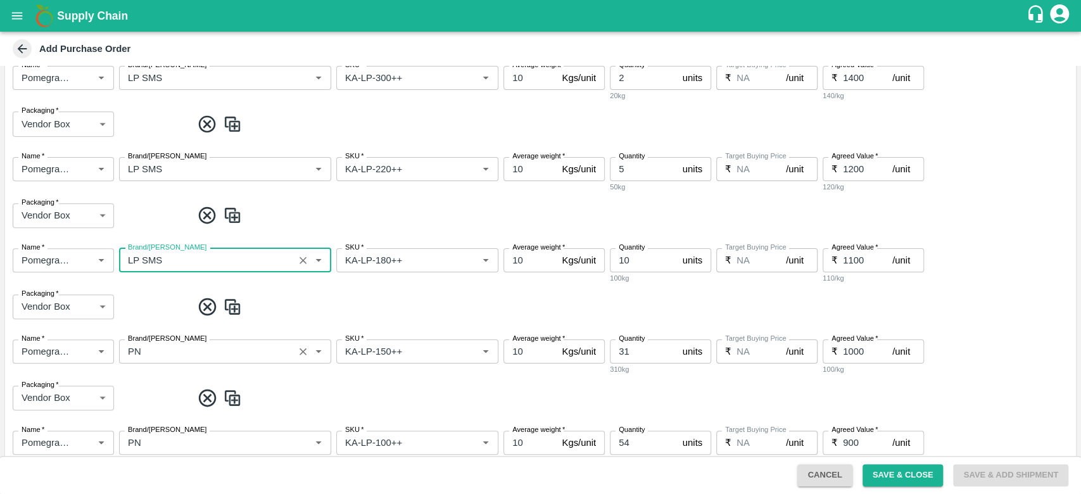
type input "LP SMS"
click at [161, 352] on input "Brand/Marka" at bounding box center [206, 351] width 167 height 16
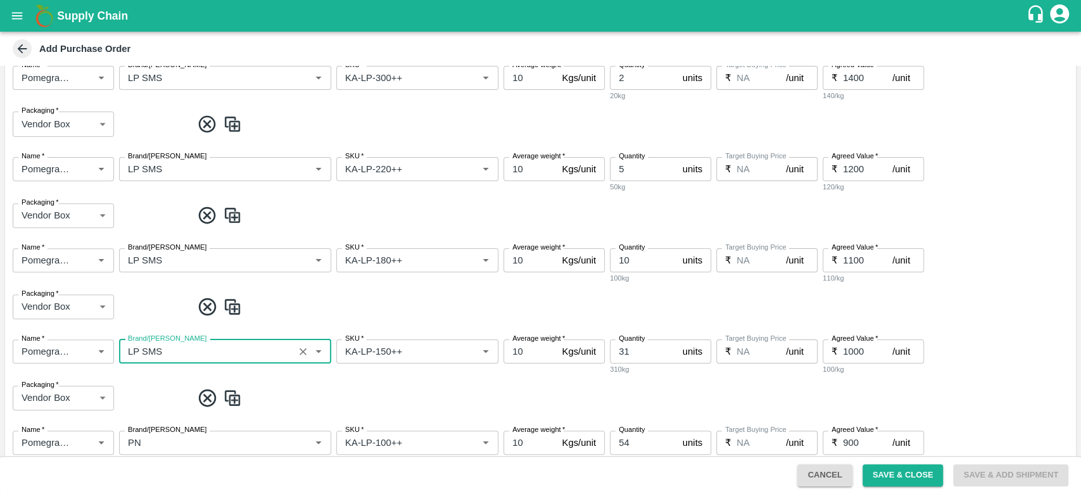
scroll to position [446, 0]
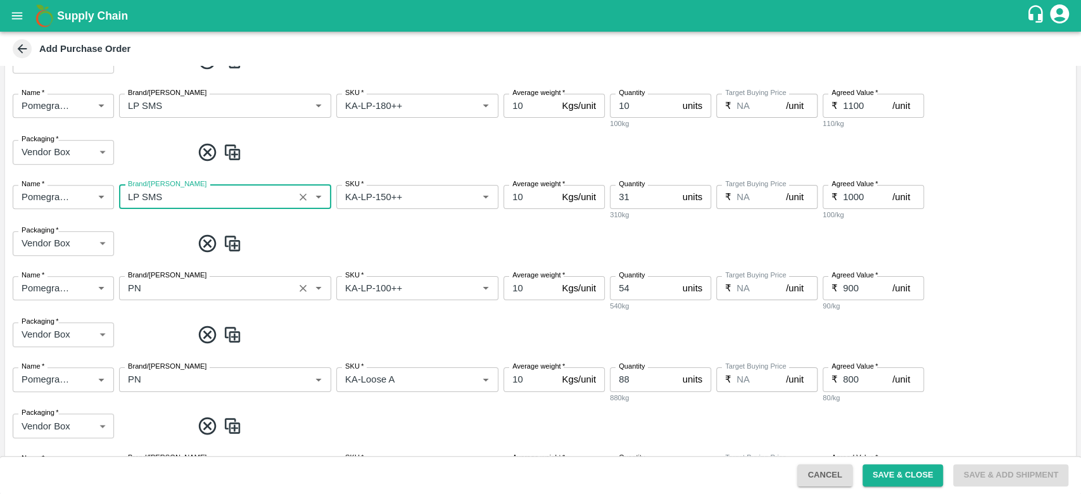
type input "LP SMS"
click at [166, 291] on input "Brand/Marka" at bounding box center [206, 288] width 167 height 16
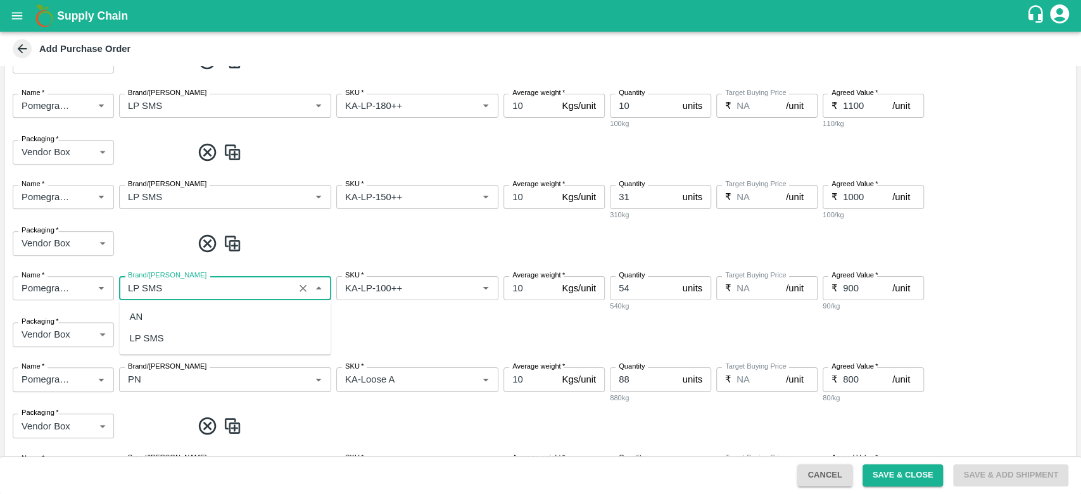
scroll to position [0, 0]
click at [151, 347] on div "LP SMS" at bounding box center [225, 339] width 212 height 22
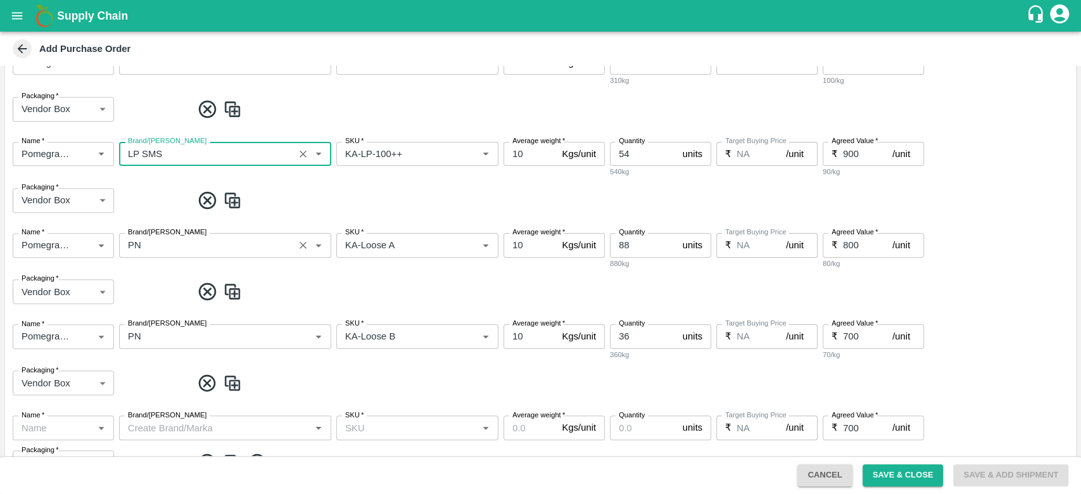
scroll to position [511, 0]
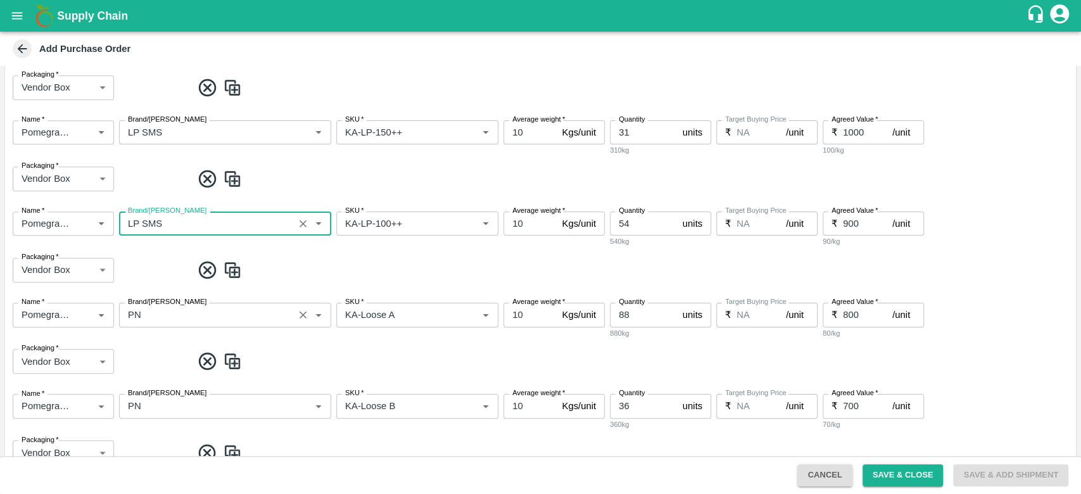
type input "LP SMS"
click at [170, 319] on input "Brand/Marka" at bounding box center [206, 315] width 167 height 16
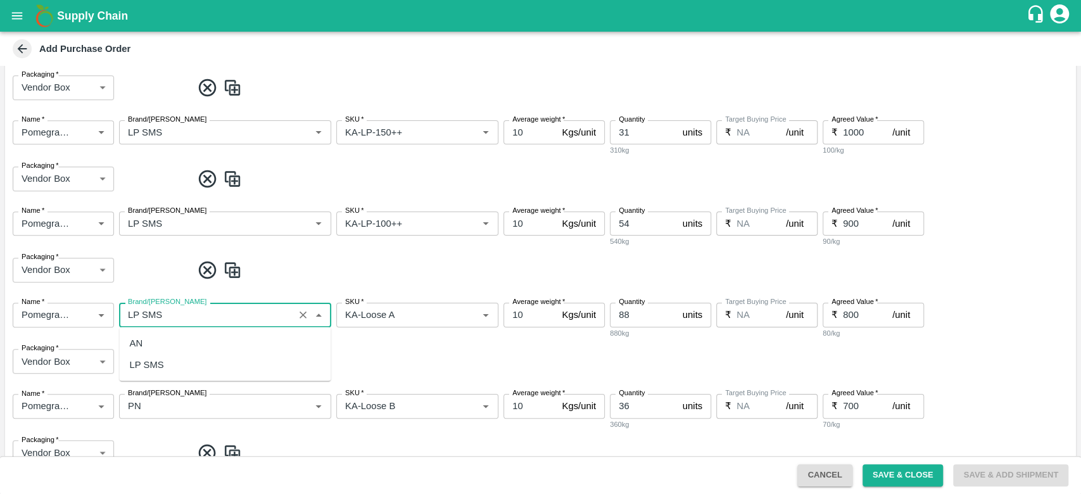
scroll to position [0, 0]
click at [170, 362] on div "LP SMS" at bounding box center [225, 365] width 212 height 22
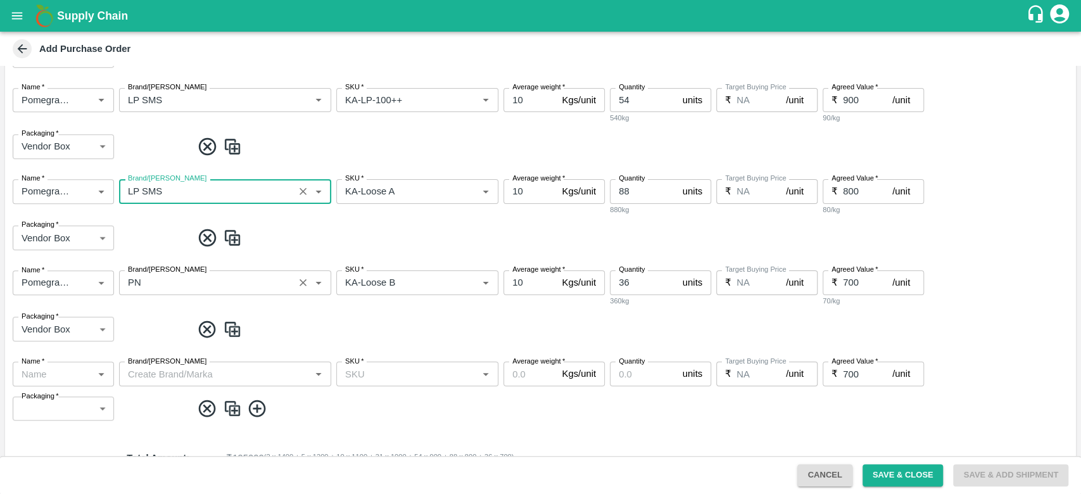
scroll to position [635, 0]
type input "LP SMS"
click at [154, 286] on input "Brand/Marka" at bounding box center [206, 281] width 167 height 16
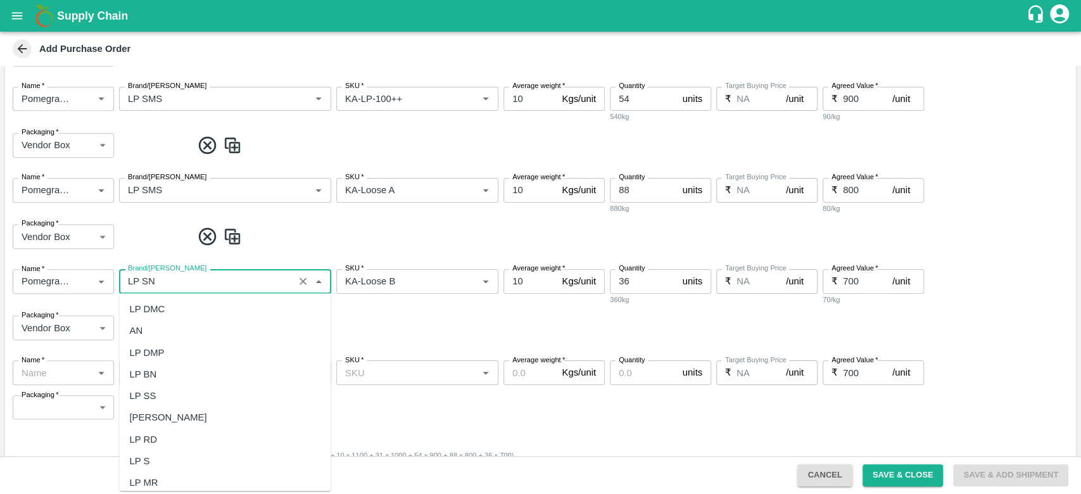
scroll to position [0, 0]
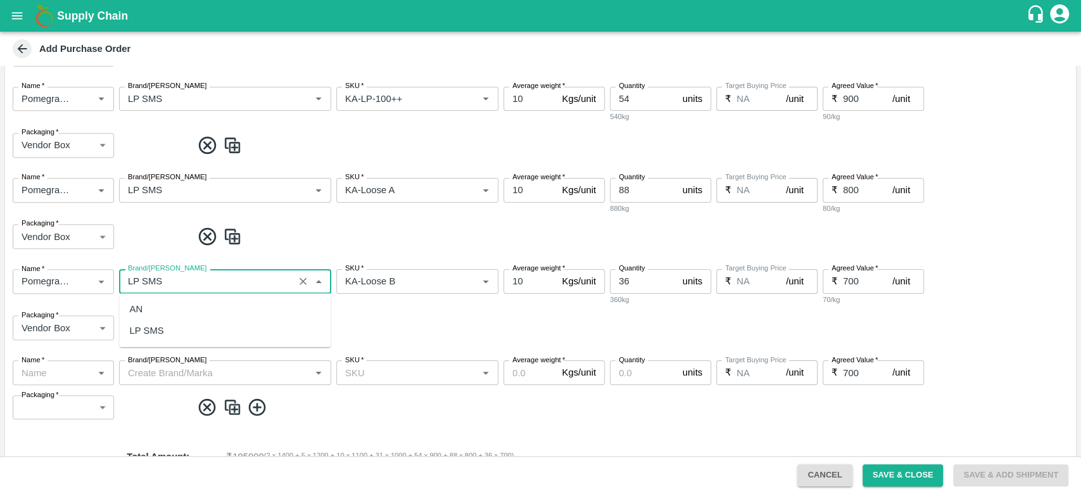
type input "LP SMS"
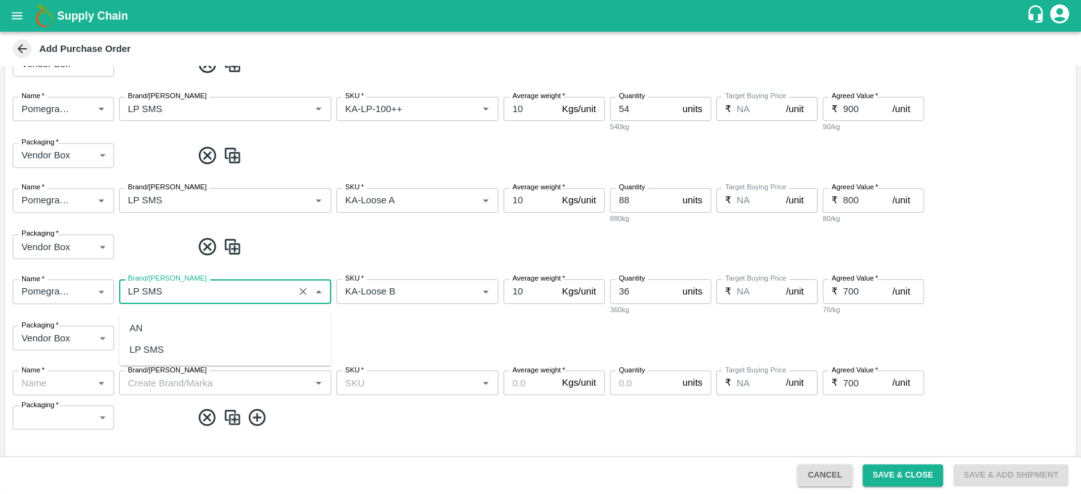
scroll to position [616, 0]
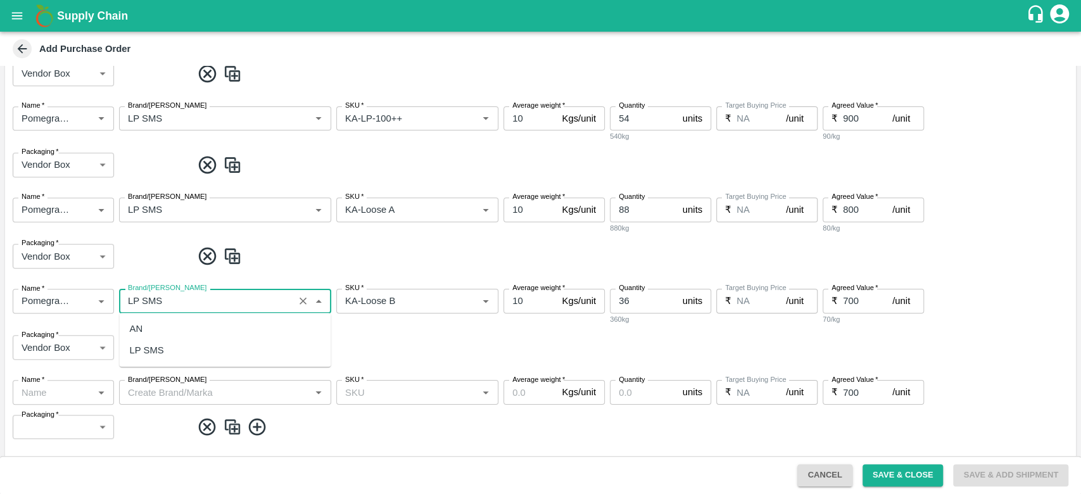
click at [151, 354] on div "LP SMS" at bounding box center [146, 351] width 34 height 14
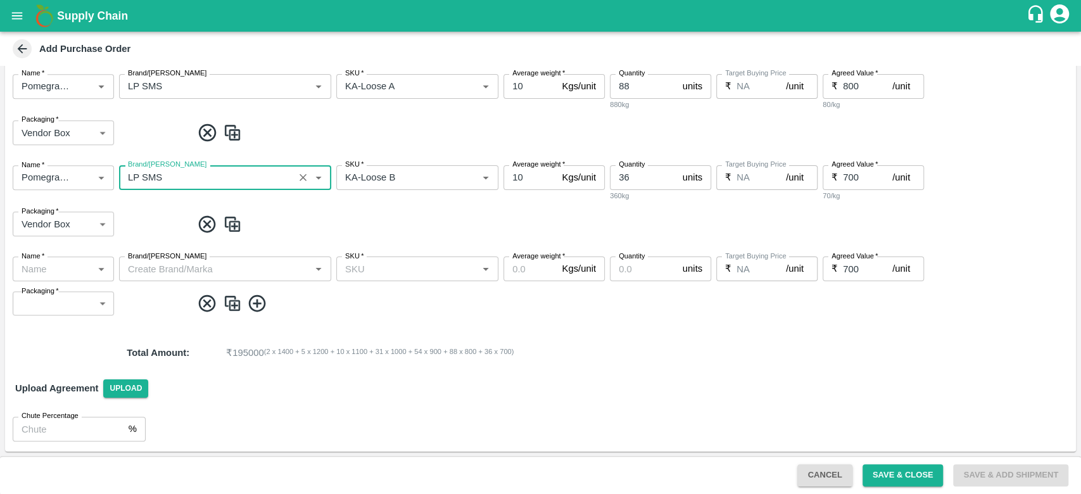
click at [208, 302] on icon at bounding box center [207, 303] width 21 height 21
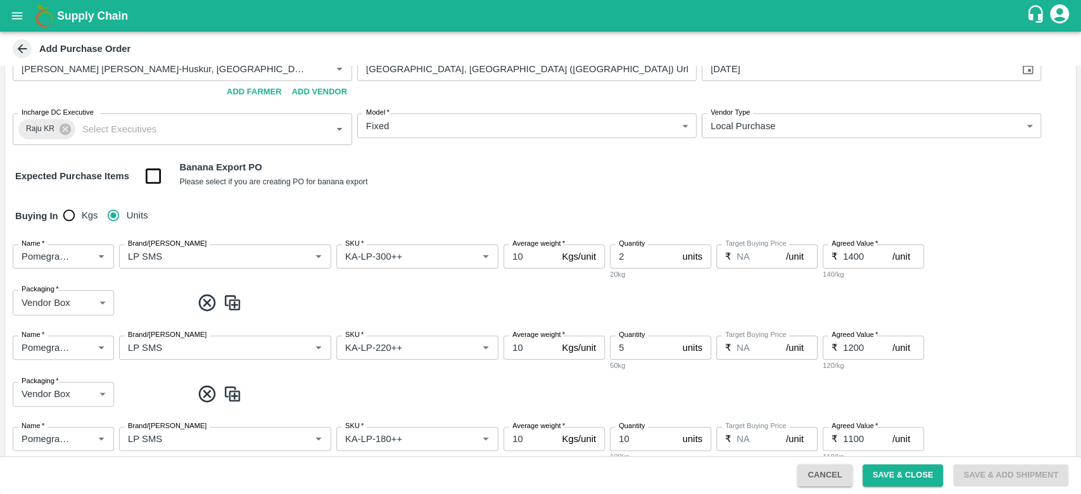
scroll to position [114, 0]
click at [641, 254] on input "2" at bounding box center [644, 255] width 68 height 24
click at [205, 302] on icon at bounding box center [207, 301] width 17 height 17
type input "KA-LP-220++"
type input "5"
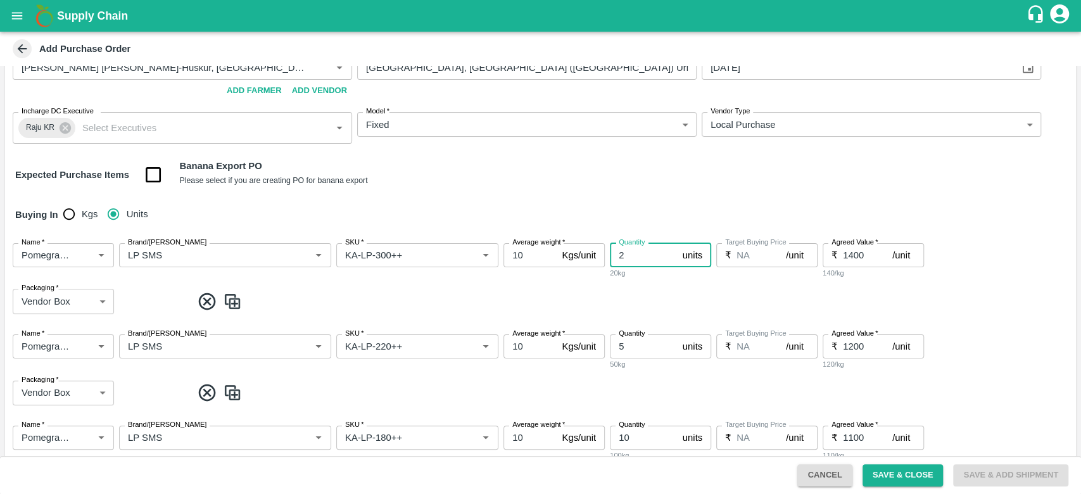
type input "1200"
type input "KA-LP-180++"
type input "10"
type input "1100"
type input "KA-LP-150++"
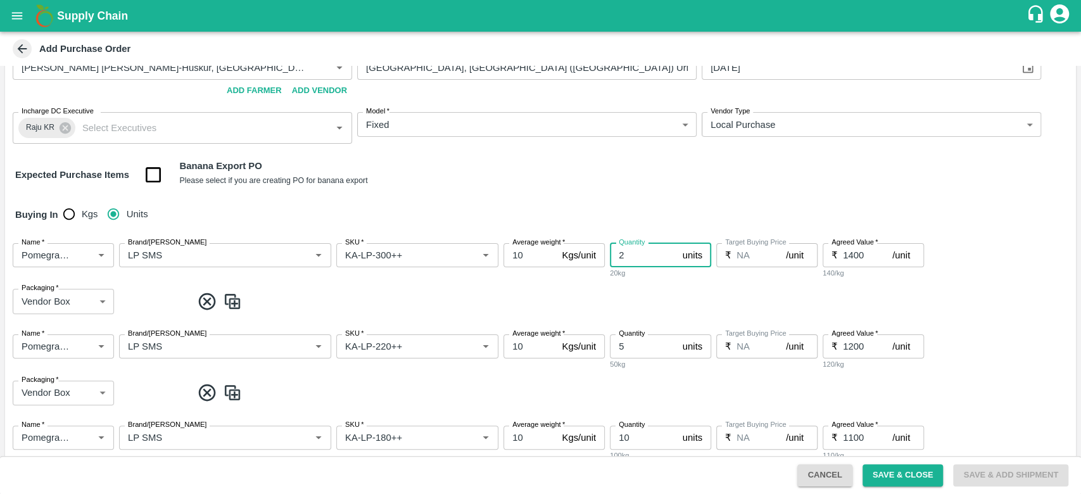
type input "31"
type input "1000"
type input "KA-LP-100++"
type input "54"
type input "900"
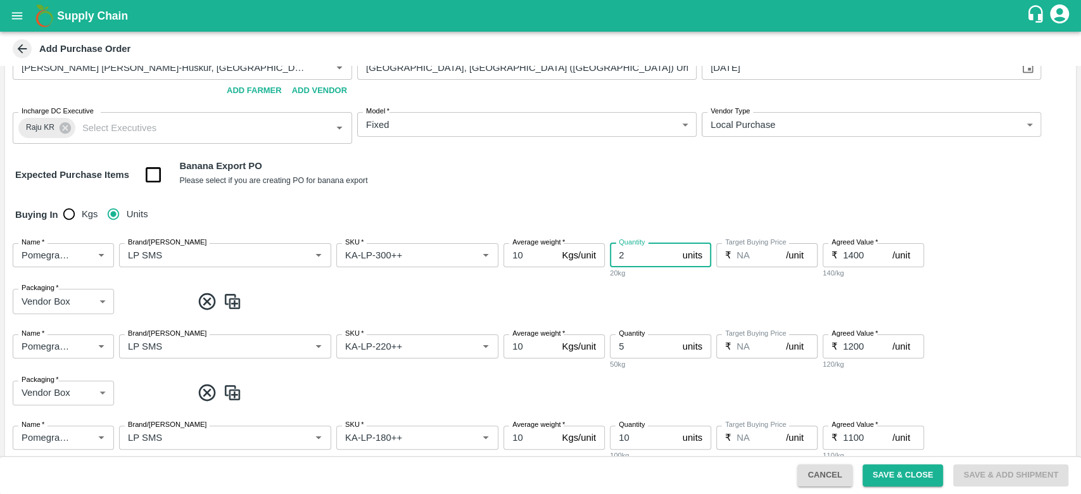
type input "KA-Loose A"
type input "88"
type input "800"
type input "KA-Loose B"
type input "36"
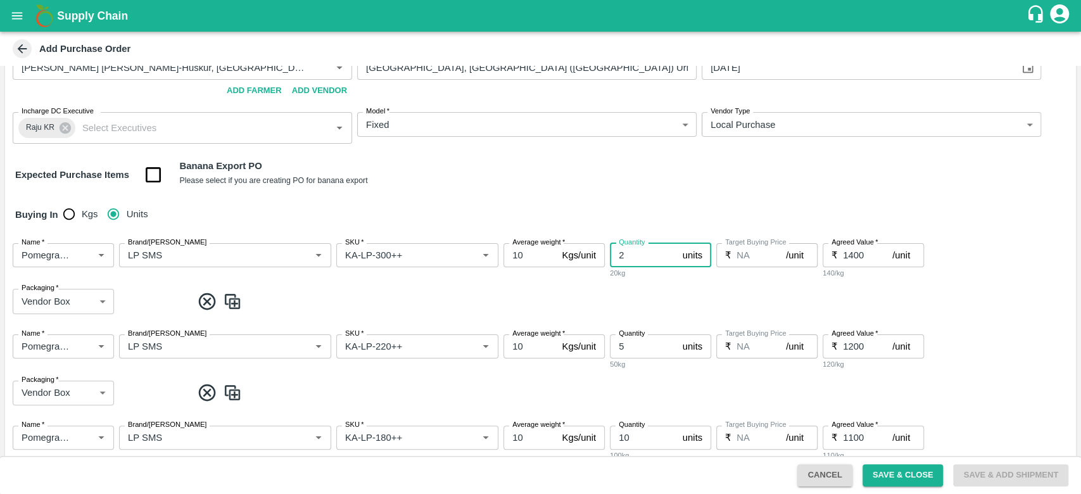
type input "700"
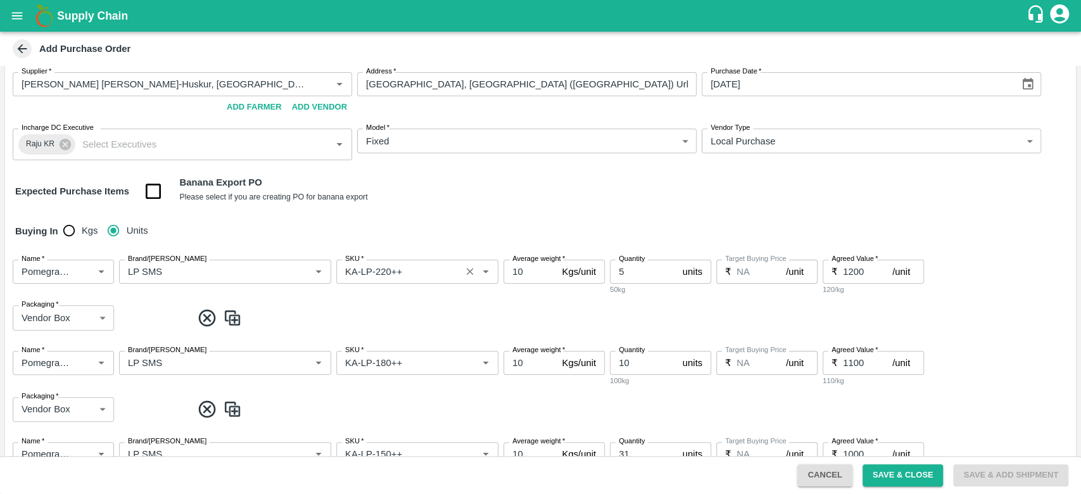
scroll to position [81, 0]
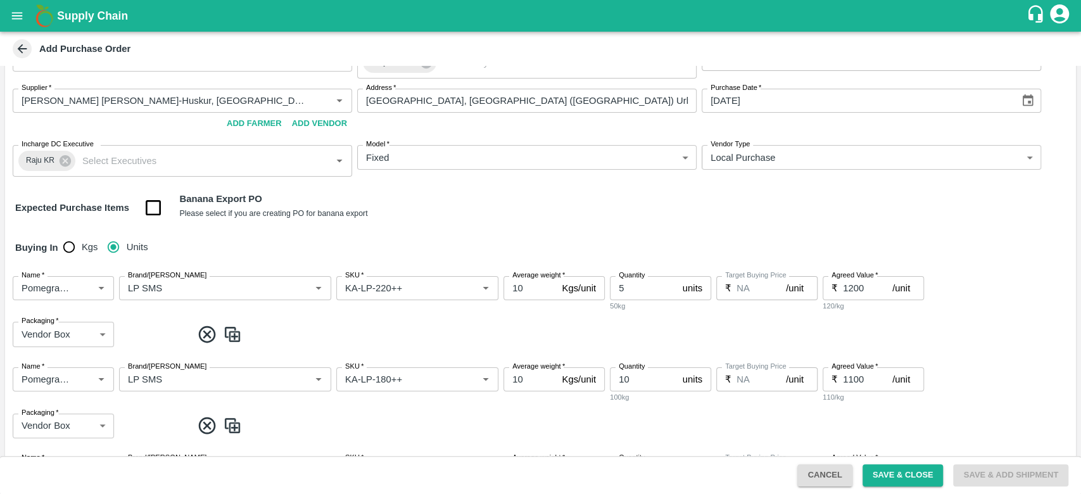
click at [231, 338] on img at bounding box center [232, 334] width 19 height 21
type input "KA-LP-220++"
type input "5"
type input "1200"
type input "KA-LP-180++"
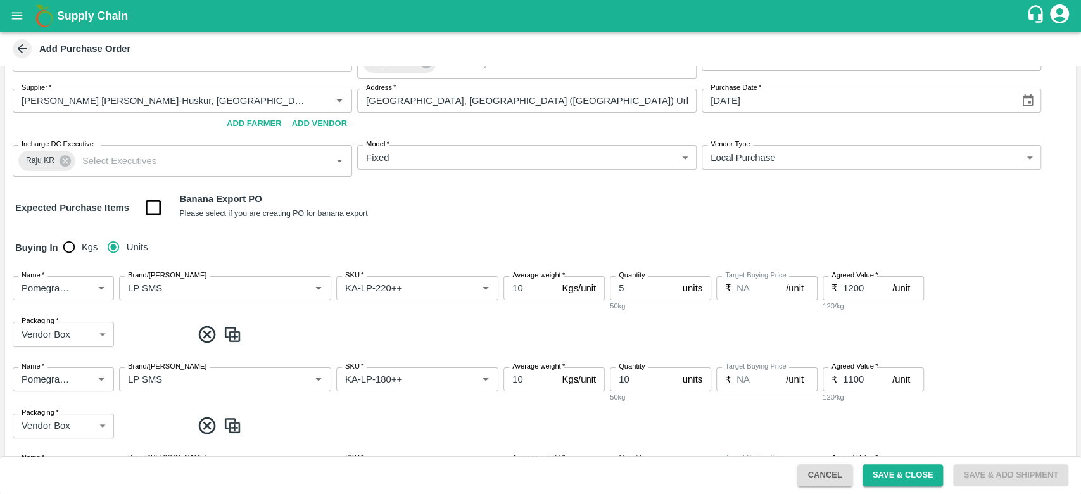
type input "10"
type input "1100"
type input "KA-LP-150++"
type input "31"
type input "1000"
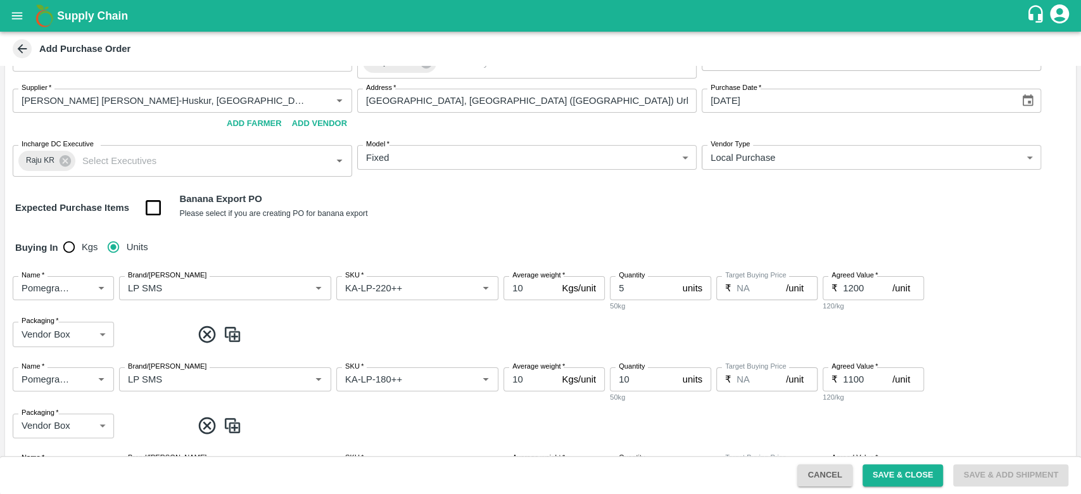
type input "KA-LP-100++"
type input "54"
type input "900"
type input "KA-Loose A"
type input "88"
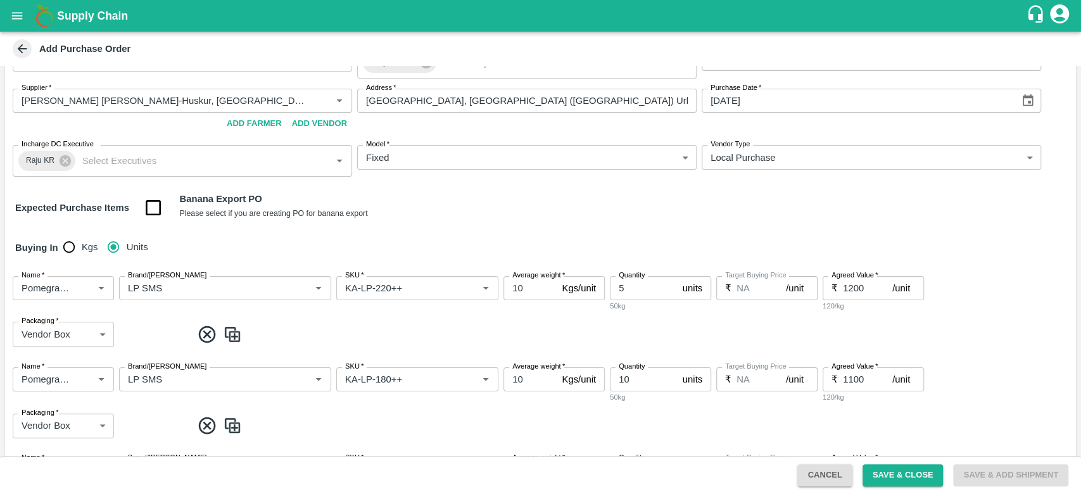
type input "800"
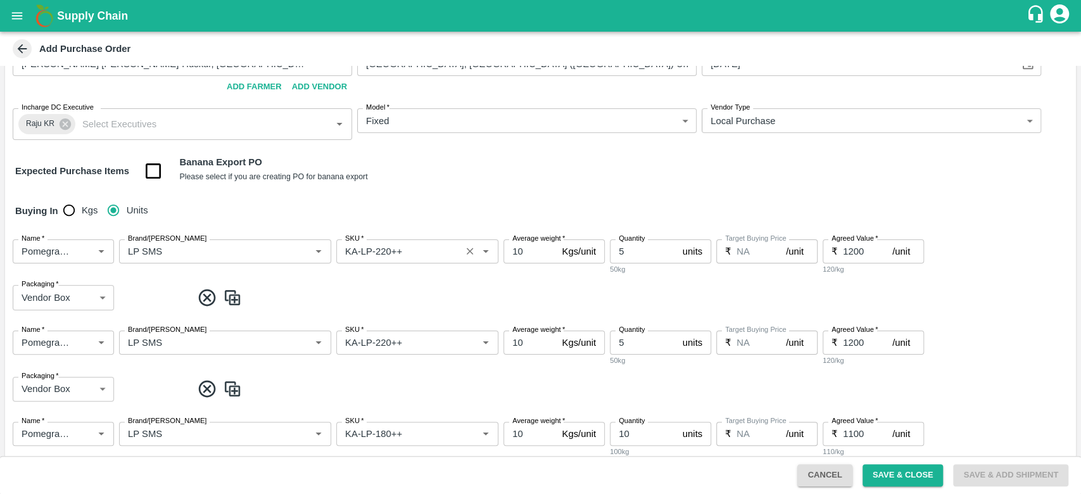
click at [411, 249] on input "SKU   *" at bounding box center [398, 251] width 117 height 16
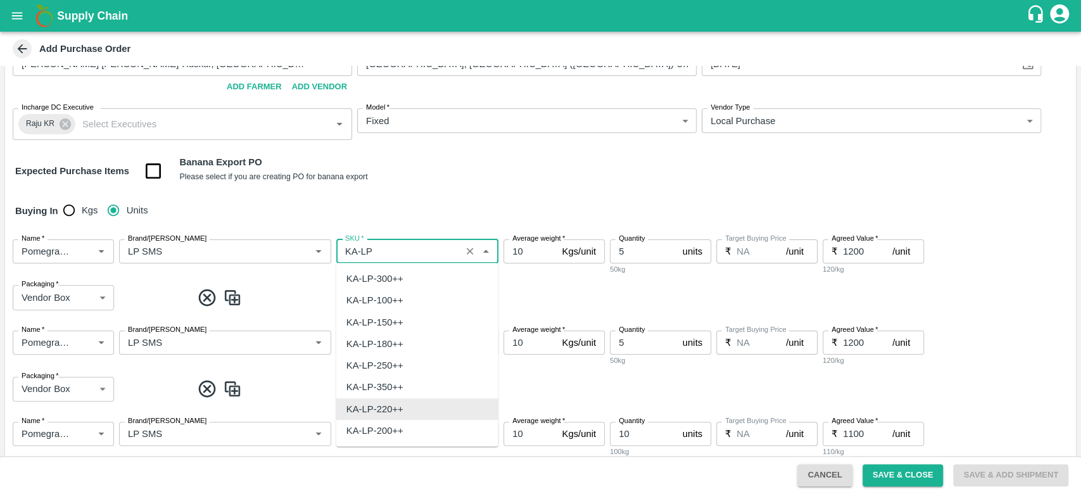
scroll to position [0, 0]
click at [388, 280] on div "KA-LP-300++" at bounding box center [375, 279] width 57 height 14
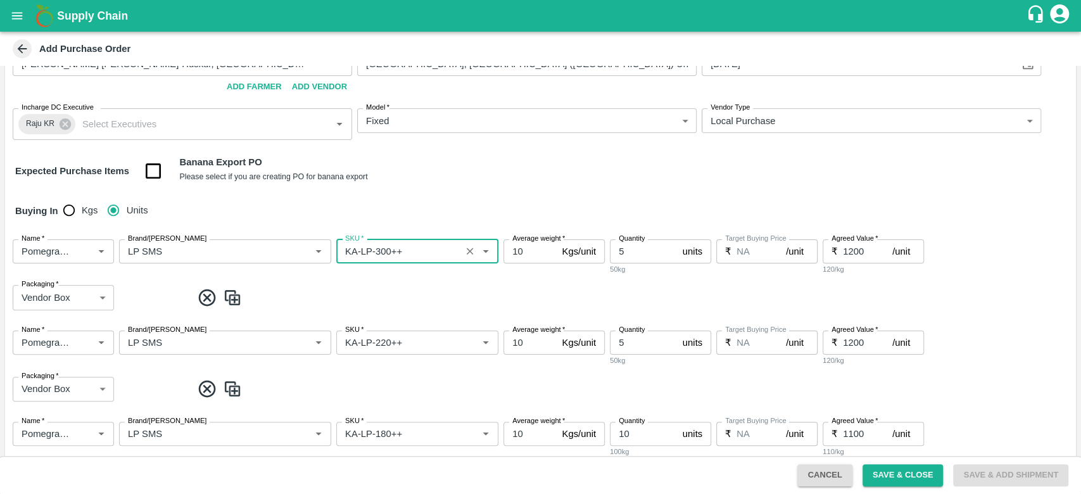
type input "KA-LP-300++"
click at [639, 250] on input "5" at bounding box center [644, 251] width 68 height 24
type input "12"
type input "1100"
click at [405, 342] on input "SKU   *" at bounding box center [398, 342] width 117 height 16
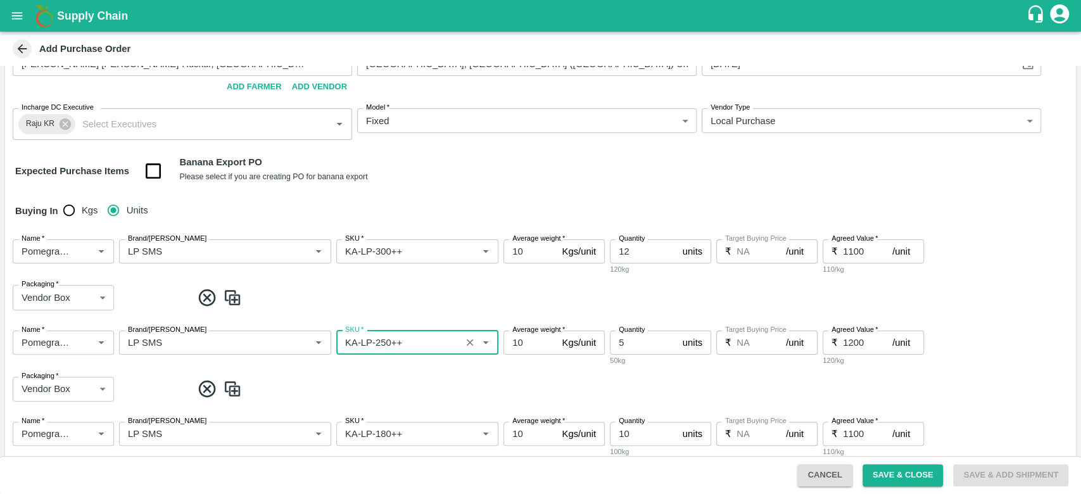
type input "KA-LP-250++"
click at [639, 346] on input "5" at bounding box center [644, 343] width 68 height 24
type input "27"
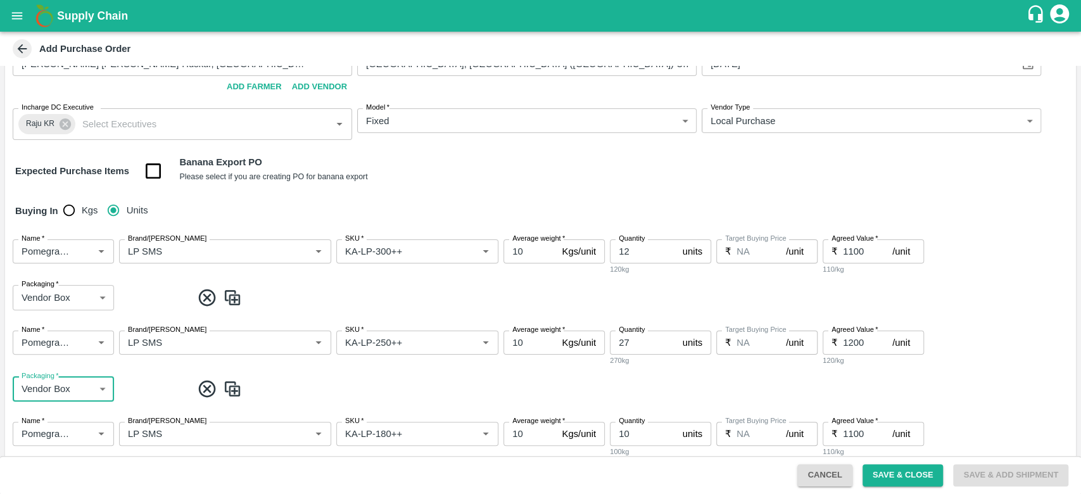
click at [861, 334] on input "1200" at bounding box center [867, 343] width 49 height 24
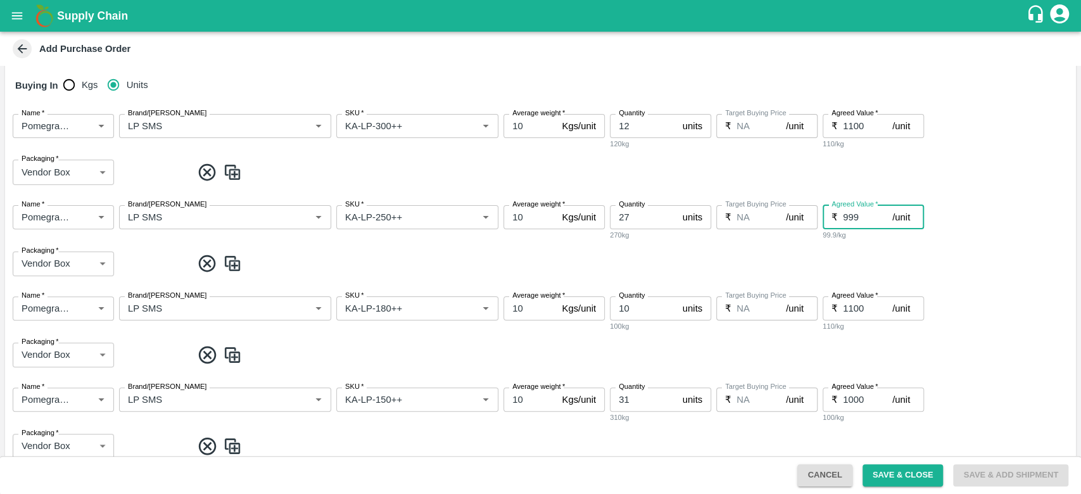
click at [884, 213] on input "999" at bounding box center [867, 217] width 49 height 24
type input "1000"
click at [884, 213] on input "1000" at bounding box center [867, 217] width 49 height 24
click at [259, 307] on input "Brand/Marka" at bounding box center [206, 308] width 167 height 16
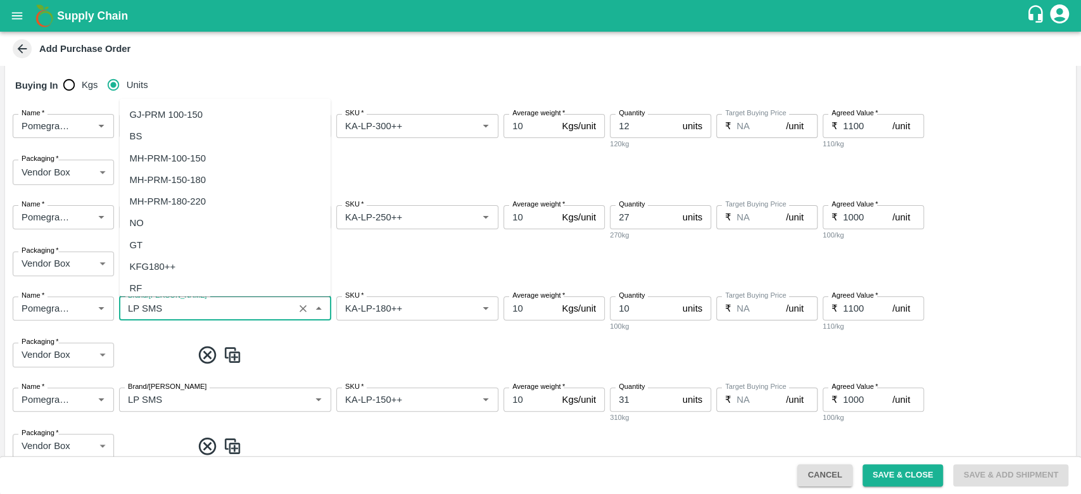
scroll to position [7410, 0]
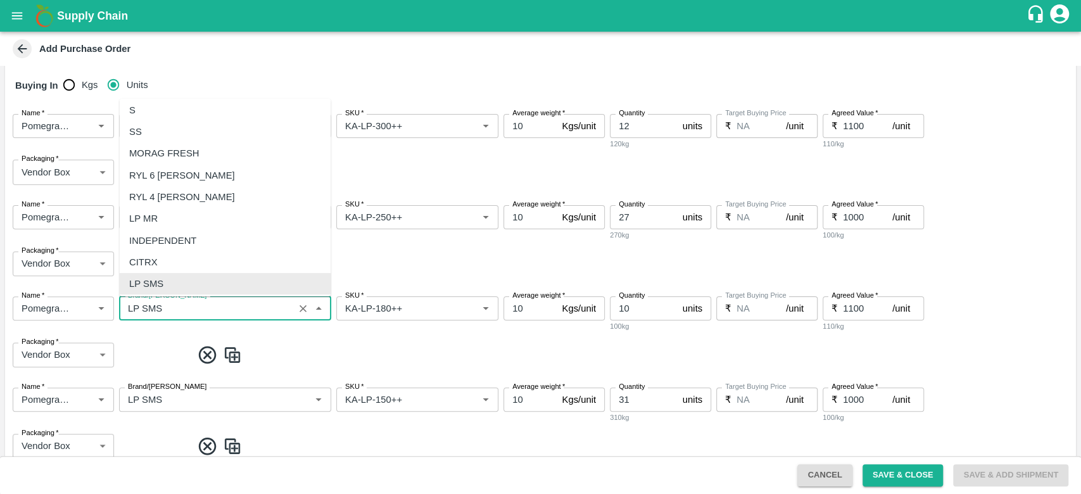
click at [198, 287] on div "LP SMS" at bounding box center [225, 284] width 212 height 22
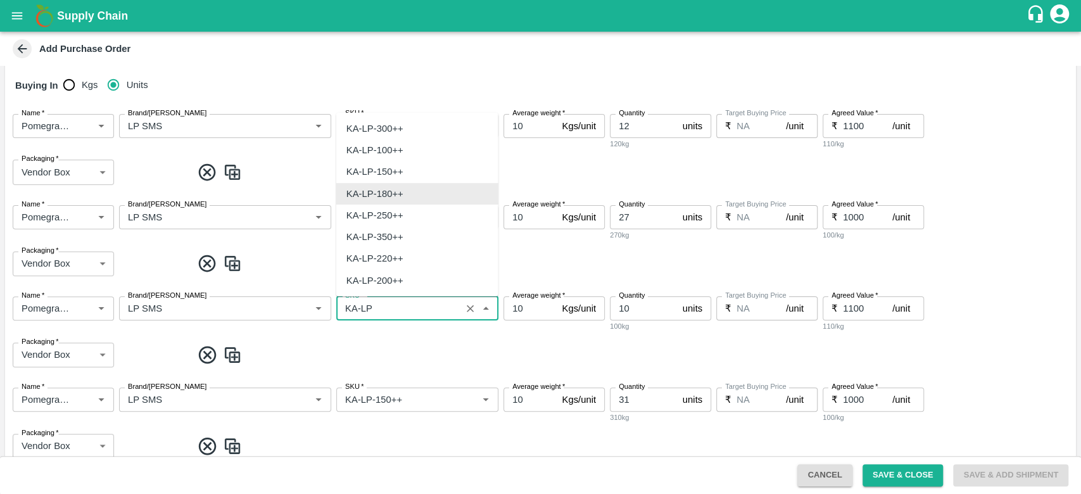
scroll to position [0, 0]
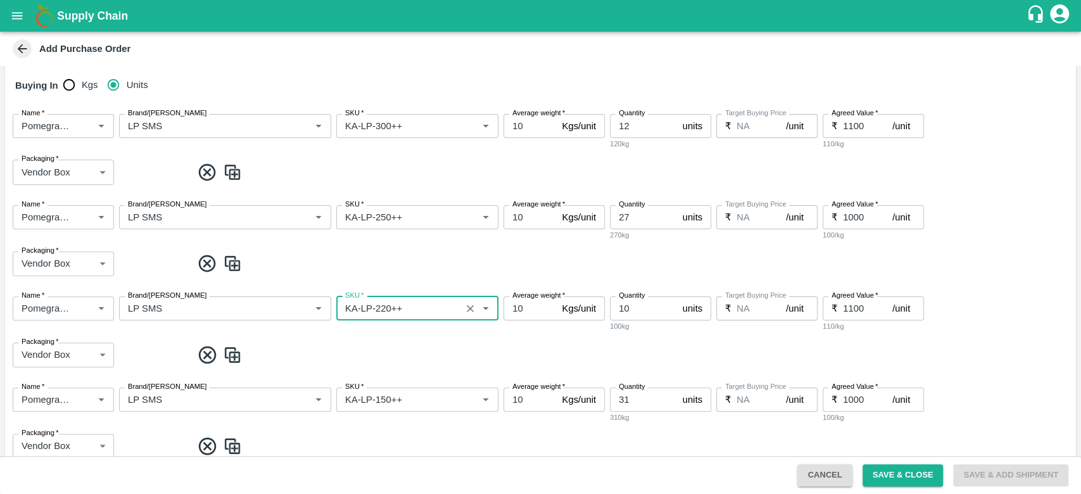
type input "KA-LP-220++"
type input "30"
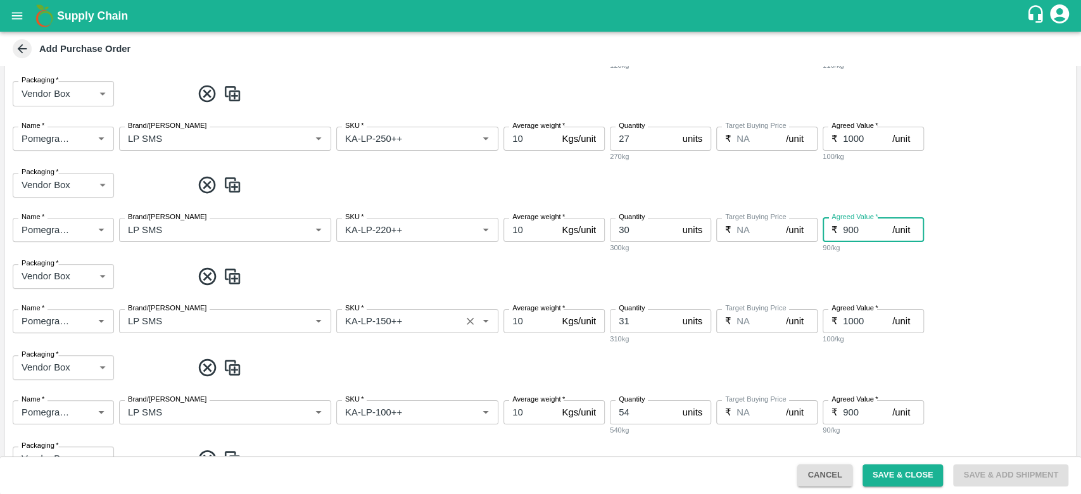
type input "900"
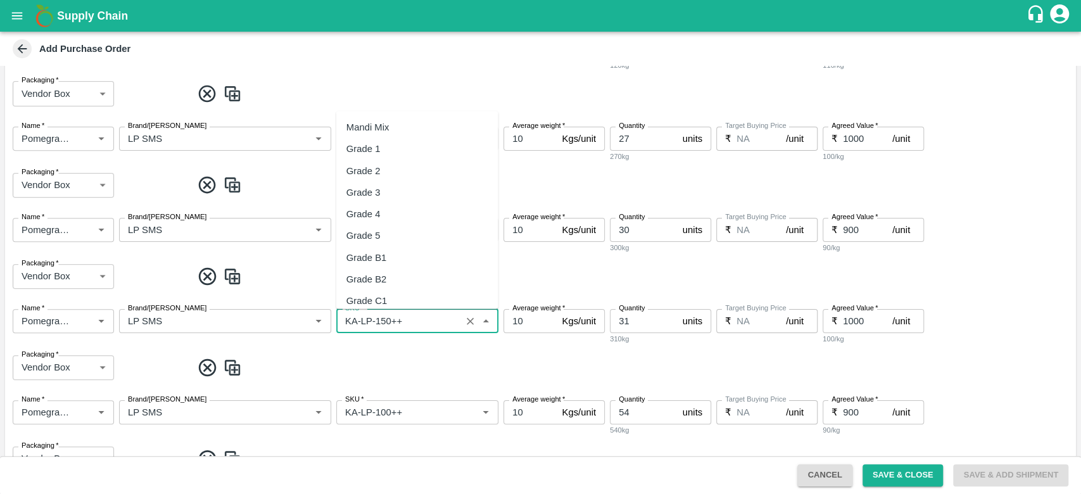
click at [412, 319] on input "SKU   *" at bounding box center [398, 321] width 117 height 16
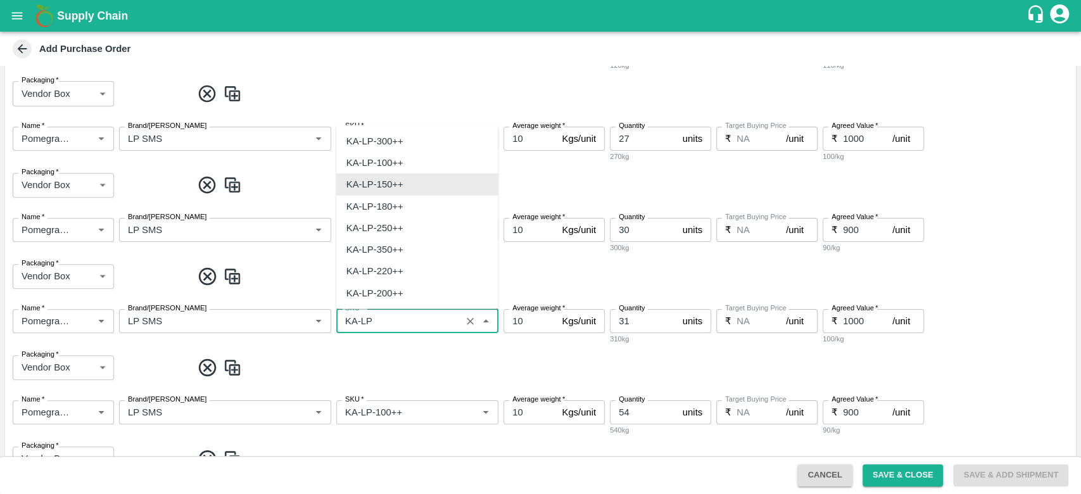
scroll to position [0, 0]
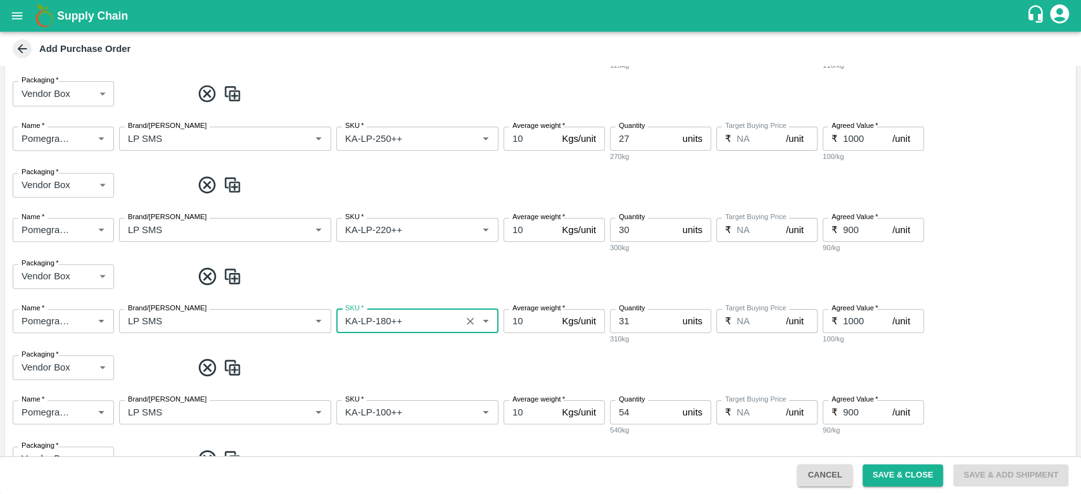
type input "KA-LP-180++"
type input "27"
click at [862, 324] on input "1000" at bounding box center [867, 321] width 49 height 24
type input "1"
type input "800"
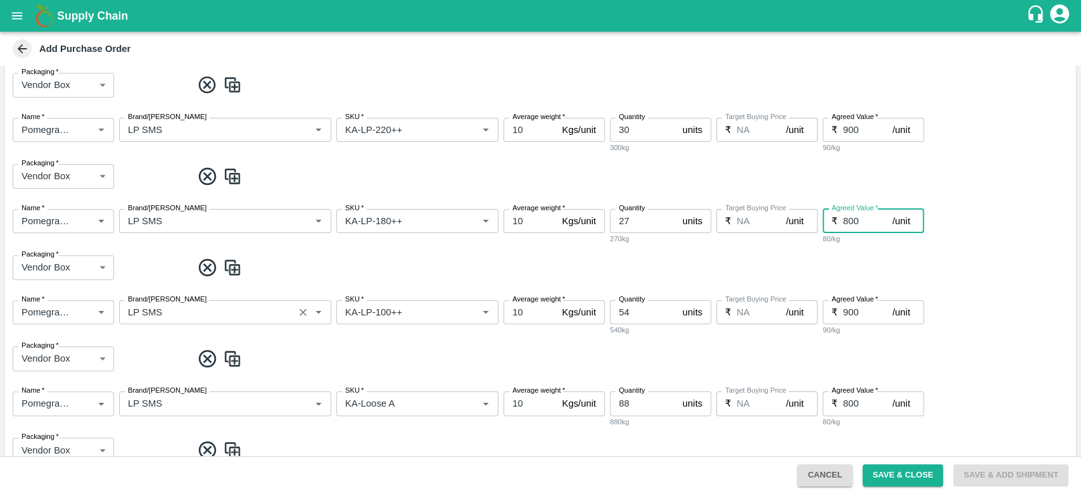
scroll to position [424, 0]
click at [414, 307] on input "SKU   *" at bounding box center [398, 310] width 117 height 16
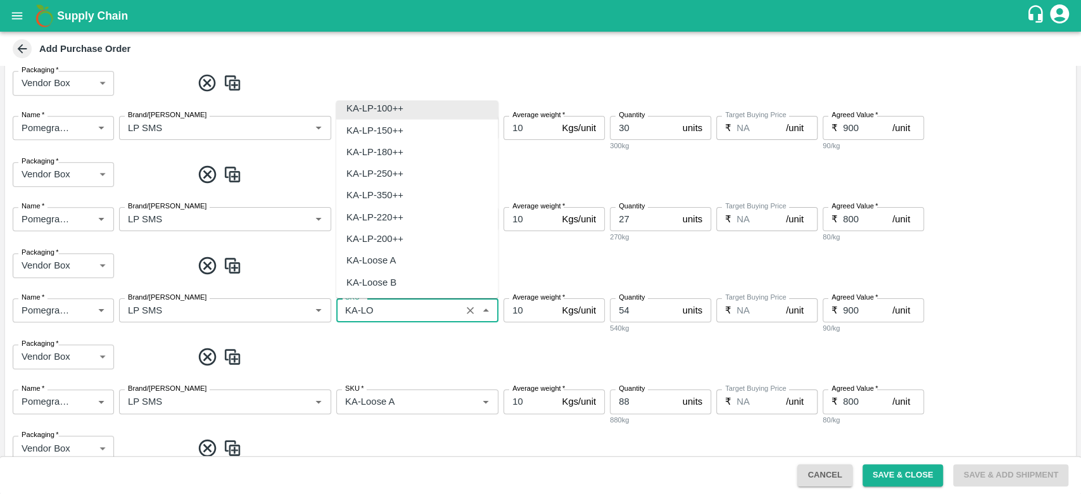
scroll to position [0, 0]
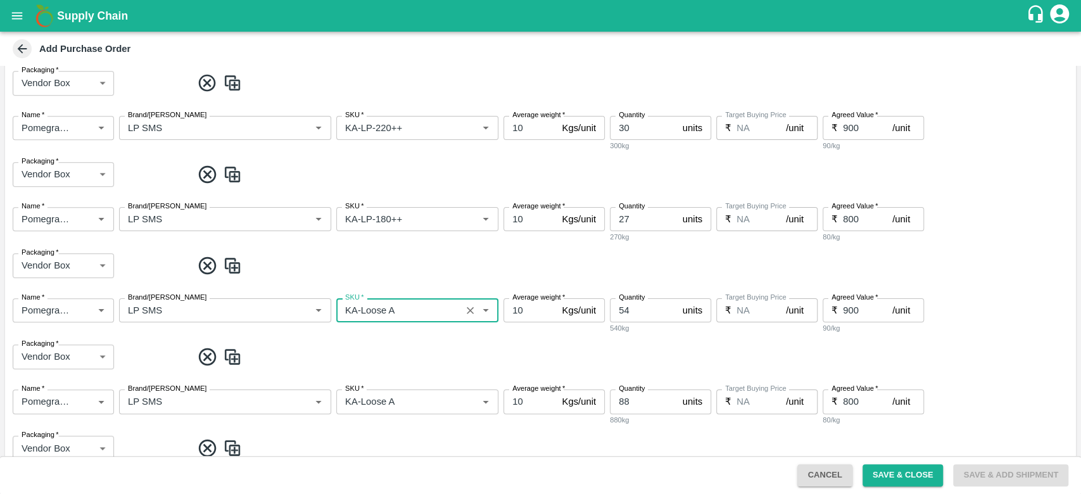
type input "KA-Loose A"
type input "32"
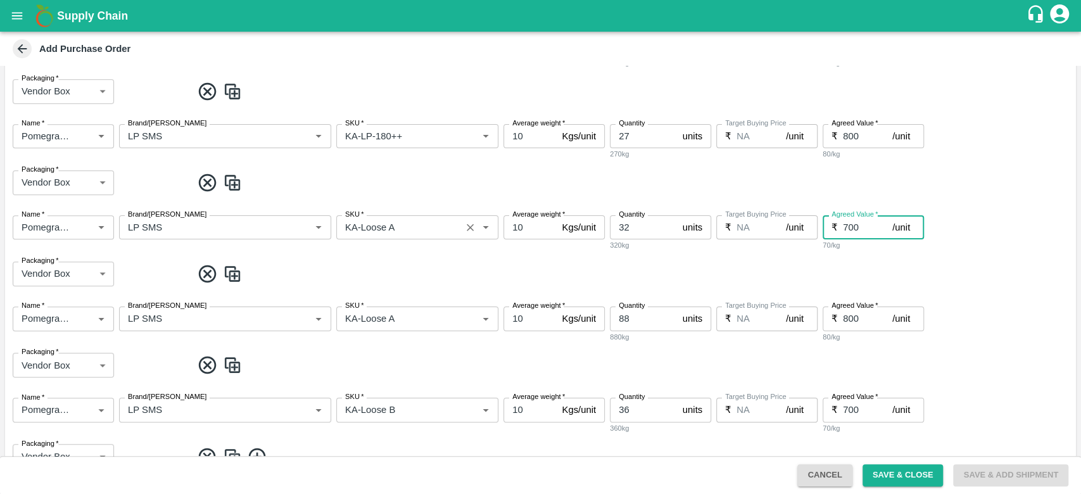
scroll to position [582, 0]
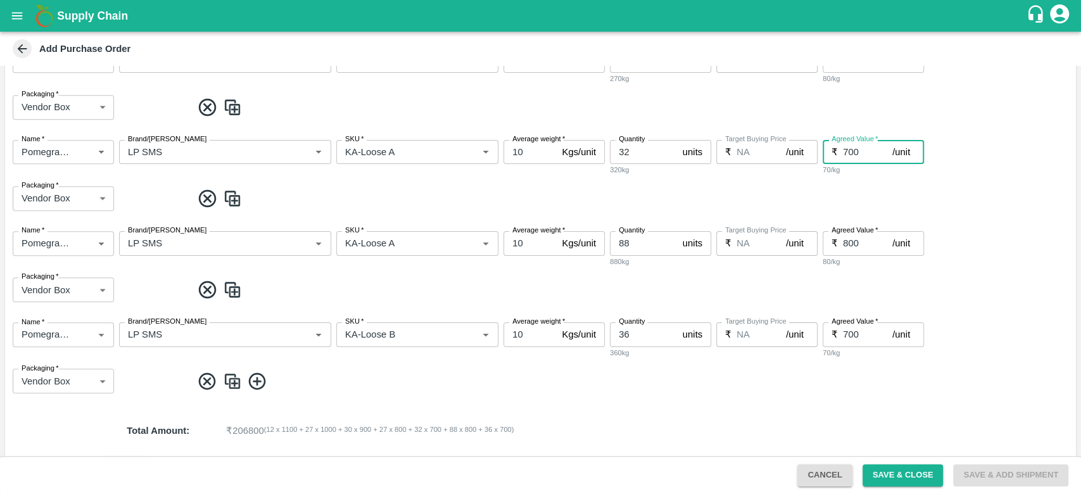
type input "700"
click at [201, 385] on icon at bounding box center [207, 381] width 21 height 21
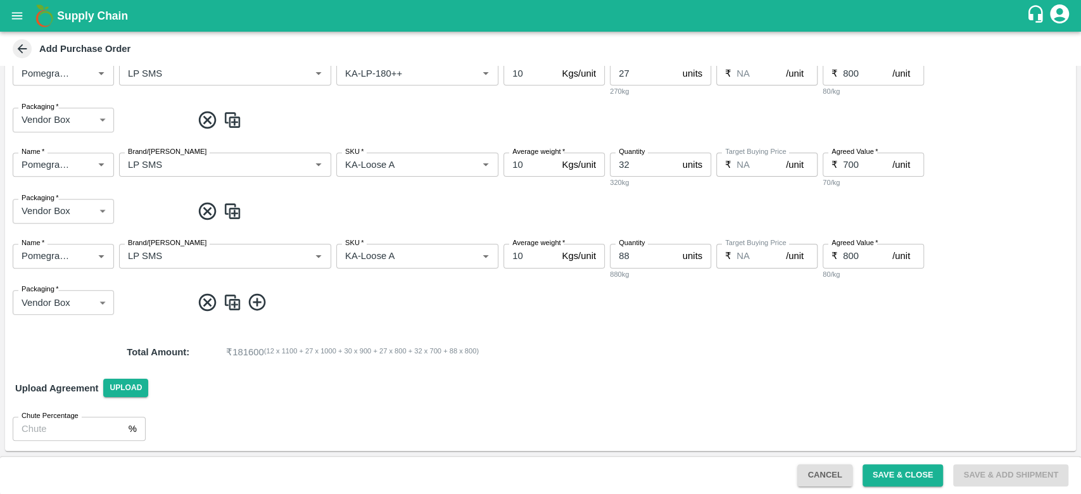
scroll to position [568, 0]
click at [410, 257] on input "SKU   *" at bounding box center [398, 257] width 117 height 16
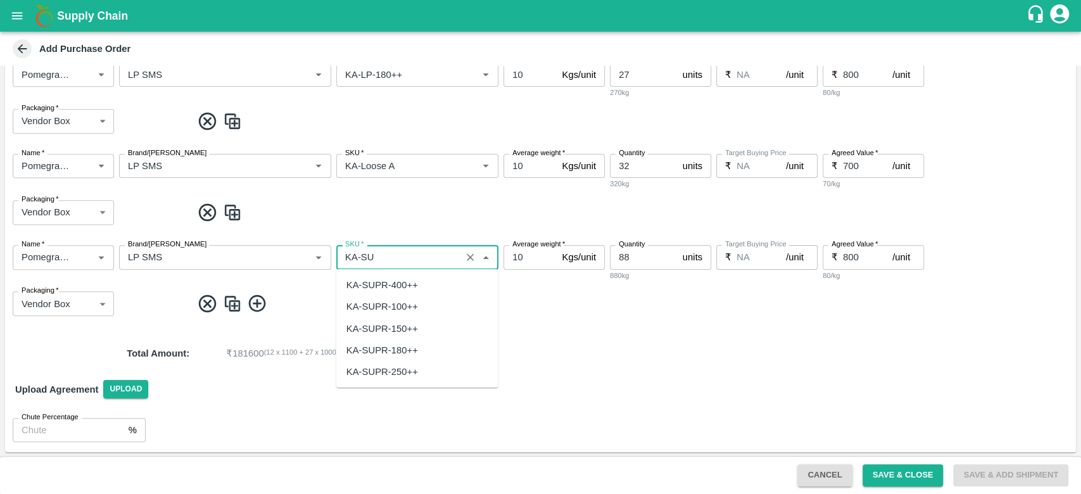
scroll to position [0, 0]
click at [401, 345] on div "KA-SUPR-180++" at bounding box center [383, 350] width 72 height 14
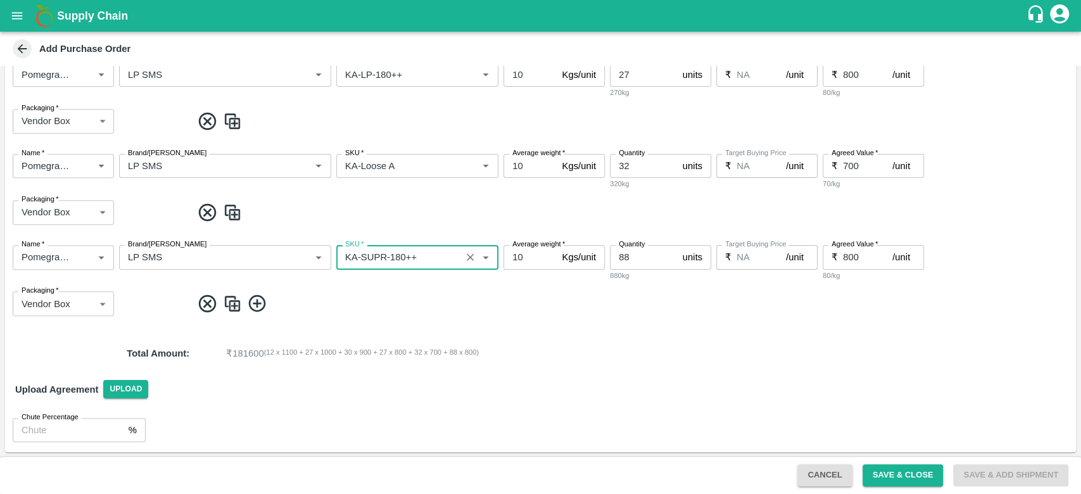
type input "KA-SUPR-180++"
click at [862, 256] on input "800" at bounding box center [867, 257] width 49 height 24
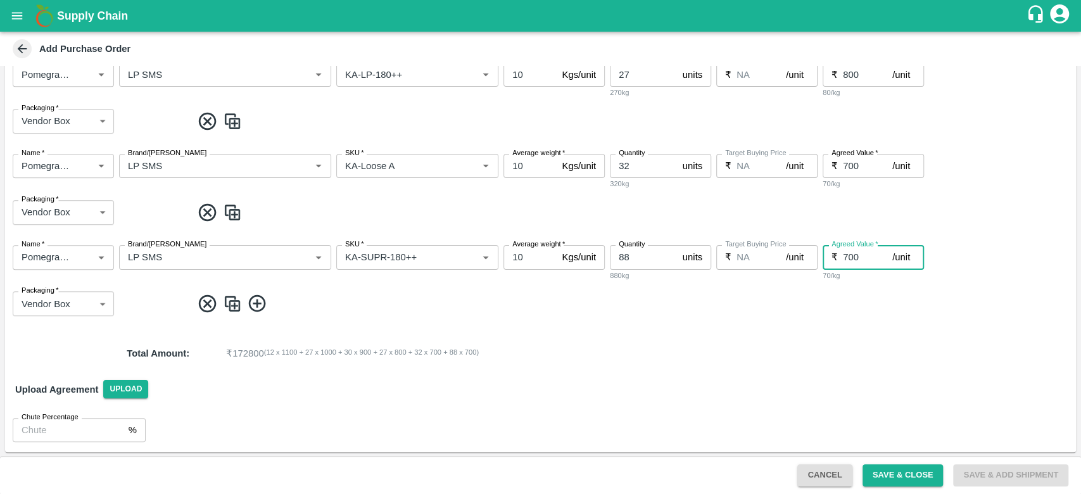
type input "700"
click at [656, 251] on input "88" at bounding box center [644, 257] width 68 height 24
type input "8"
type input "41"
click at [903, 479] on button "Save & Close" at bounding box center [903, 475] width 81 height 22
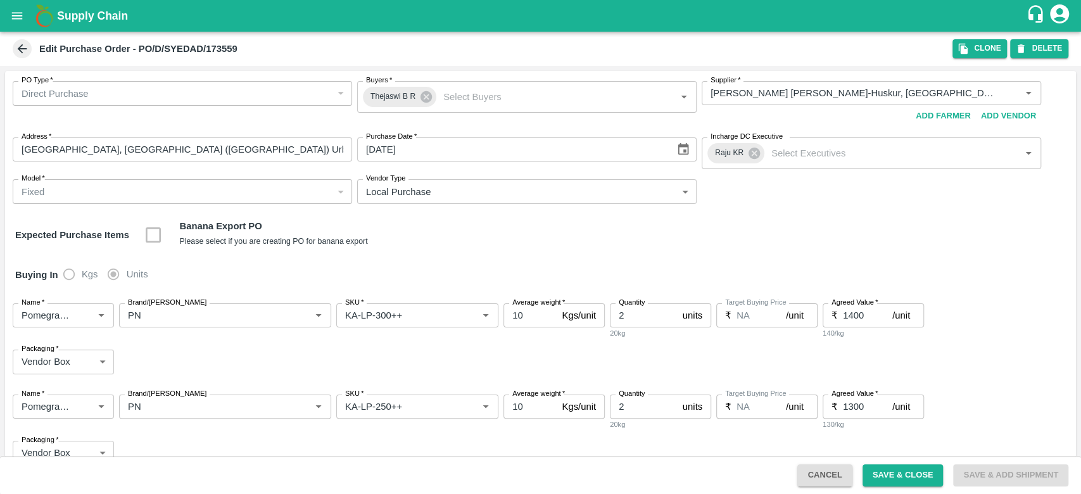
click at [20, 49] on icon at bounding box center [23, 49] width 10 height 10
